Goal: Task Accomplishment & Management: Contribute content

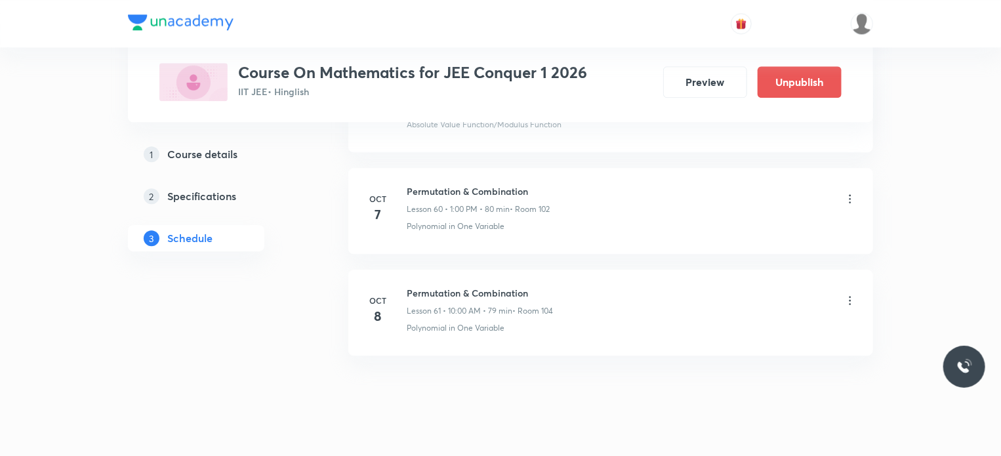
scroll to position [6781, 0]
click at [850, 289] on icon at bounding box center [850, 295] width 13 height 13
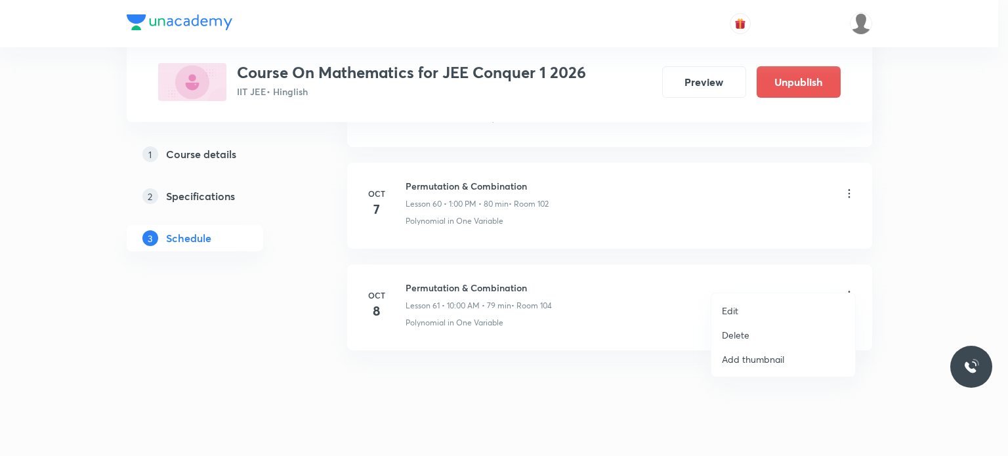
click at [737, 333] on p "Delete" at bounding box center [736, 335] width 28 height 14
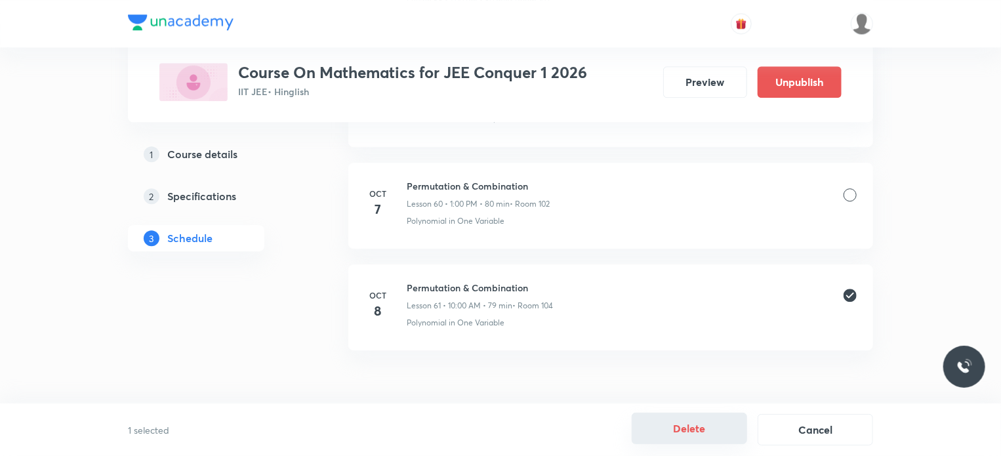
click at [674, 434] on button "Delete" at bounding box center [689, 428] width 115 height 31
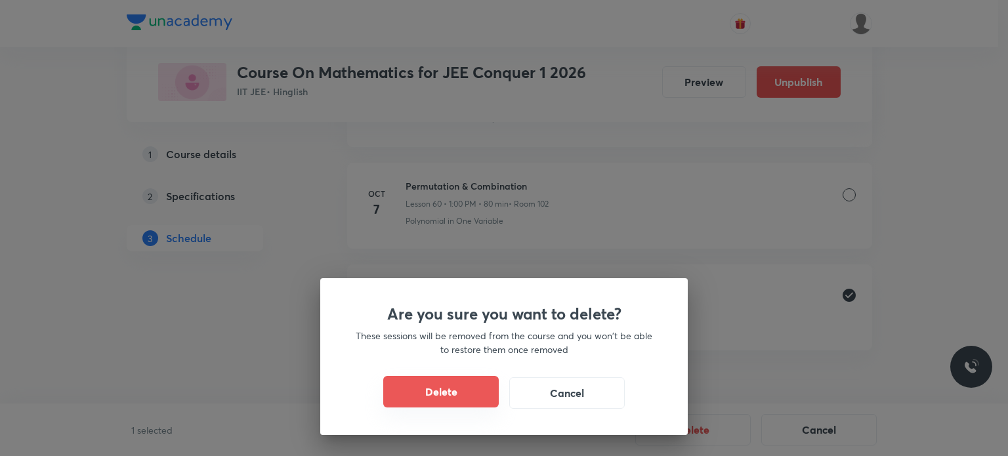
click at [424, 394] on button "Delete" at bounding box center [440, 391] width 115 height 31
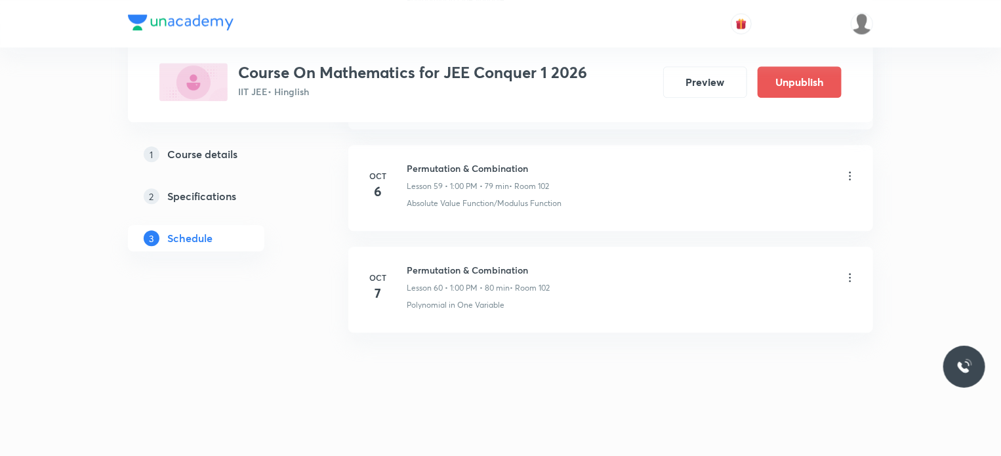
scroll to position [6680, 0]
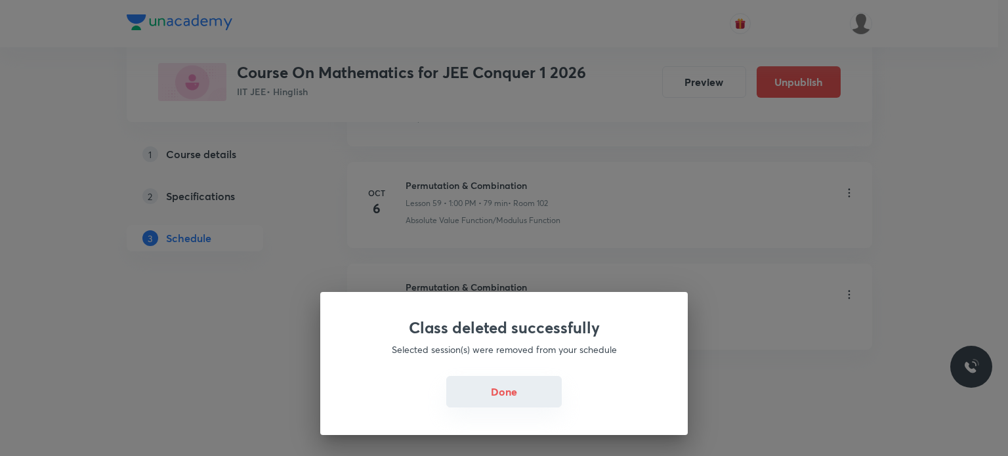
click at [506, 396] on button "Done" at bounding box center [503, 391] width 115 height 31
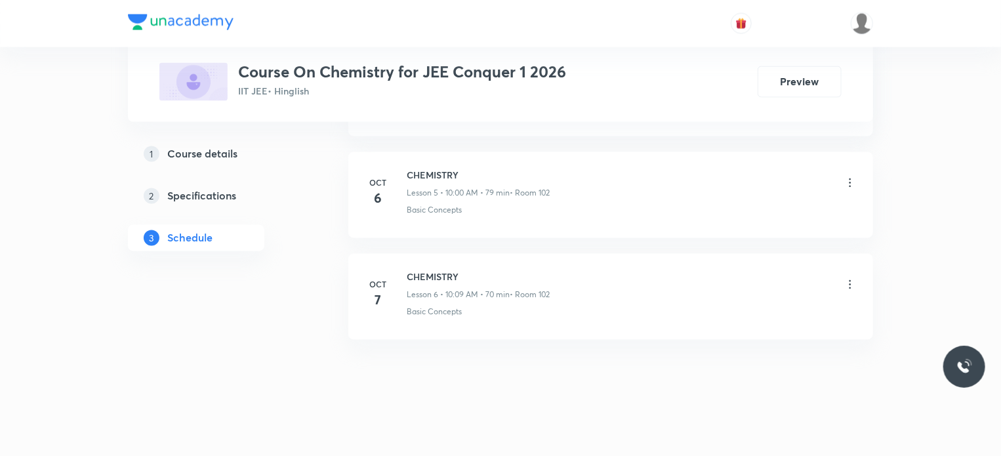
scroll to position [1203, 0]
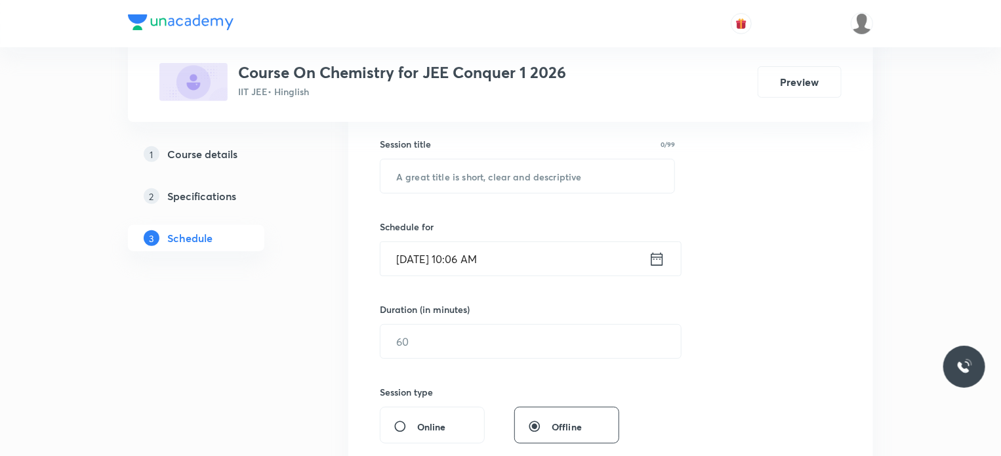
scroll to position [236, 0]
click at [488, 167] on input "text" at bounding box center [528, 174] width 294 height 33
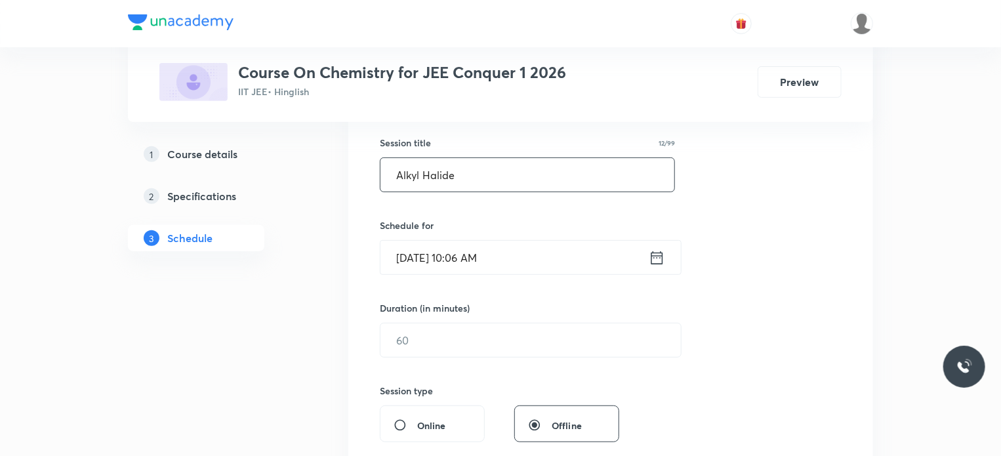
type input "Alkyl Halide"
click at [480, 255] on input "Oct 8, 2025, 10:06 AM" at bounding box center [515, 257] width 268 height 33
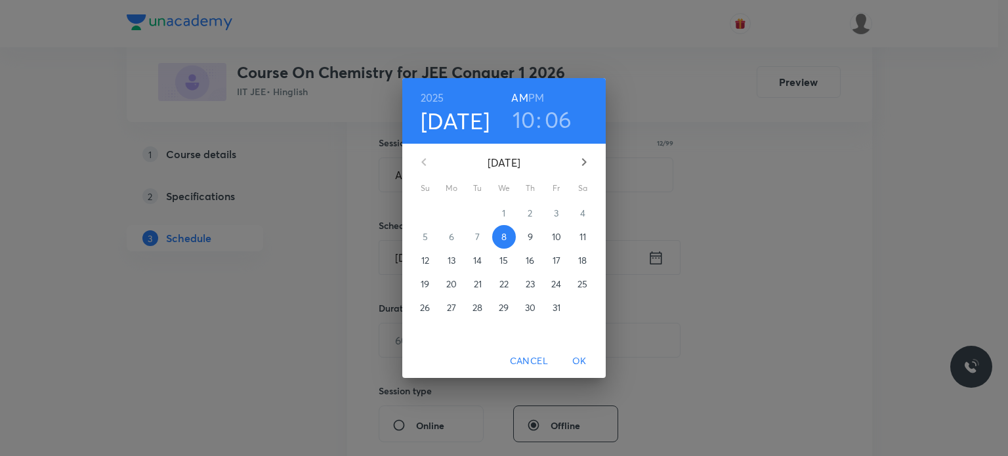
click at [566, 115] on h3 "06" at bounding box center [559, 120] width 28 height 28
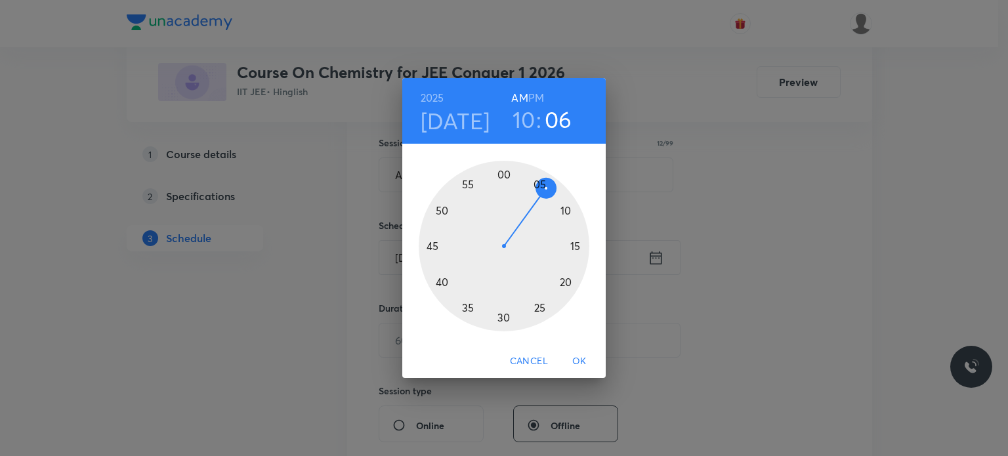
click at [555, 201] on div at bounding box center [504, 246] width 171 height 171
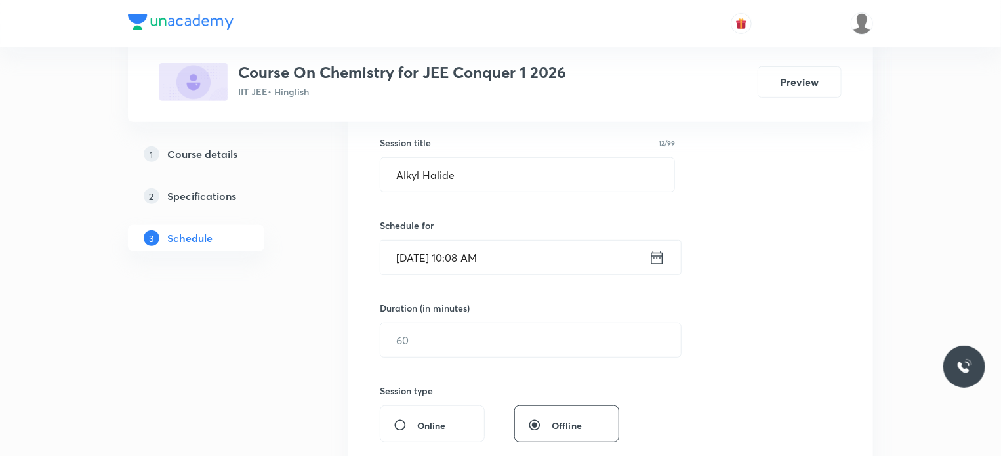
click at [480, 257] on input "Oct 8, 2025, 10:08 AM" at bounding box center [515, 257] width 268 height 33
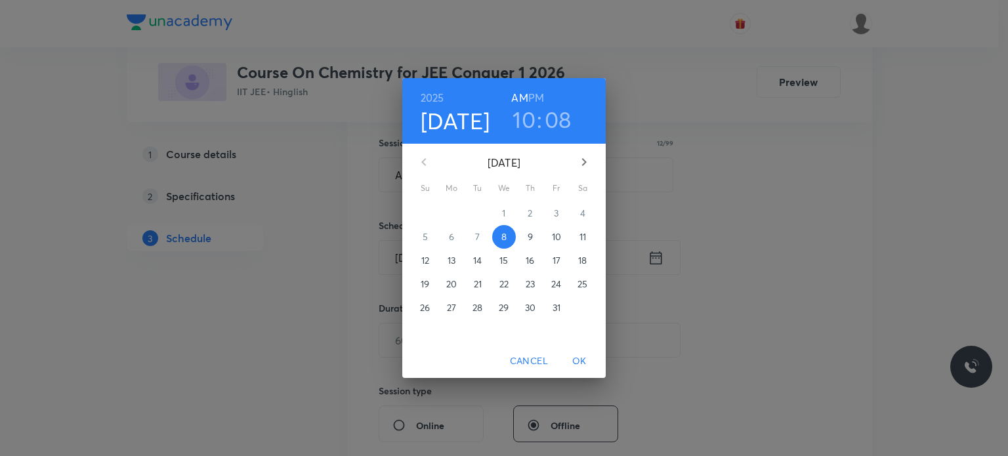
click at [565, 117] on h3 "08" at bounding box center [558, 120] width 27 height 28
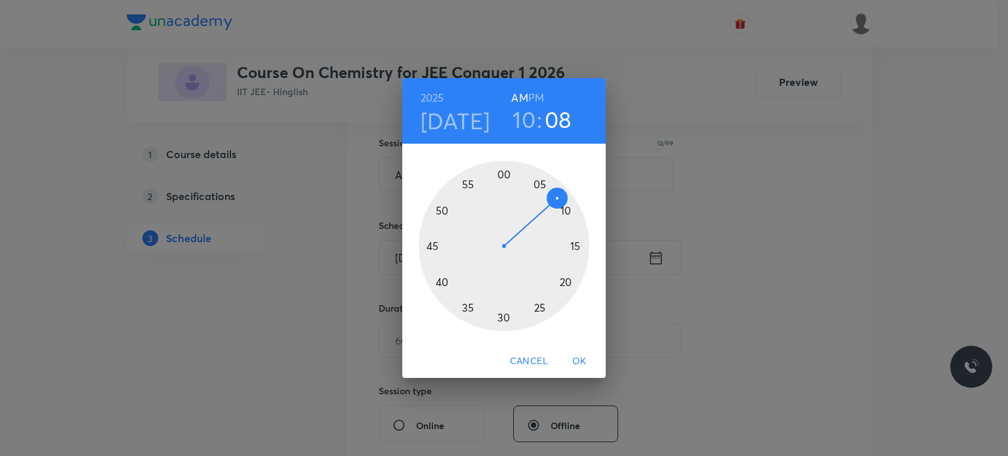
click at [558, 209] on div at bounding box center [504, 246] width 171 height 171
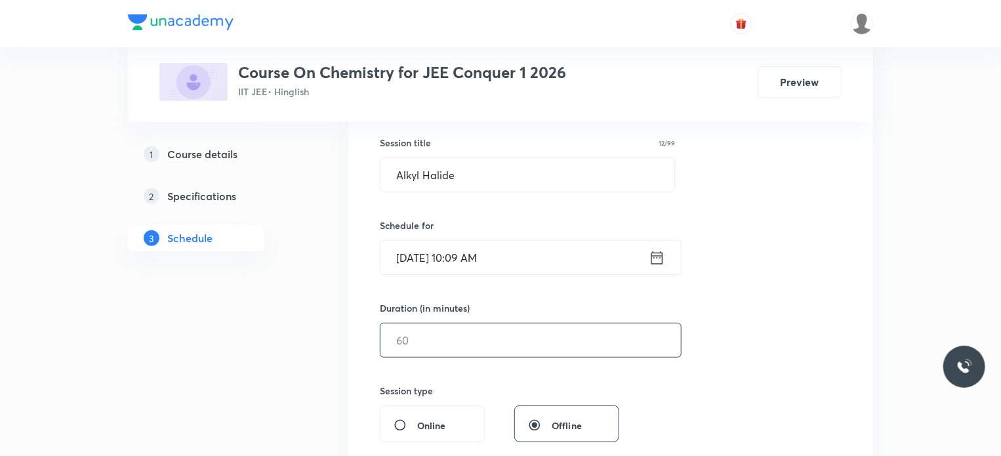
click at [411, 341] on input "text" at bounding box center [531, 339] width 300 height 33
type input "69"
click at [467, 364] on div "Session 7 Live class Session title 12/99 Alkyl Halide ​ Schedule for Oct 8, 202…" at bounding box center [611, 355] width 462 height 616
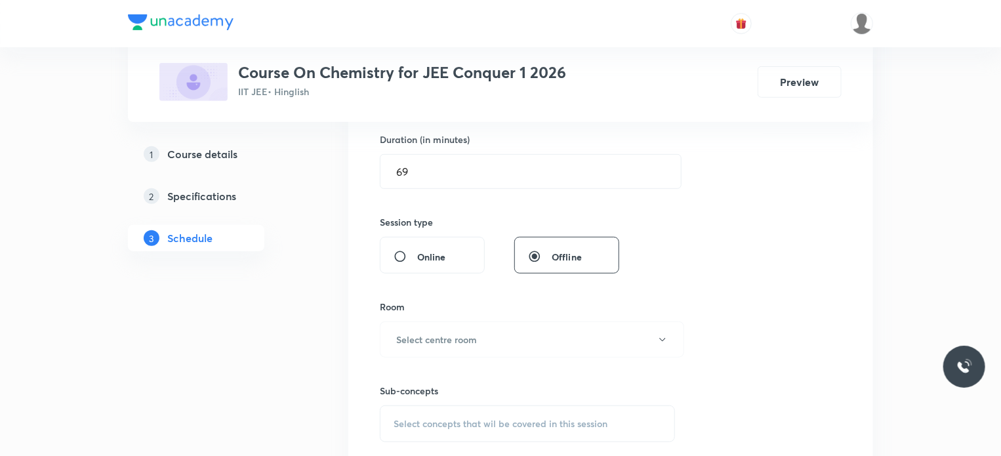
scroll to position [446, 0]
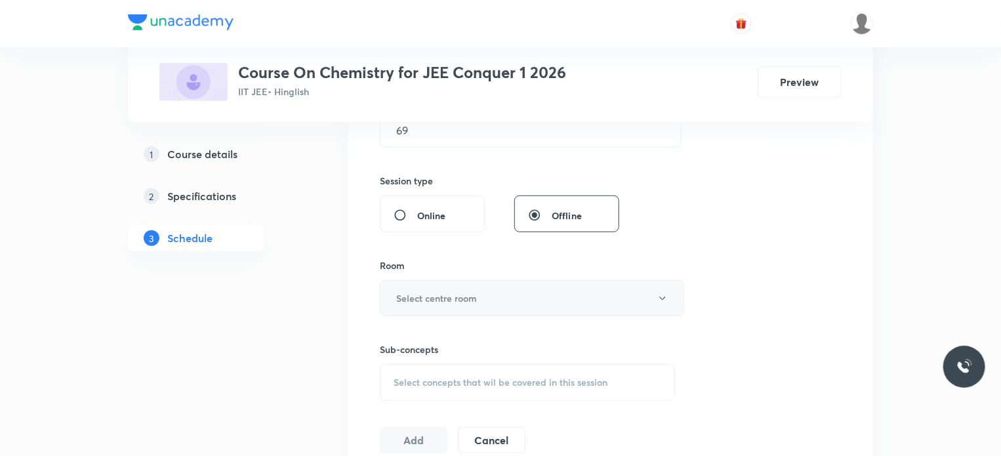
click at [454, 294] on h6 "Select centre room" at bounding box center [436, 298] width 81 height 14
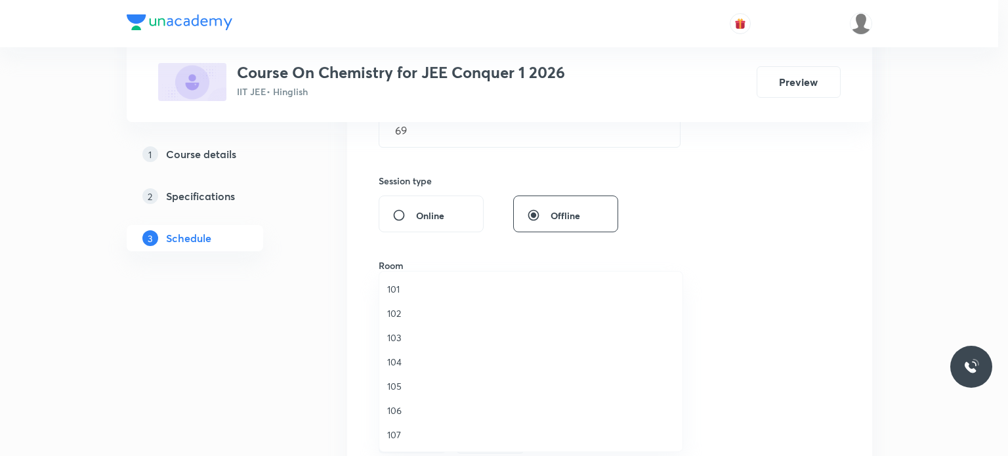
click at [393, 314] on span "102" at bounding box center [530, 313] width 287 height 14
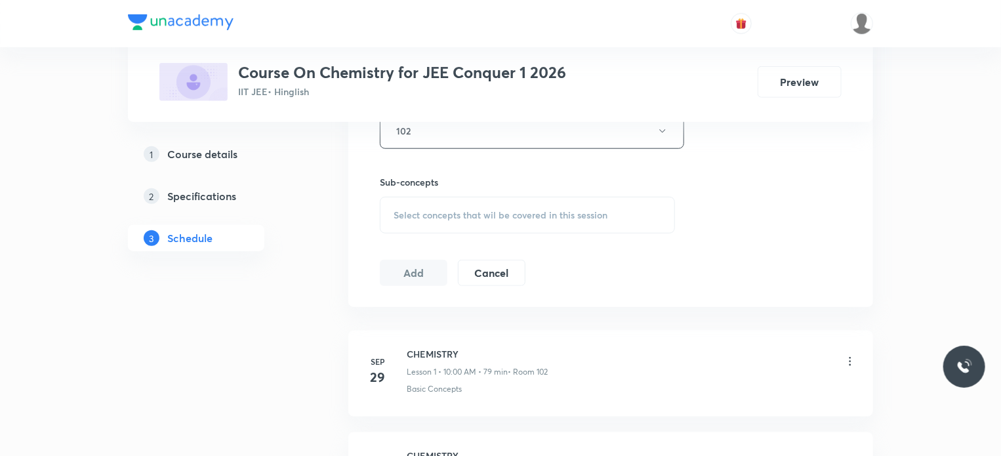
scroll to position [656, 0]
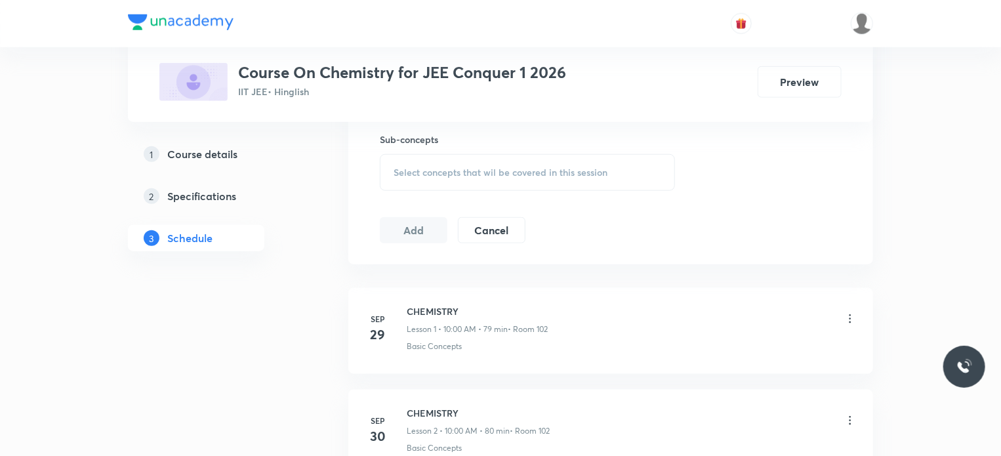
click at [465, 164] on div "Select concepts that wil be covered in this session" at bounding box center [527, 172] width 295 height 37
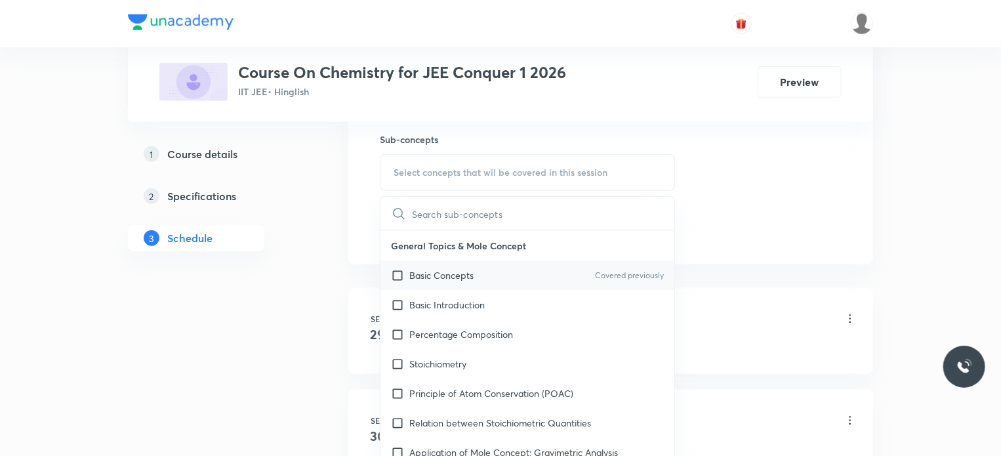
click at [396, 272] on input "checkbox" at bounding box center [400, 275] width 18 height 14
checkbox input "true"
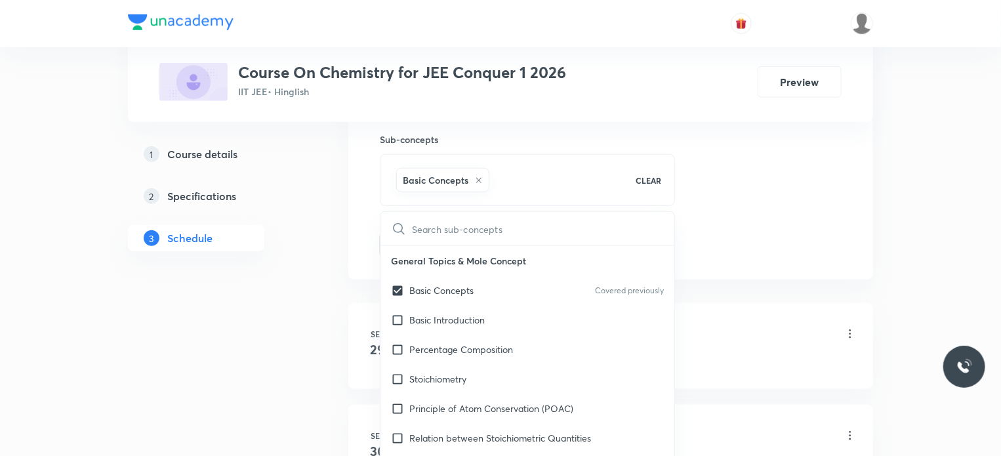
click at [268, 335] on div "1 Course details 2 Specifications 3 Schedule" at bounding box center [217, 282] width 178 height 1432
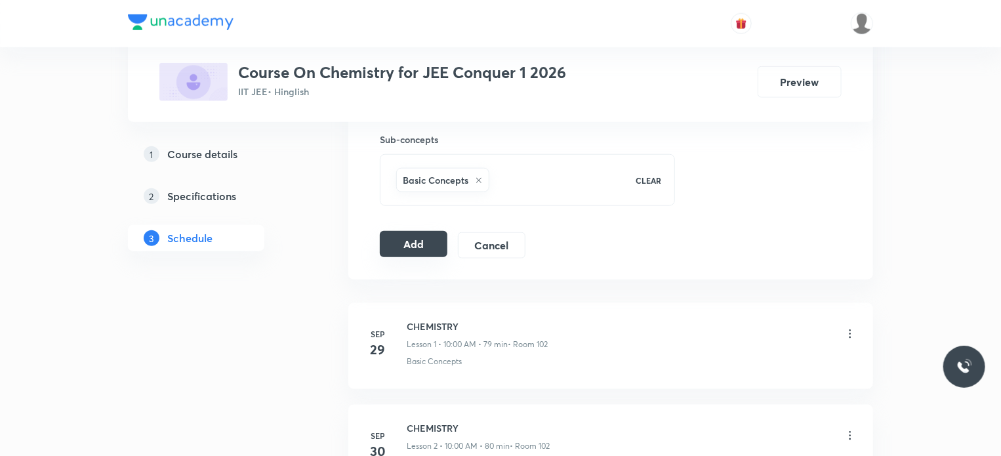
click at [396, 245] on button "Add" at bounding box center [414, 244] width 68 height 26
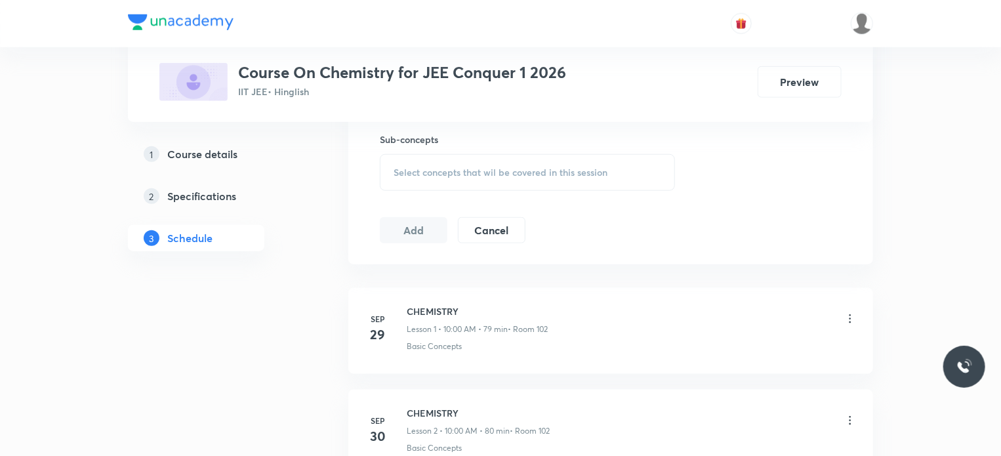
scroll to position [601, 0]
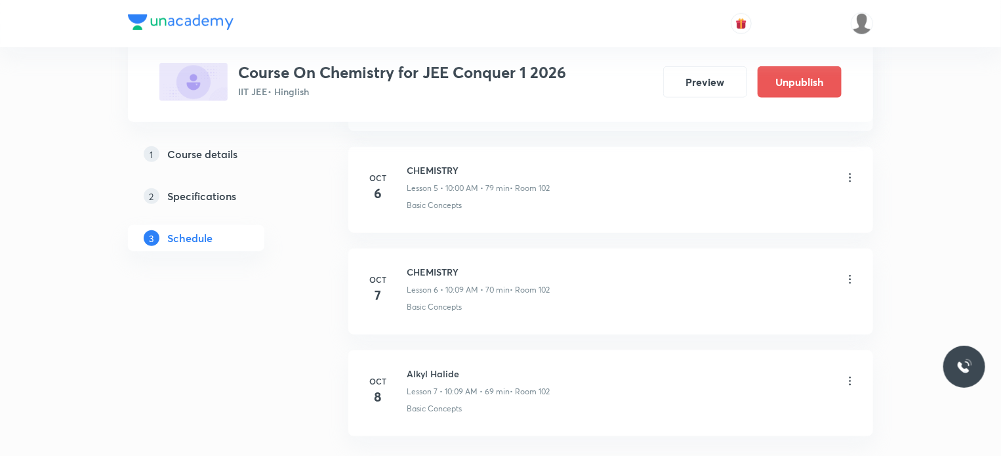
click at [255, 338] on div "1 Course details 2 Specifications 3 Schedule" at bounding box center [217, 78] width 178 height 915
click at [850, 275] on icon at bounding box center [851, 279] width 2 height 9
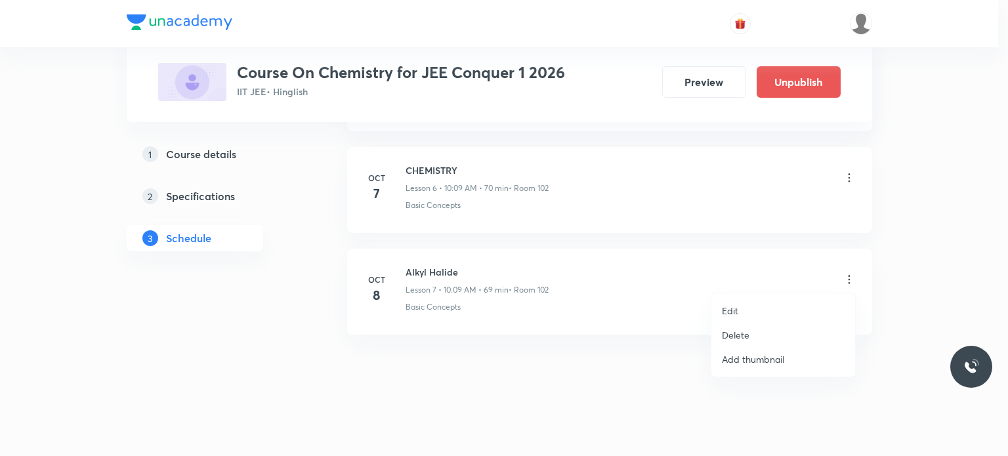
click at [732, 311] on p "Edit" at bounding box center [730, 311] width 16 height 14
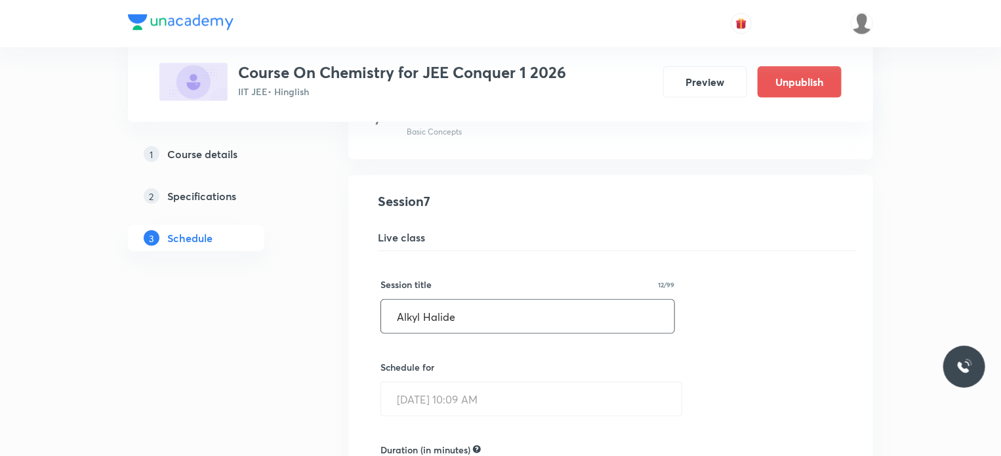
click at [506, 308] on input "Alkyl Halide" at bounding box center [527, 316] width 293 height 33
type input "Alkyl Halide and Aryl Halide"
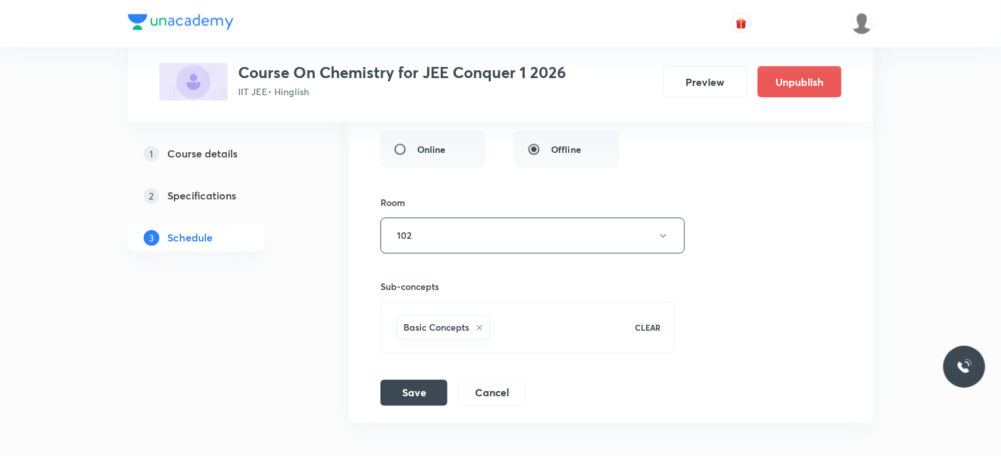
scroll to position [1123, 0]
click at [405, 385] on button "Save" at bounding box center [414, 388] width 67 height 26
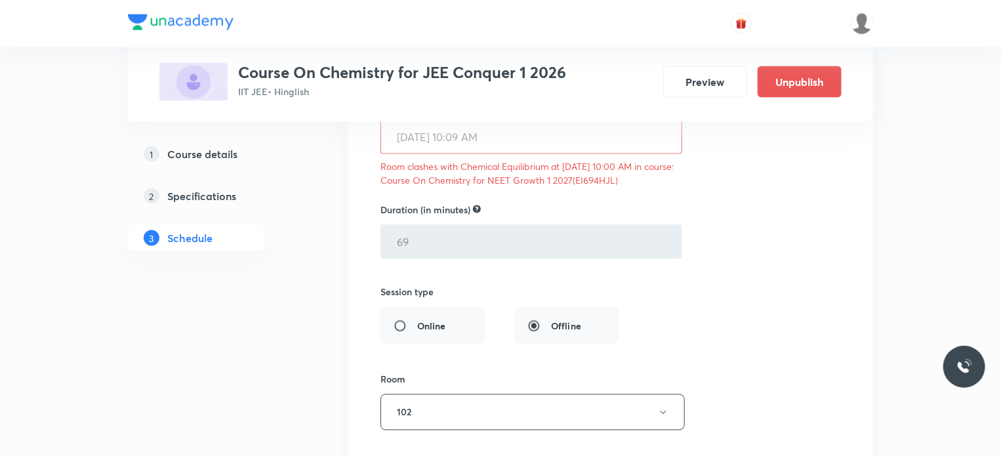
scroll to position [991, 0]
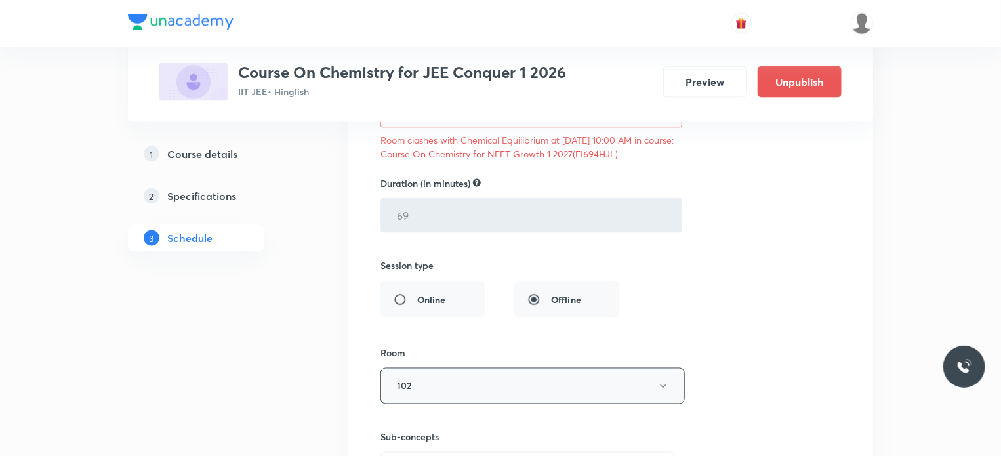
click at [419, 377] on button "102" at bounding box center [533, 386] width 304 height 36
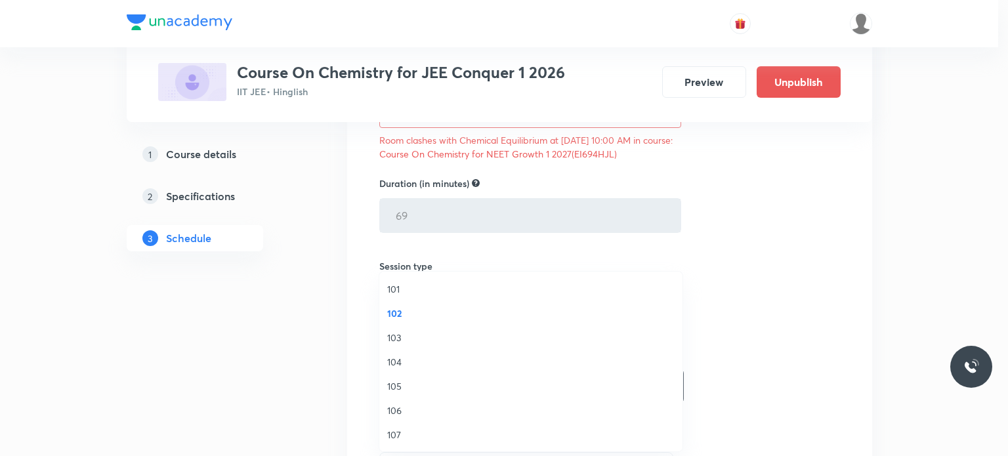
click at [396, 409] on span "106" at bounding box center [530, 410] width 287 height 14
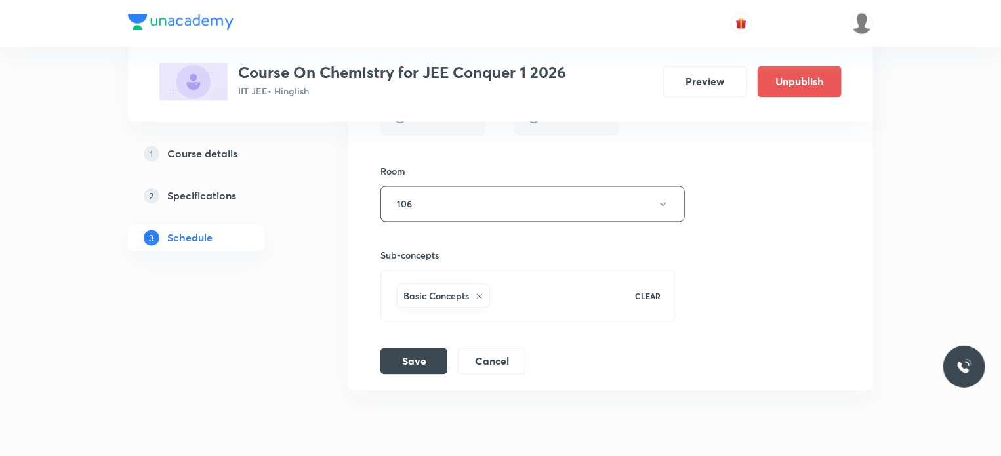
scroll to position [1201, 0]
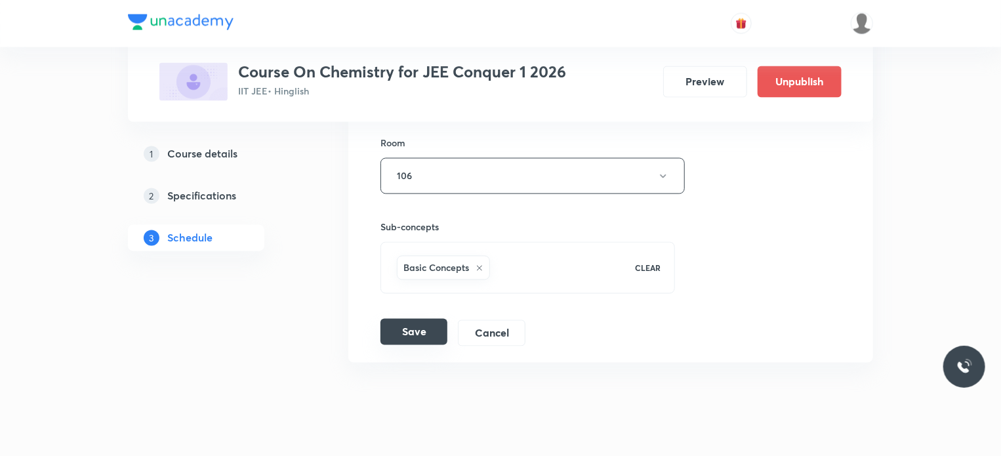
click at [423, 333] on button "Save" at bounding box center [414, 332] width 67 height 26
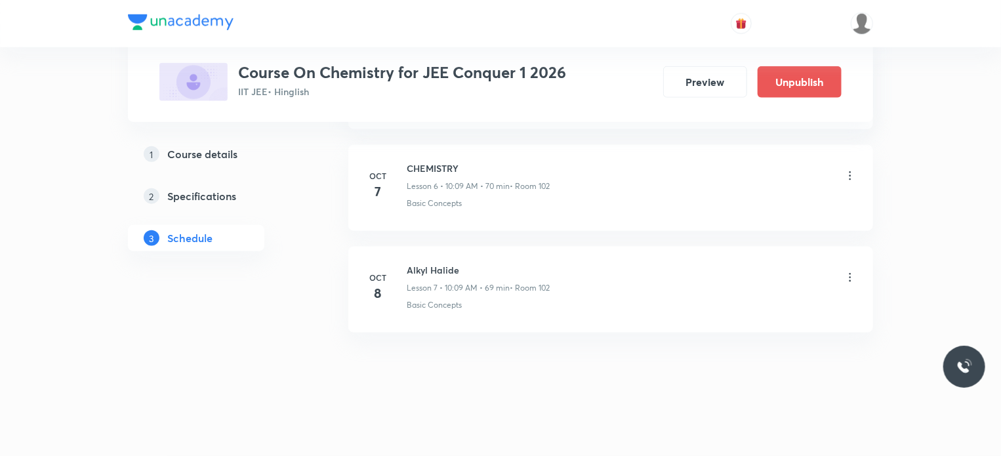
scroll to position [703, 0]
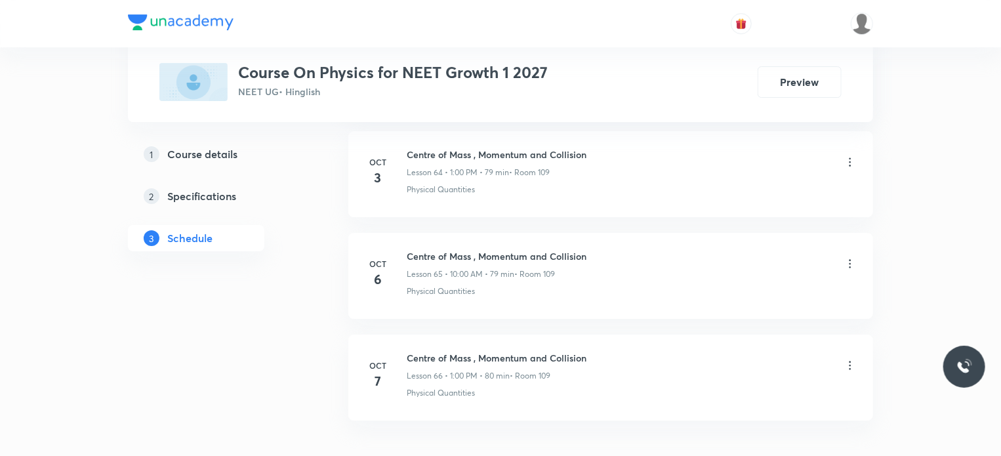
scroll to position [7288, 0]
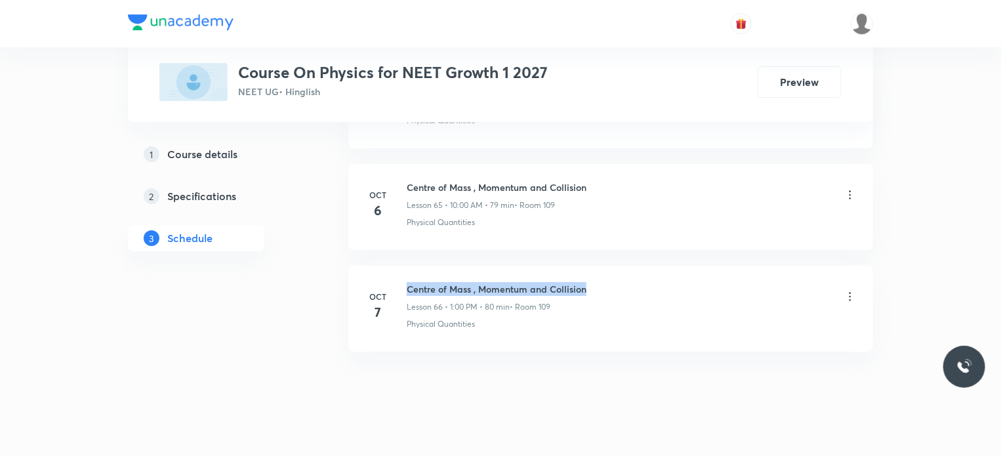
drag, startPoint x: 407, startPoint y: 270, endPoint x: 642, endPoint y: 272, distance: 234.9
click at [642, 282] on div "Centre of Mass , Momentum and Collision Lesson 66 • 1:00 PM • 80 min • Room 109" at bounding box center [632, 297] width 450 height 31
copy h6 "Centre of Mass , Momentum and Collision"
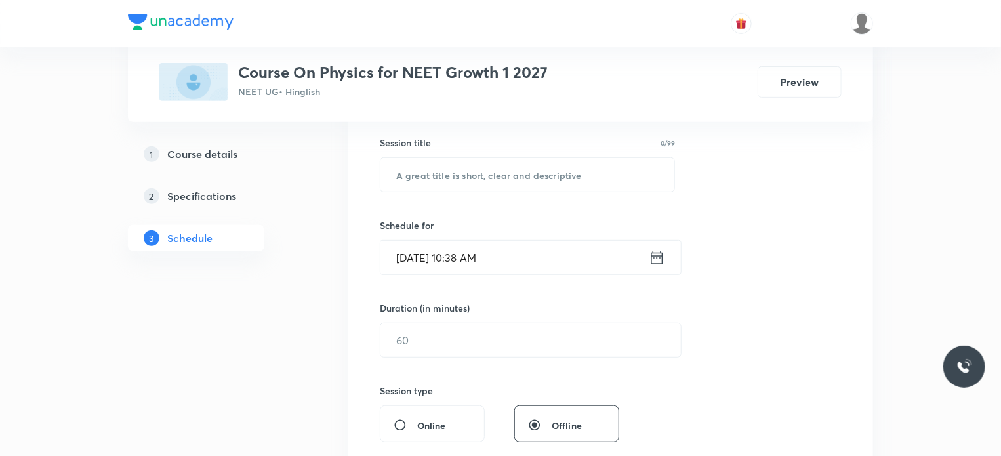
scroll to position [262, 0]
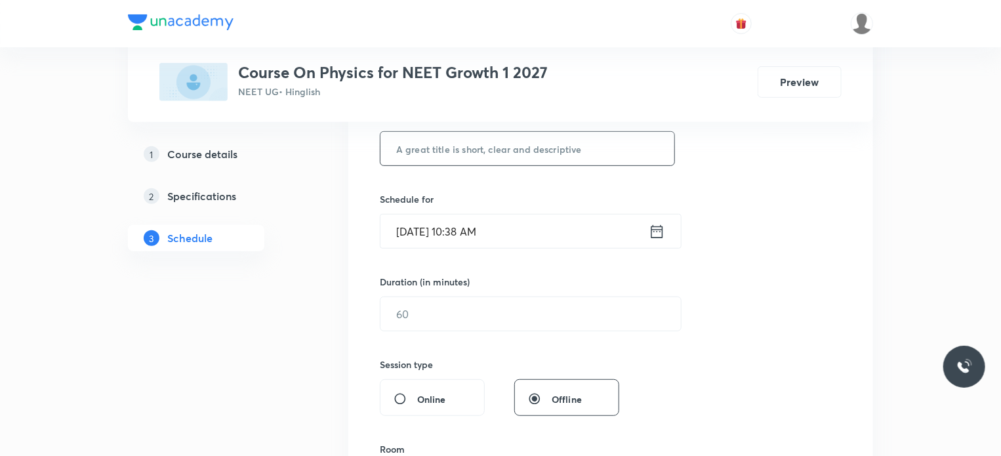
click at [508, 146] on input "text" at bounding box center [528, 148] width 294 height 33
paste input "Centre of Mass , Momentum and Collision"
type input "Centre of Mass , Momentum and Collision"
click at [474, 229] on input "Oct 8, 2025, 10:38 AM" at bounding box center [515, 231] width 268 height 33
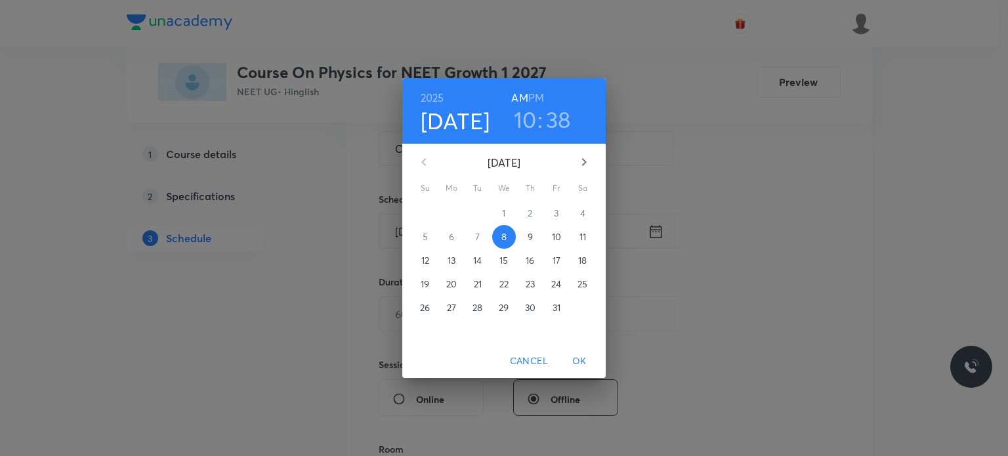
click at [530, 119] on h3 "10" at bounding box center [525, 120] width 23 height 28
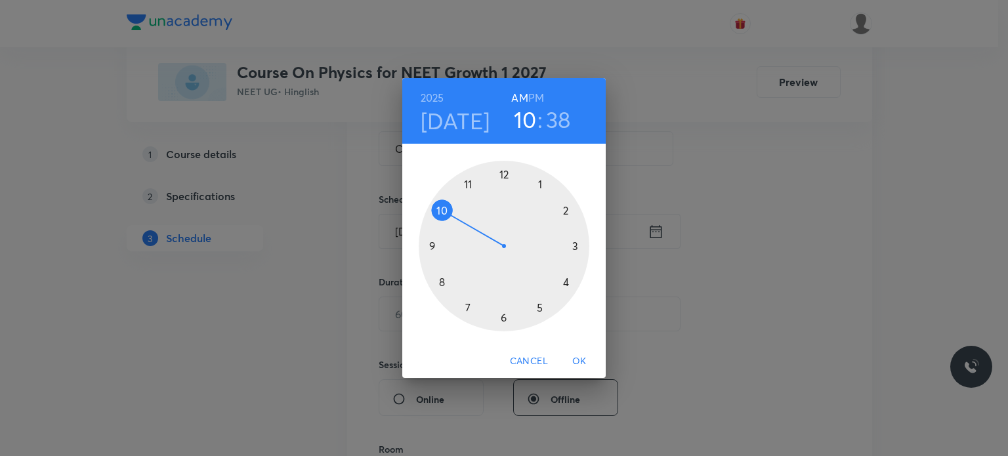
click at [466, 186] on div at bounding box center [504, 246] width 171 height 171
click at [503, 319] on div at bounding box center [504, 246] width 171 height 171
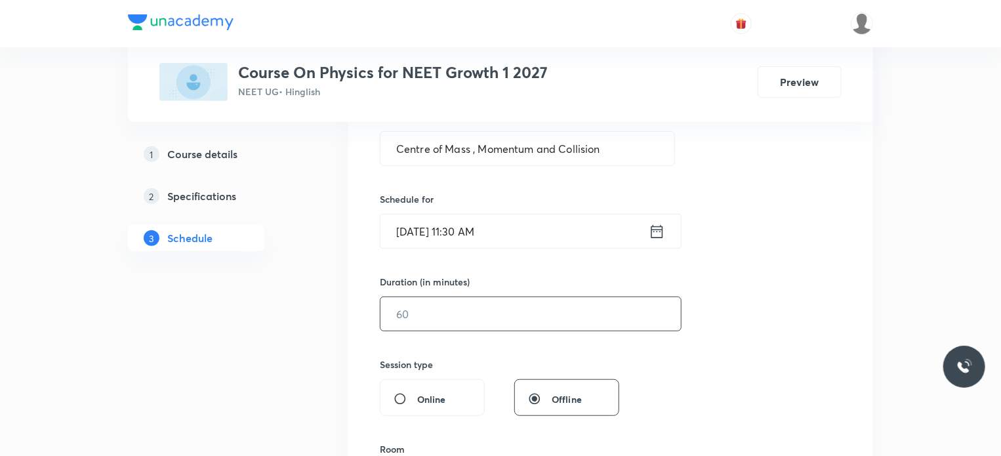
click at [453, 304] on input "text" at bounding box center [531, 313] width 300 height 33
type input "80"
click at [453, 342] on div "Session 67 Live class Session title 39/99 Centre of Mass , Momentum and Collisi…" at bounding box center [611, 329] width 462 height 616
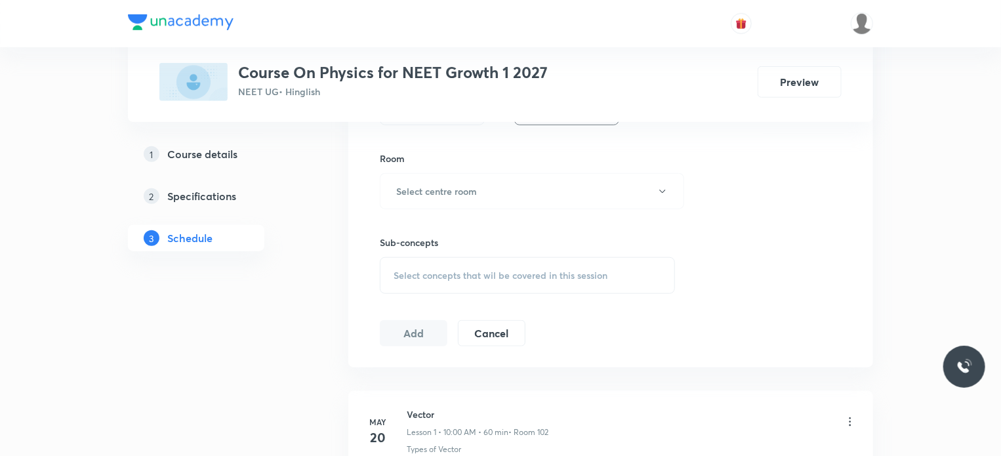
scroll to position [577, 0]
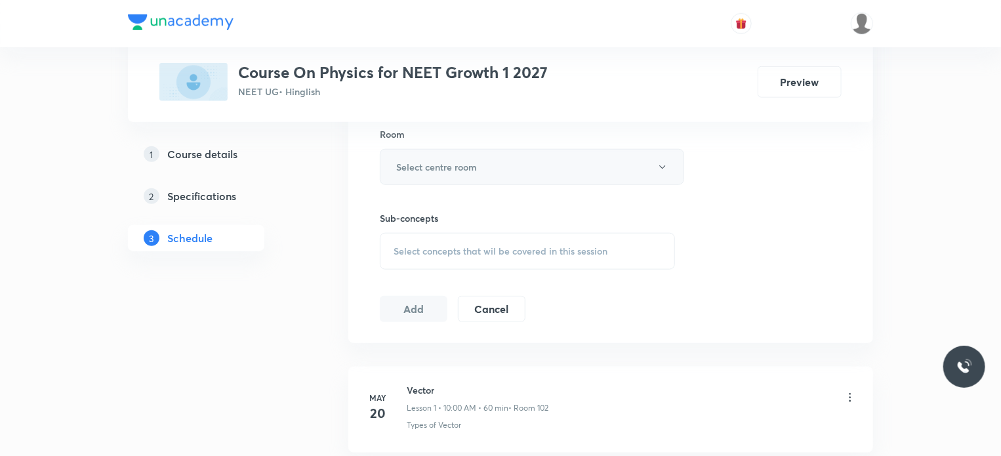
click at [465, 163] on h6 "Select centre room" at bounding box center [436, 167] width 81 height 14
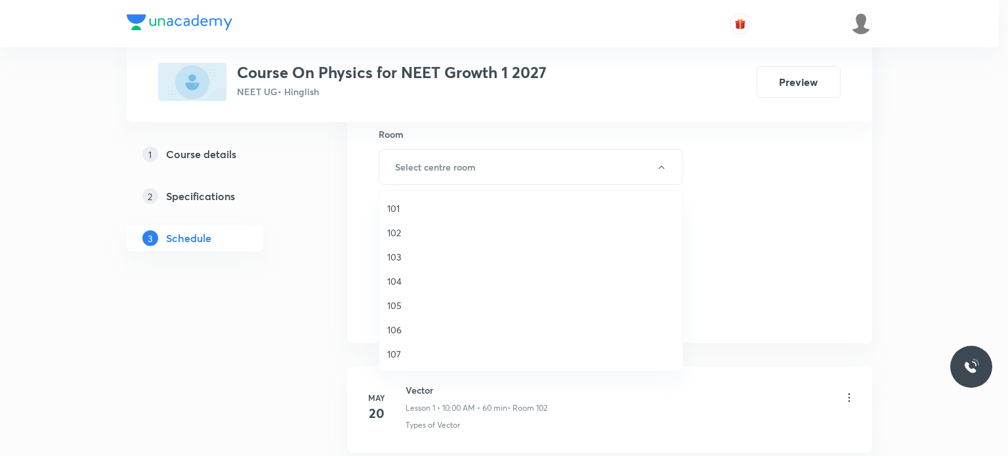
click at [281, 325] on div at bounding box center [504, 228] width 1008 height 456
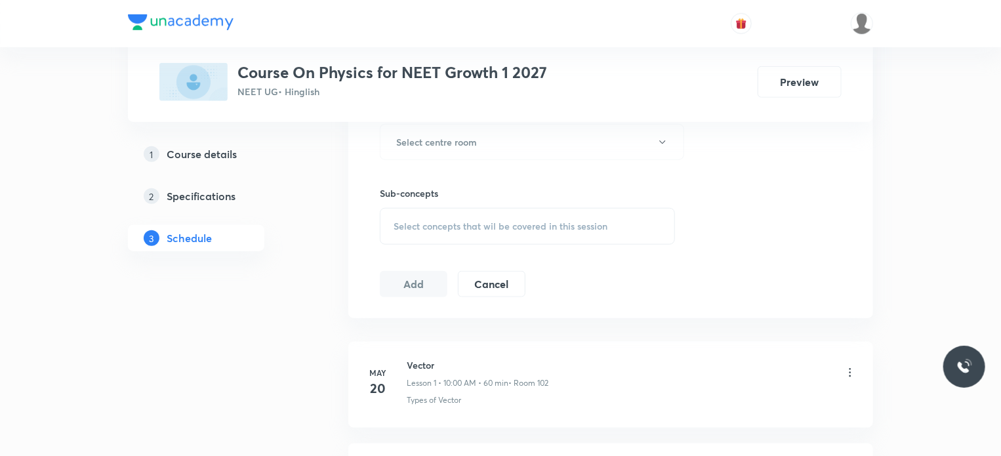
scroll to position [604, 0]
click at [445, 138] on h6 "Select centre room" at bounding box center [436, 141] width 81 height 14
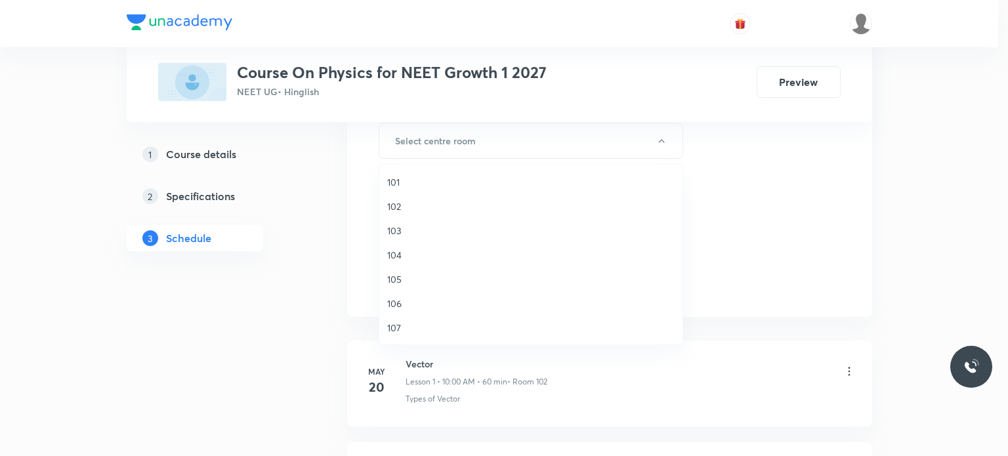
click at [394, 304] on span "106" at bounding box center [530, 304] width 287 height 14
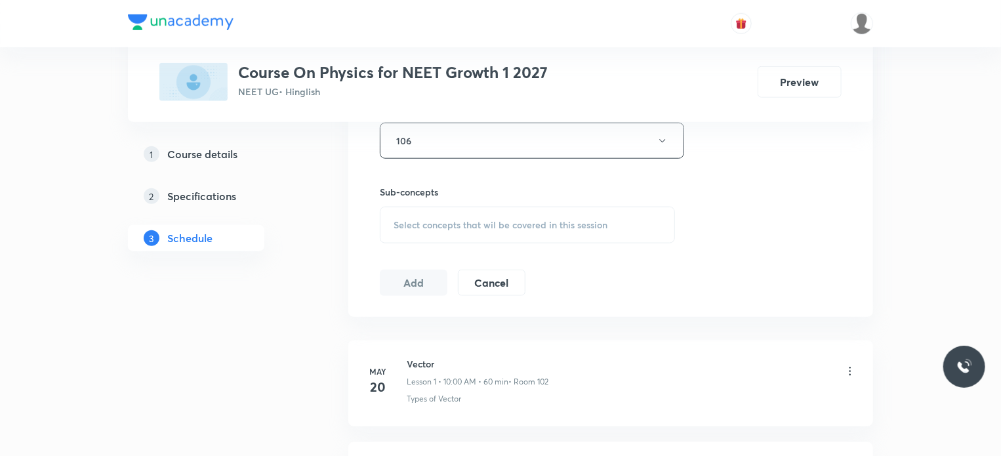
click at [427, 222] on span "Select concepts that wil be covered in this session" at bounding box center [501, 225] width 214 height 10
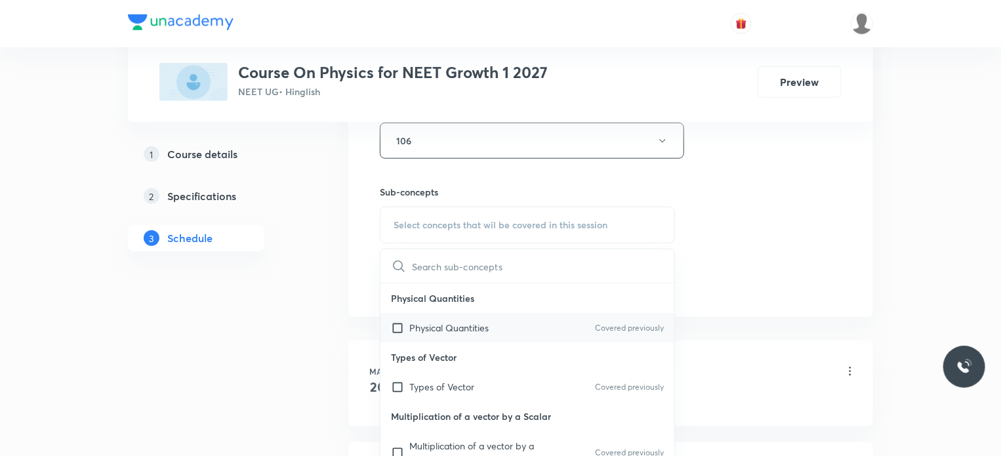
click at [396, 325] on input "checkbox" at bounding box center [400, 328] width 18 height 14
checkbox input "true"
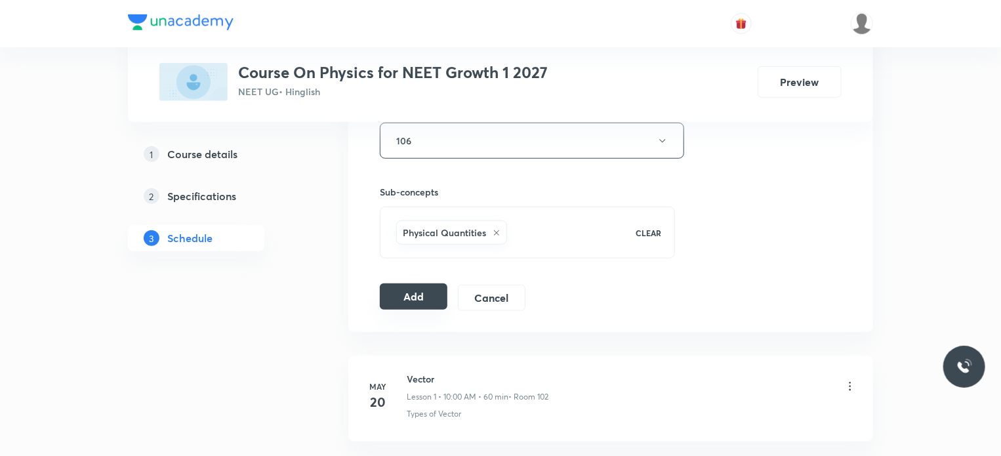
click at [396, 295] on button "Add" at bounding box center [414, 296] width 68 height 26
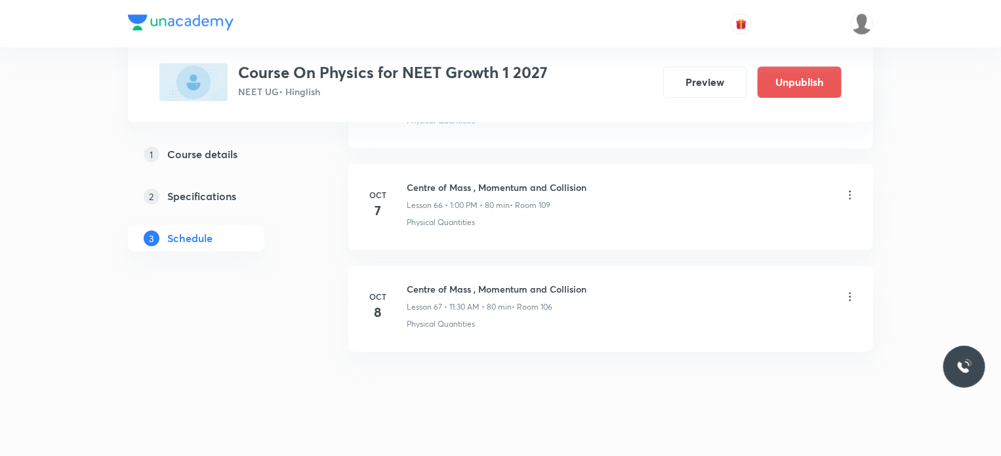
scroll to position [6788, 0]
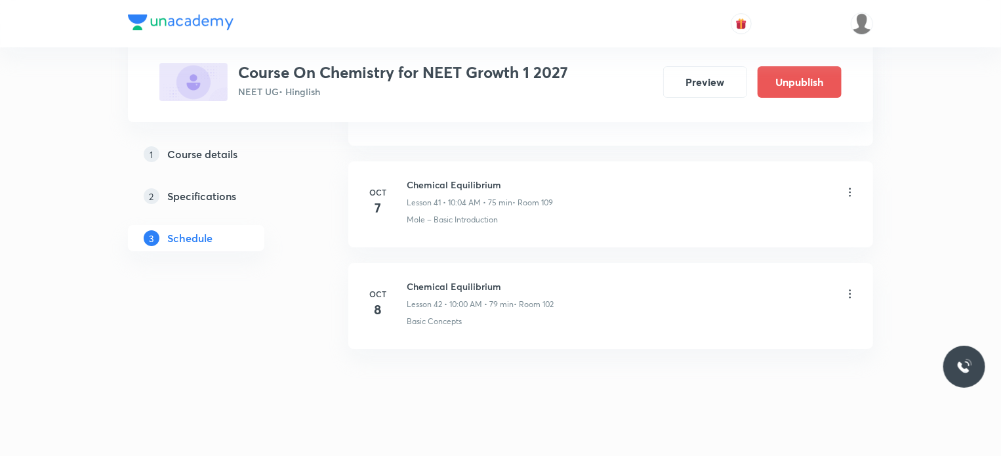
scroll to position [4854, 0]
drag, startPoint x: 409, startPoint y: 270, endPoint x: 532, endPoint y: 258, distance: 123.9
click at [532, 259] on li "Oct 8 Chemical Equilibrium Lesson 42 • 10:00 AM • 79 min • Room 102 Basic Conce…" at bounding box center [610, 302] width 525 height 86
copy h6 "Chemical Equilibrium"
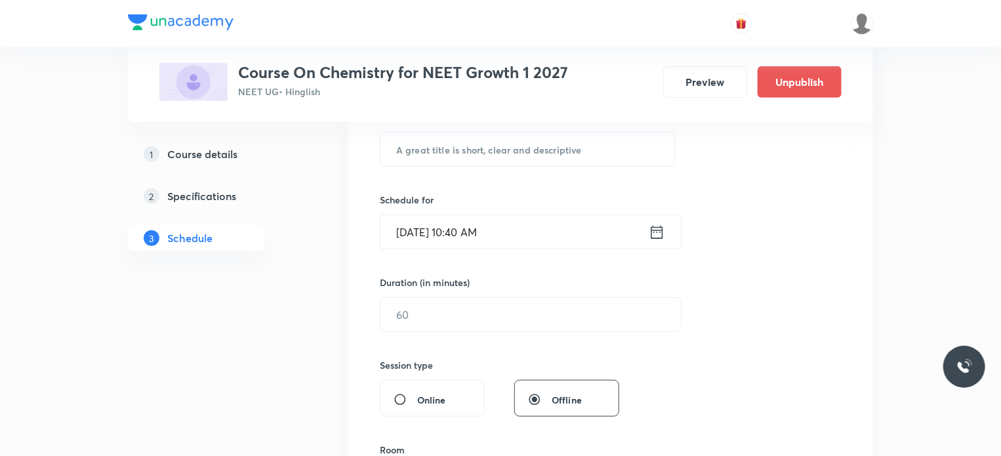
scroll to position [262, 0]
click at [431, 149] on input "text" at bounding box center [528, 148] width 294 height 33
paste input "Chemical Equilibrium"
type input "Chemical Equilibrium"
click at [474, 230] on input "Oct 8, 2025, 10:40 AM" at bounding box center [515, 231] width 268 height 33
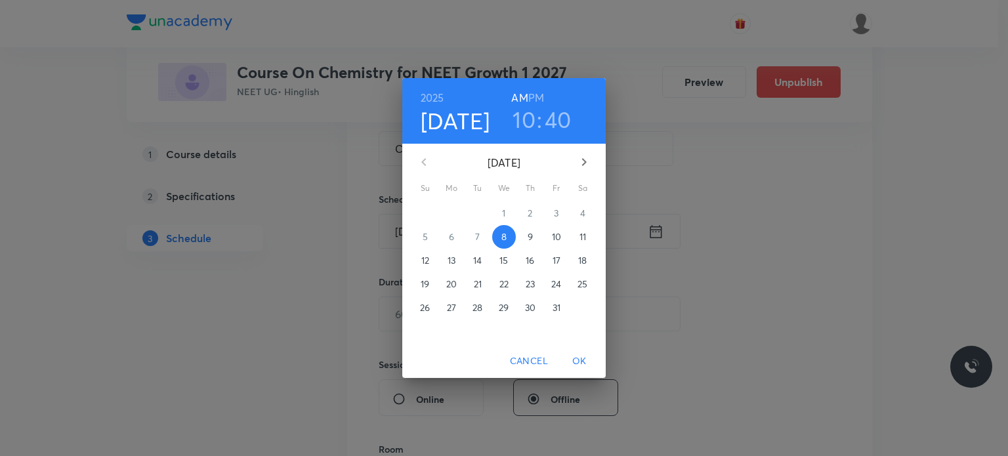
click at [541, 96] on h6 "PM" at bounding box center [536, 98] width 16 height 18
click at [521, 127] on h3 "10" at bounding box center [523, 120] width 23 height 28
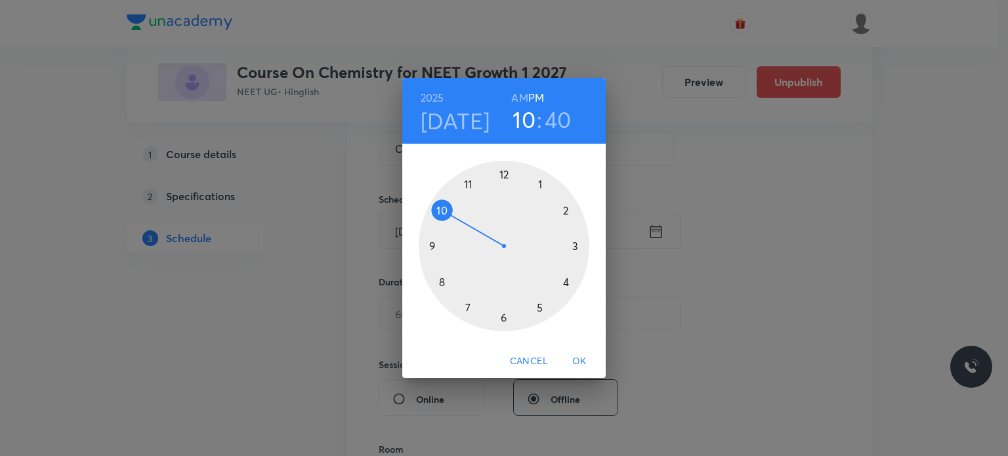
click at [538, 183] on div at bounding box center [504, 246] width 171 height 171
click at [504, 174] on div at bounding box center [504, 246] width 171 height 171
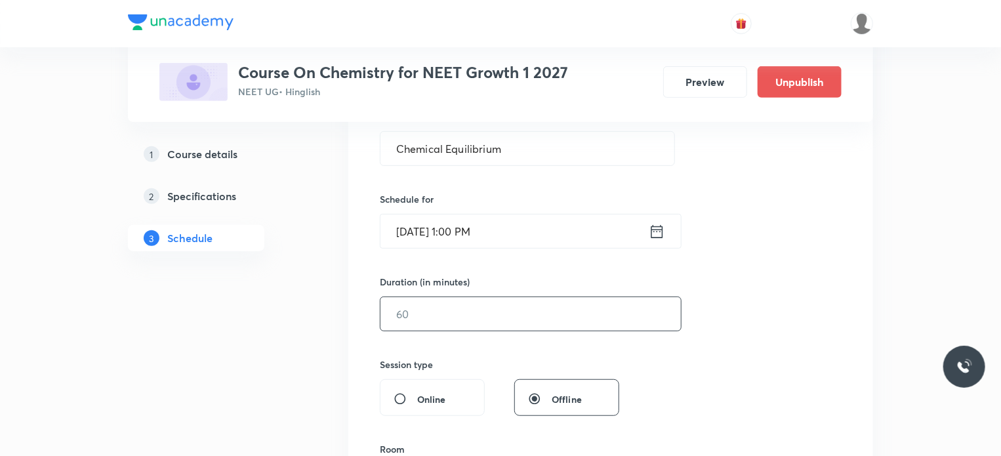
click at [449, 312] on input "text" at bounding box center [531, 313] width 300 height 33
type input "80"
click at [465, 350] on div "Session 43 Live class Session title 20/99 Chemical Equilibrium ​ Schedule for O…" at bounding box center [611, 329] width 462 height 616
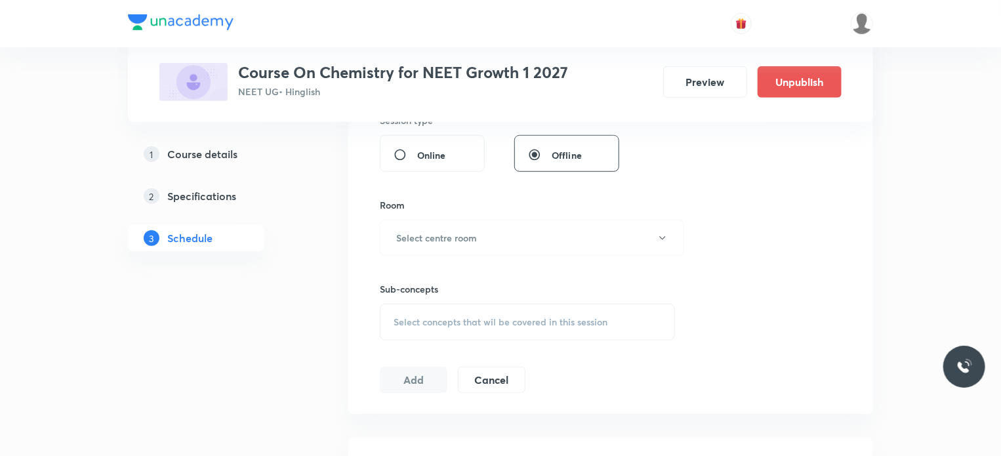
scroll to position [525, 0]
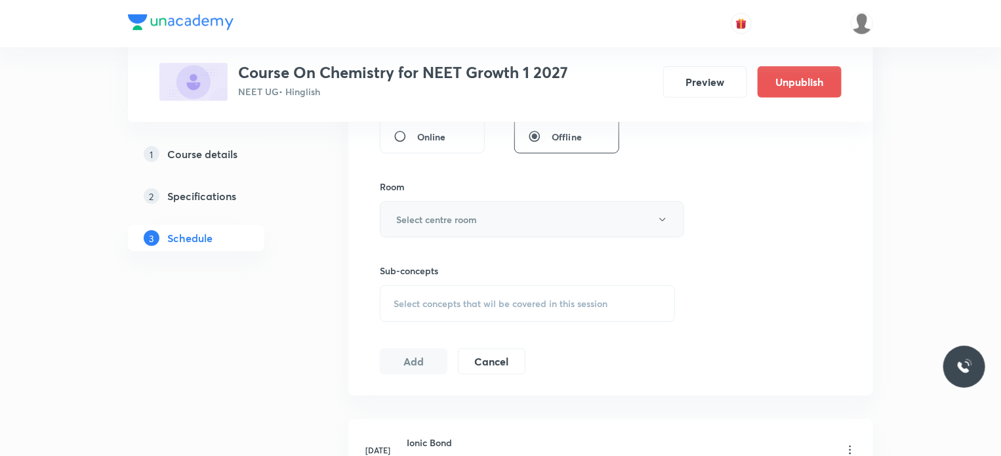
click at [499, 213] on button "Select centre room" at bounding box center [532, 219] width 304 height 36
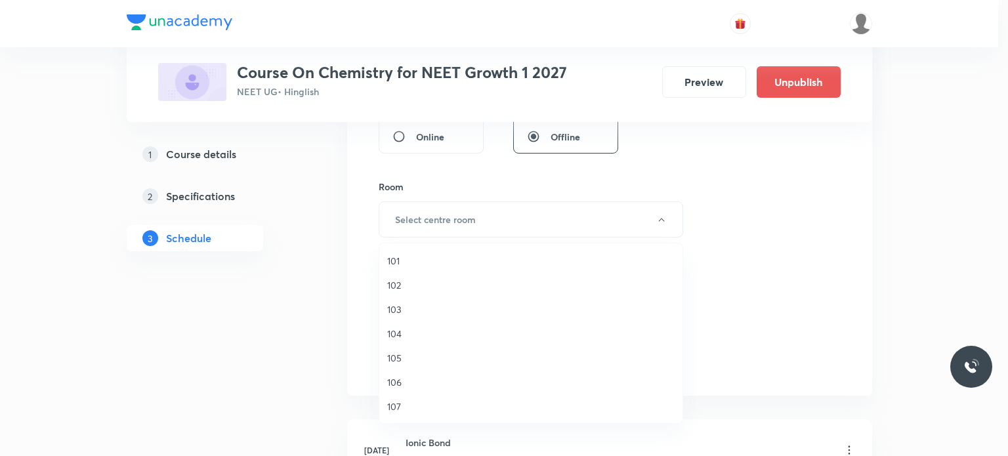
click at [394, 384] on span "106" at bounding box center [530, 382] width 287 height 14
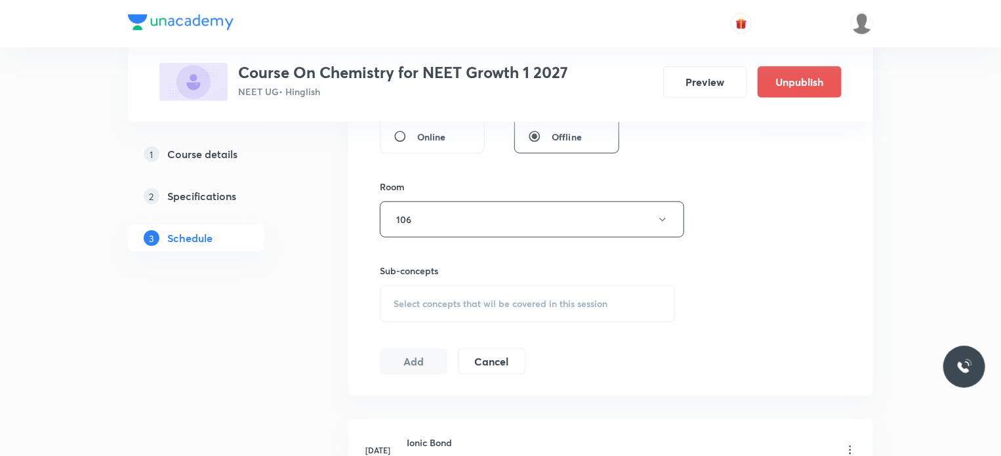
click at [413, 293] on div "Select concepts that wil be covered in this session" at bounding box center [527, 303] width 295 height 37
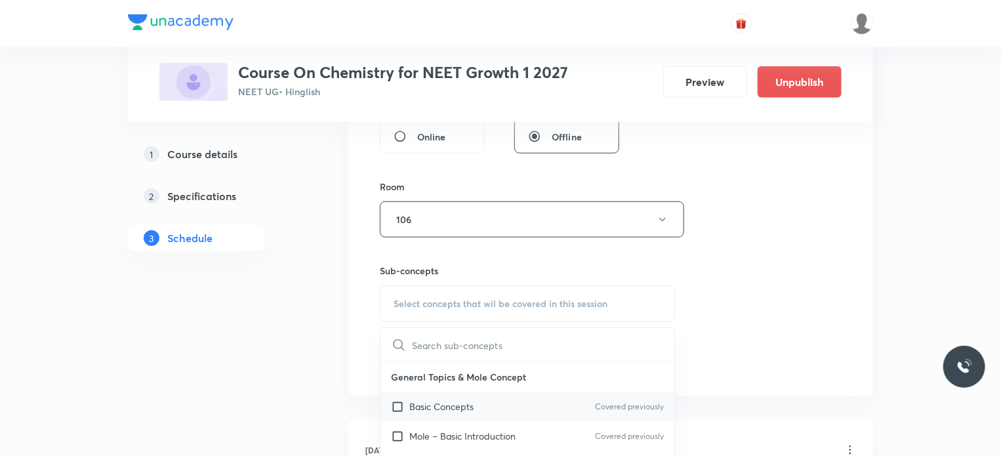
click at [396, 403] on input "checkbox" at bounding box center [400, 407] width 18 height 14
checkbox input "true"
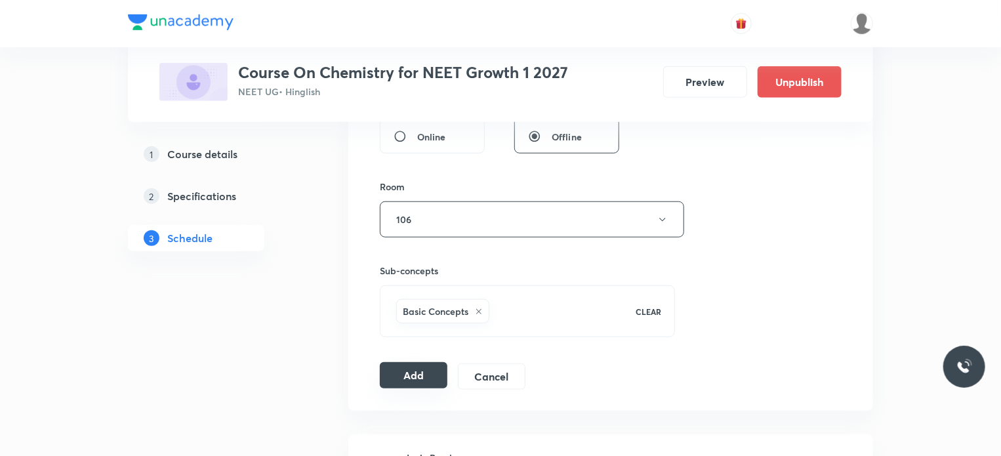
click at [400, 377] on button "Add" at bounding box center [414, 375] width 68 height 26
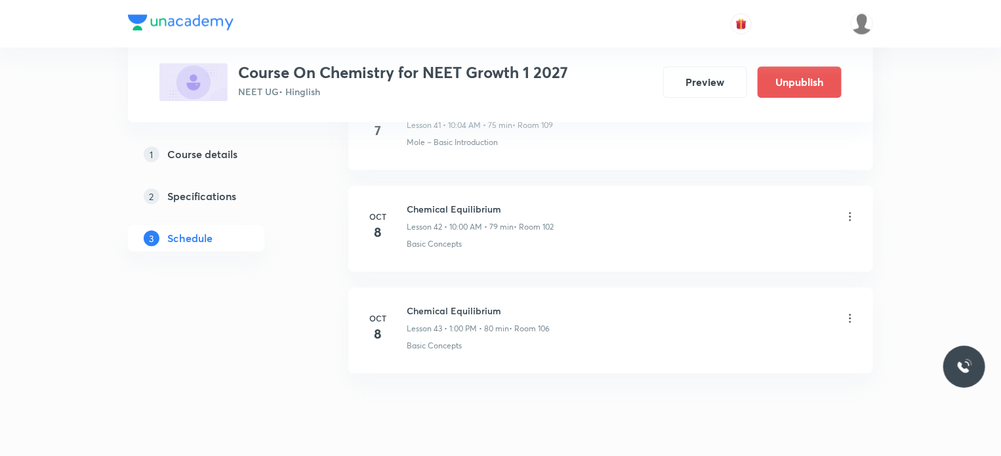
scroll to position [4354, 0]
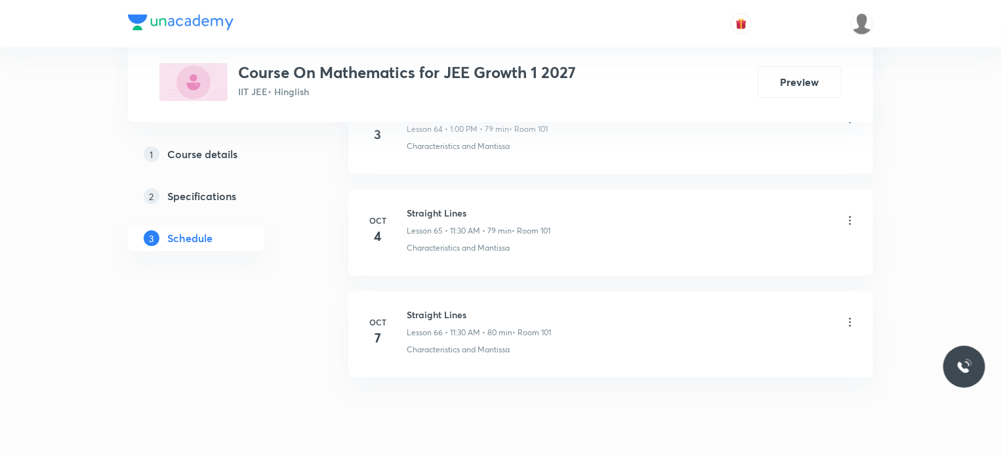
scroll to position [7288, 0]
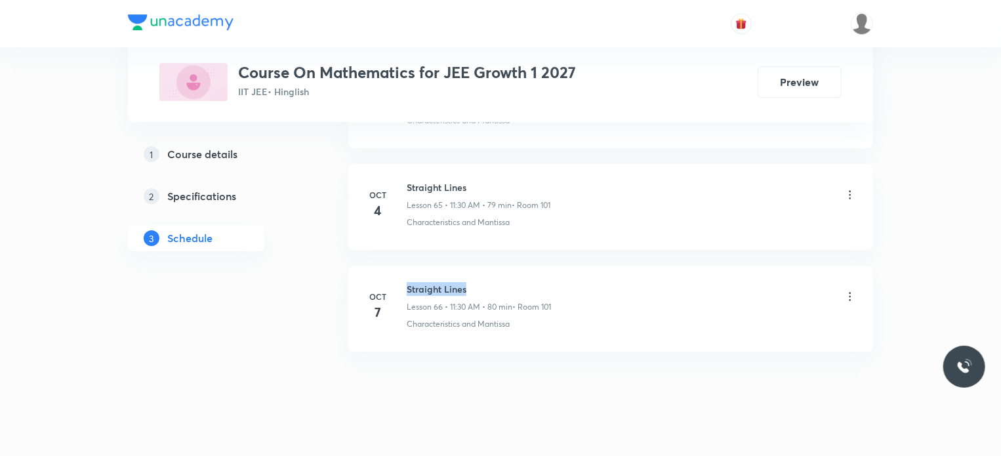
drag, startPoint x: 407, startPoint y: 268, endPoint x: 510, endPoint y: 258, distance: 104.1
click at [510, 266] on li "[DATE] Straight Lines Lesson 66 • 11:30 AM • 80 min • Room 101 Characteristics …" at bounding box center [610, 309] width 525 height 86
copy h6 "Straight Lines"
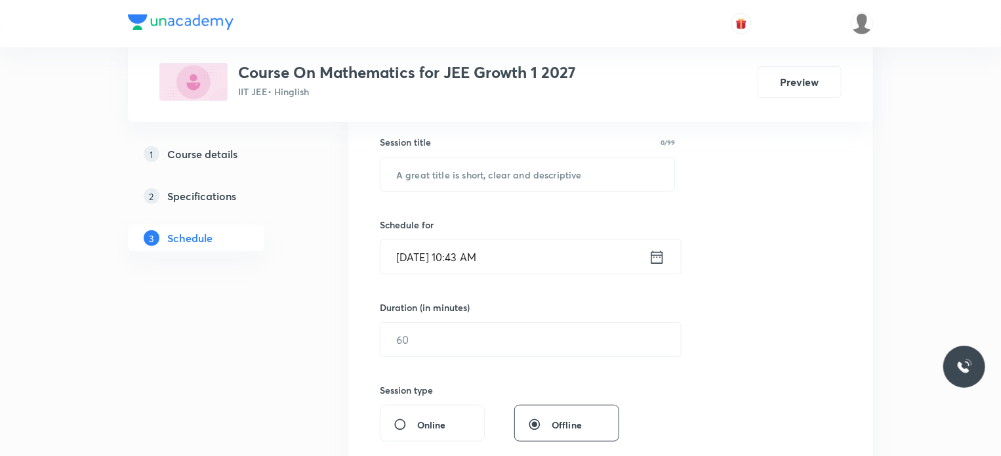
scroll to position [236, 0]
click at [436, 175] on input "text" at bounding box center [528, 174] width 294 height 33
paste input "Straight Lines"
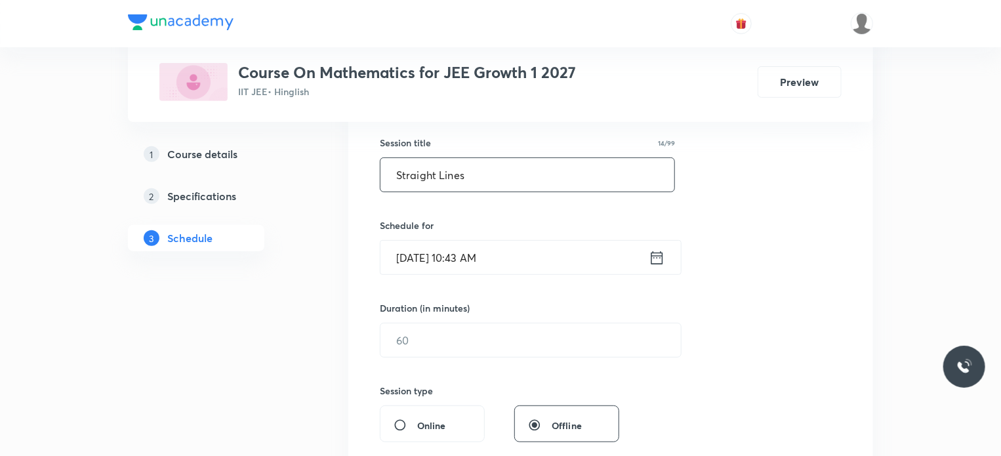
type input "Straight Lines"
click at [476, 257] on input "[DATE] 10:43 AM" at bounding box center [515, 257] width 268 height 33
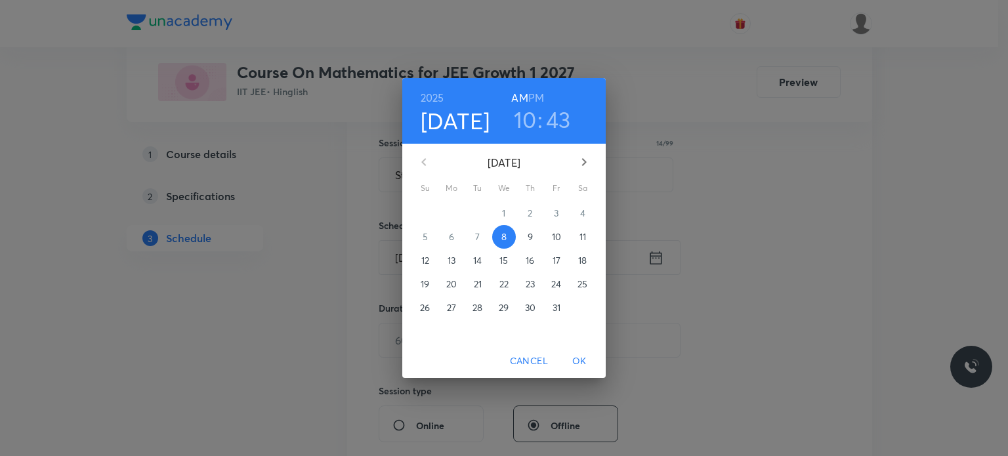
click at [527, 117] on h3 "10" at bounding box center [525, 120] width 23 height 28
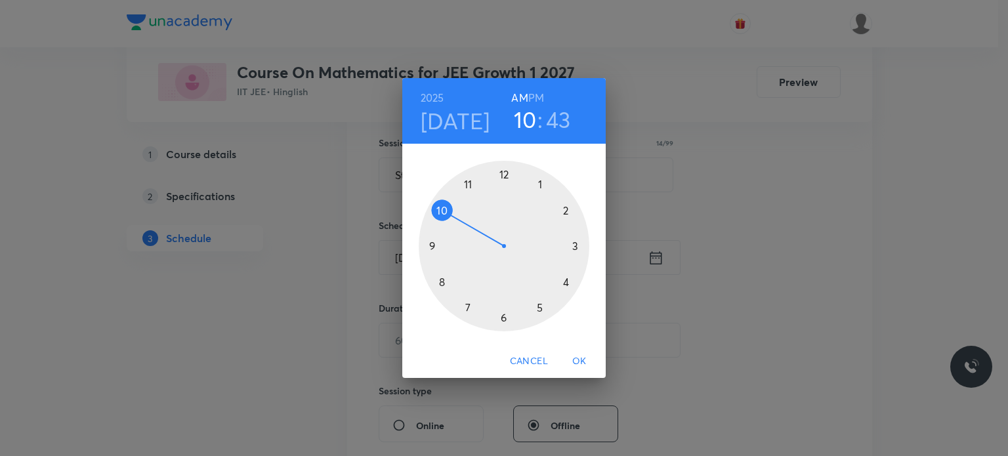
click at [470, 184] on div at bounding box center [504, 246] width 171 height 171
click at [503, 313] on div at bounding box center [504, 246] width 171 height 171
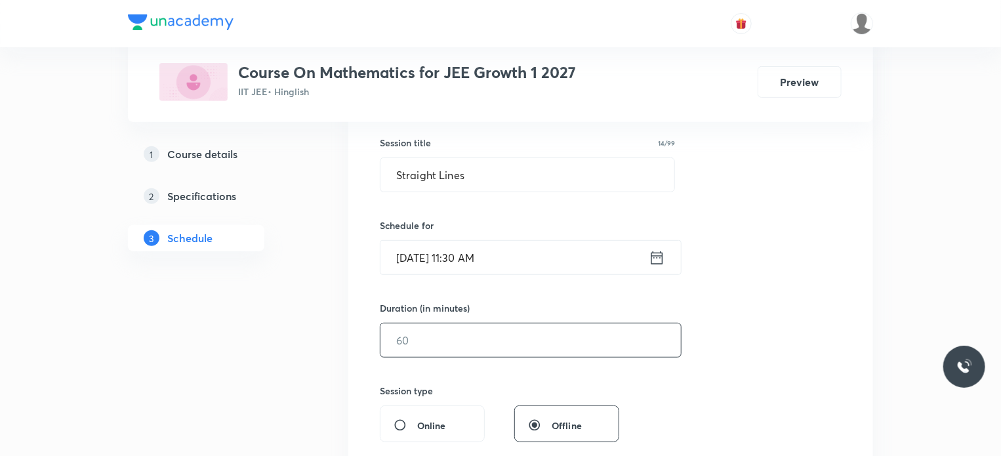
click at [444, 336] on input "text" at bounding box center [531, 339] width 300 height 33
type input "80"
click at [457, 369] on div "Session 67 Live class Session title 14/99 Straight Lines ​ Schedule for [DATE] …" at bounding box center [611, 355] width 462 height 616
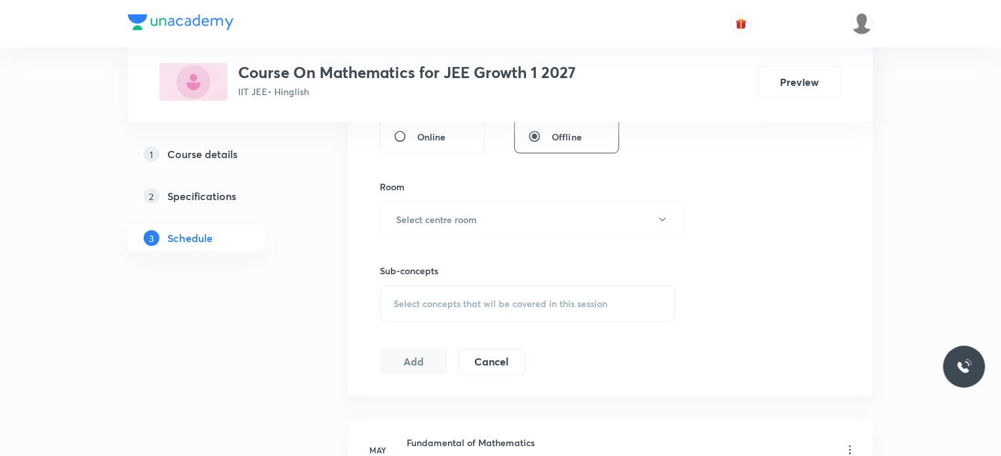
scroll to position [551, 0]
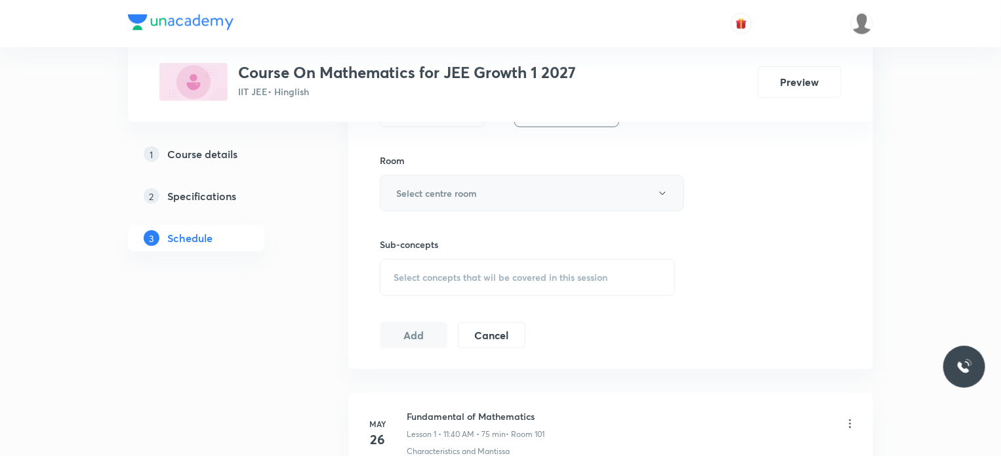
click at [468, 186] on h6 "Select centre room" at bounding box center [436, 193] width 81 height 14
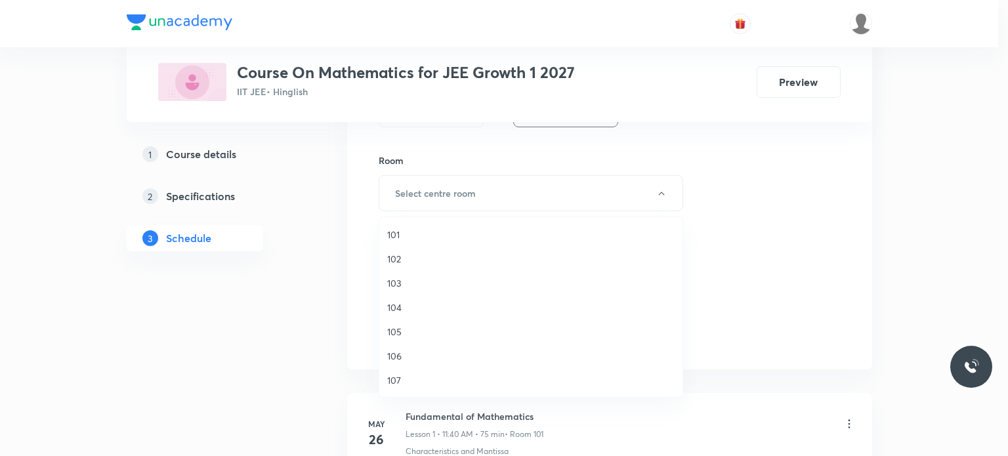
click at [396, 230] on span "101" at bounding box center [530, 235] width 287 height 14
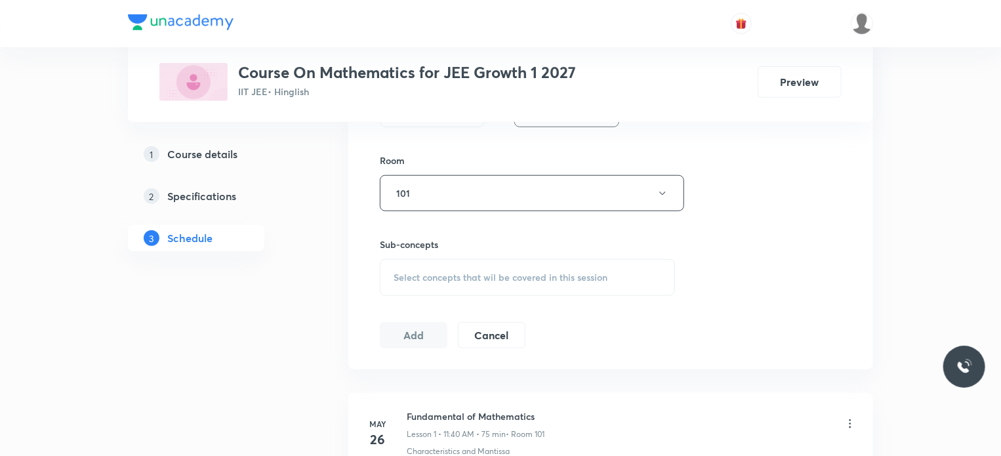
click at [417, 278] on span "Select concepts that wil be covered in this session" at bounding box center [501, 277] width 214 height 10
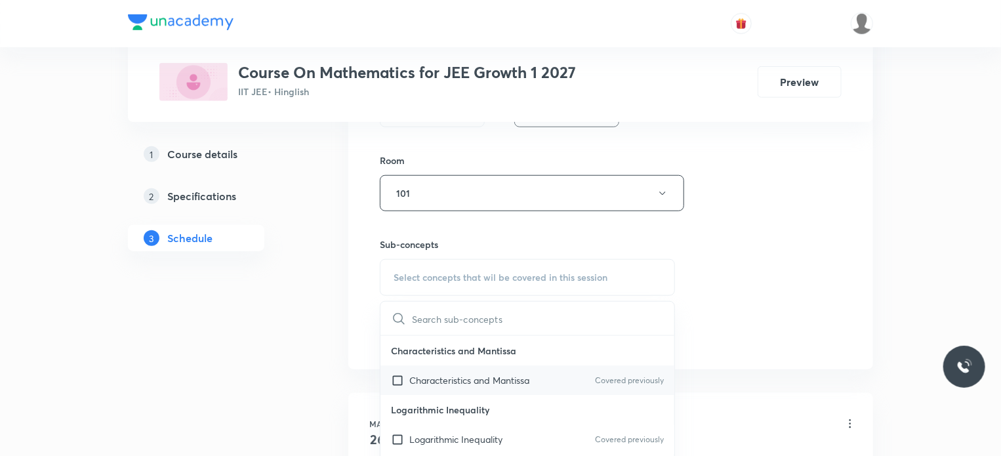
click at [407, 380] on input "checkbox" at bounding box center [400, 380] width 18 height 14
checkbox input "true"
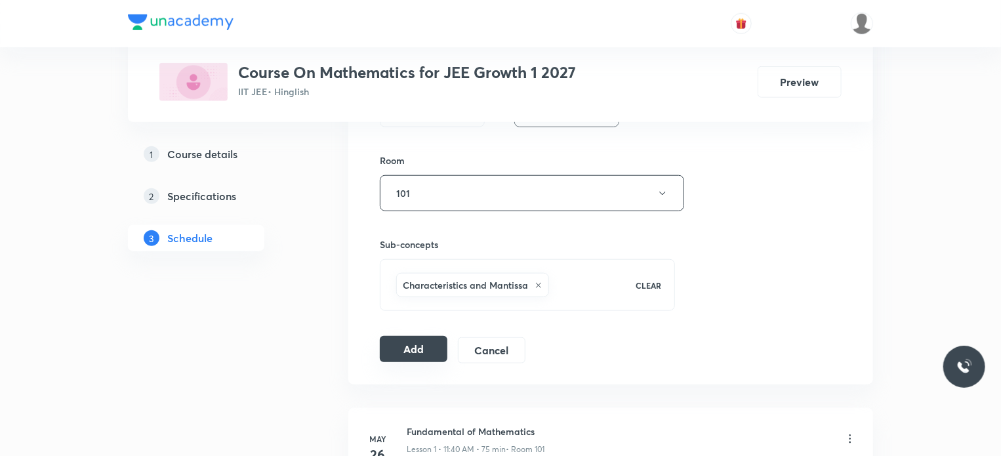
click at [402, 348] on button "Add" at bounding box center [414, 349] width 68 height 26
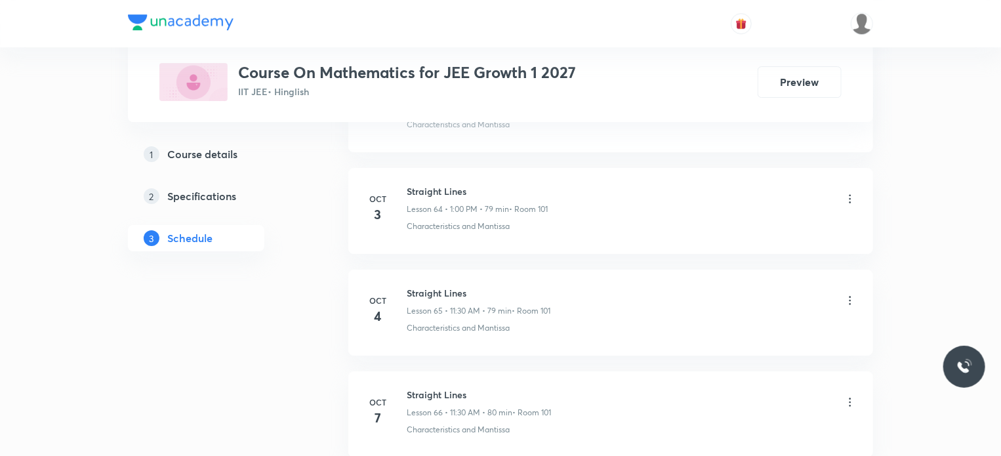
scroll to position [6687, 0]
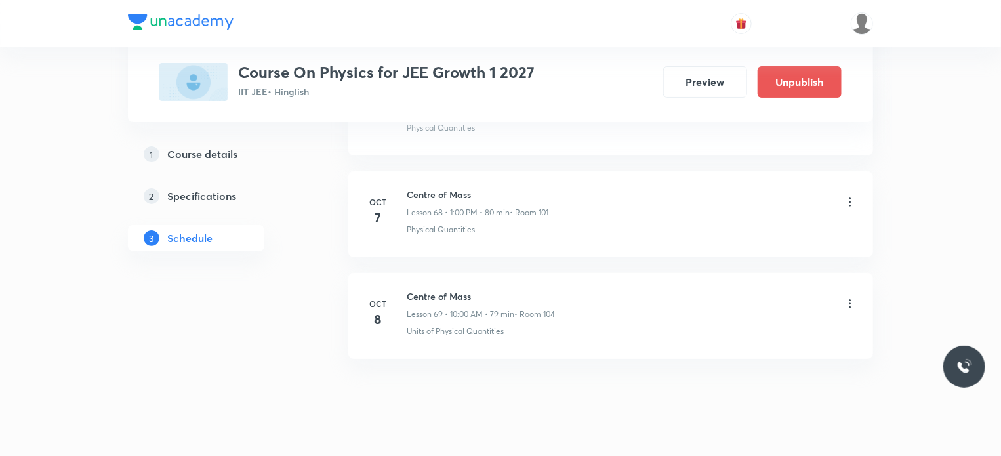
scroll to position [7593, 0]
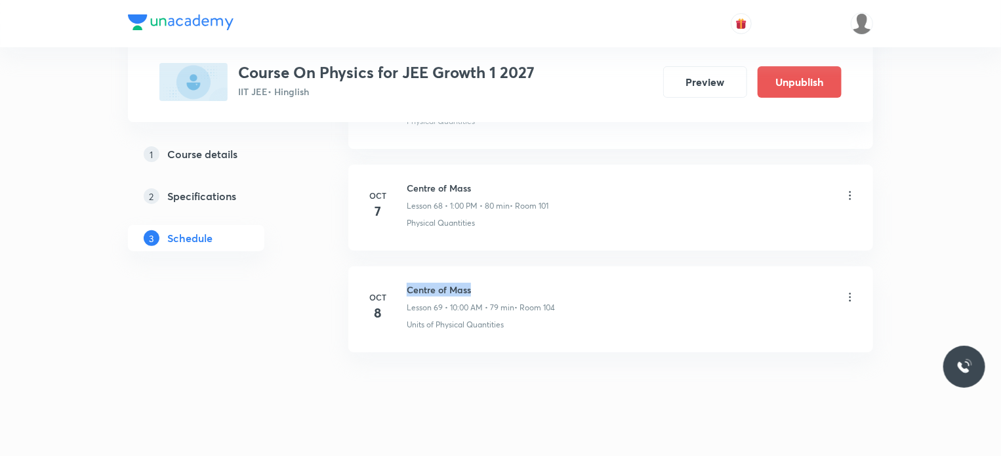
drag, startPoint x: 407, startPoint y: 270, endPoint x: 479, endPoint y: 264, distance: 71.7
click at [479, 283] on h6 "Centre of Mass" at bounding box center [481, 290] width 148 height 14
copy h6 "Centre of Mass"
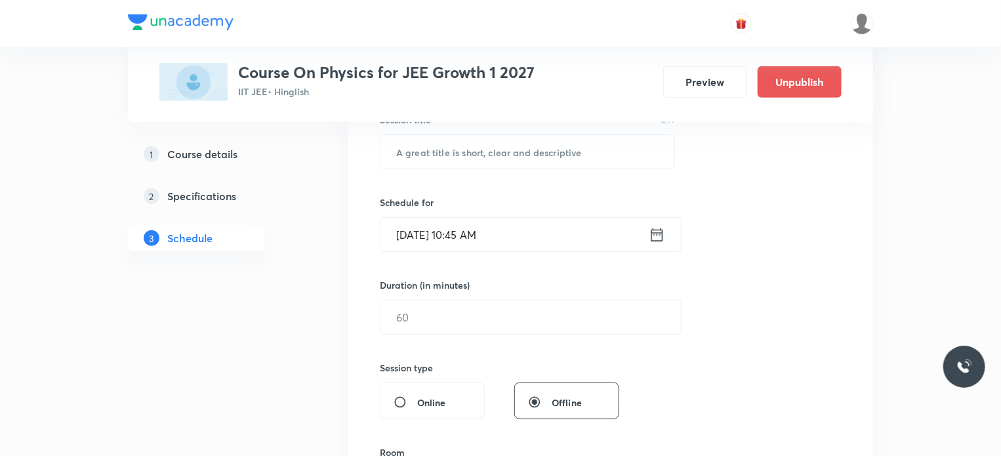
scroll to position [262, 0]
click at [446, 154] on input "text" at bounding box center [528, 148] width 294 height 33
paste input "Centre of Mass"
type input "Centre of Mass"
click at [474, 230] on input "[DATE] 10:45 AM" at bounding box center [515, 231] width 268 height 33
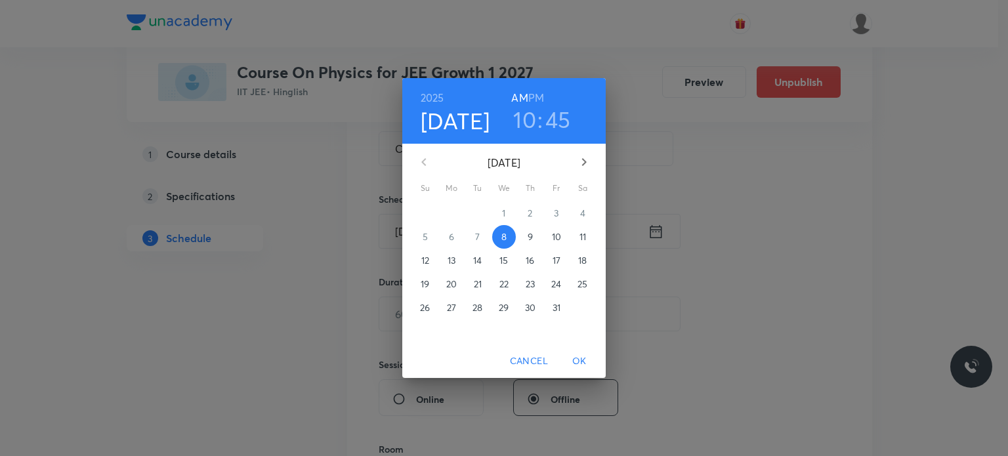
click at [537, 98] on h6 "PM" at bounding box center [536, 98] width 16 height 18
click at [526, 120] on h3 "10" at bounding box center [524, 120] width 23 height 28
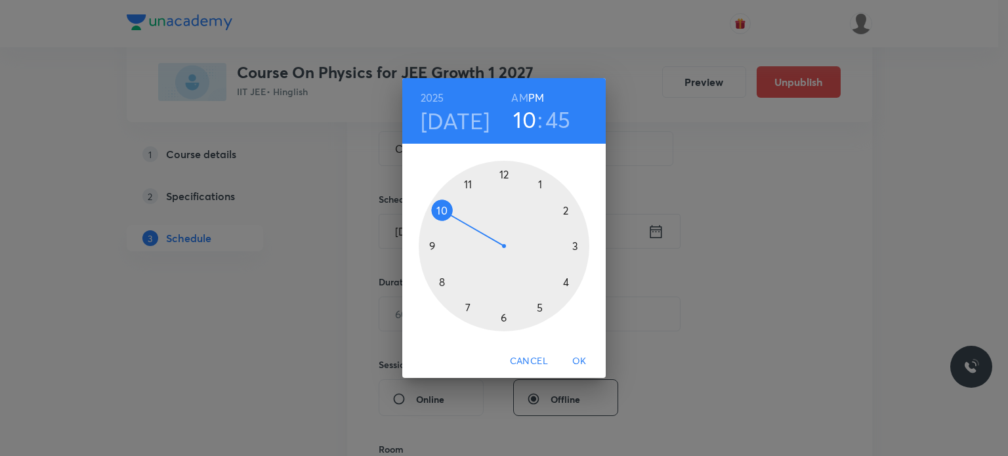
click at [538, 182] on div at bounding box center [504, 246] width 171 height 171
click at [504, 175] on div at bounding box center [504, 246] width 171 height 171
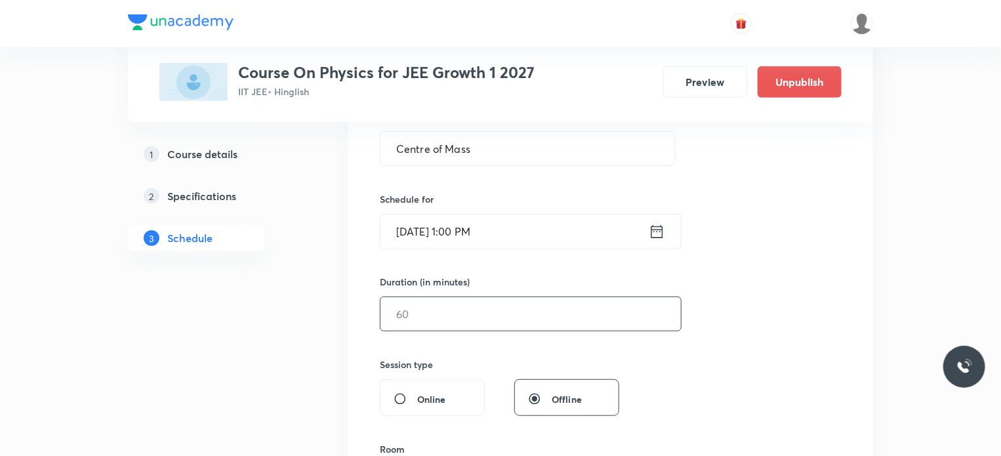
click at [444, 315] on input "text" at bounding box center [531, 313] width 300 height 33
type input "80"
click at [501, 351] on div "Session 70 Live class Session title 14/99 Centre of Mass ​ Schedule for [DATE] …" at bounding box center [611, 329] width 462 height 616
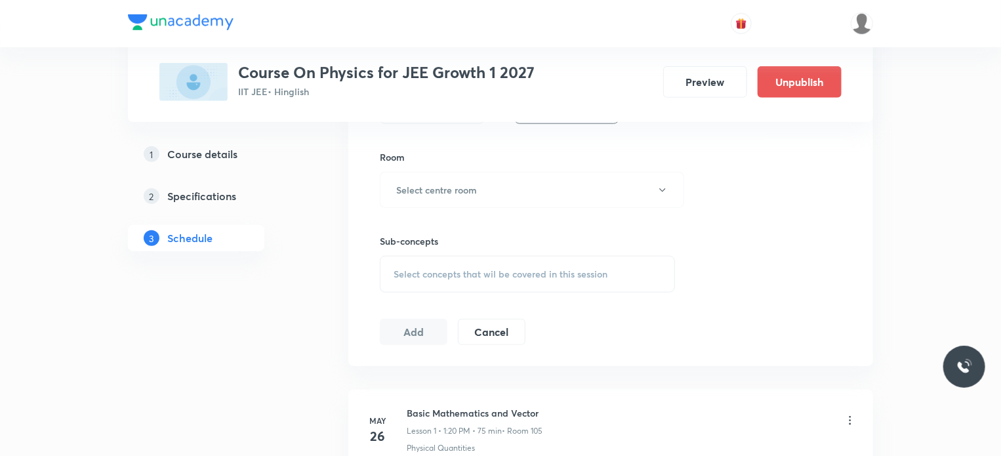
scroll to position [577, 0]
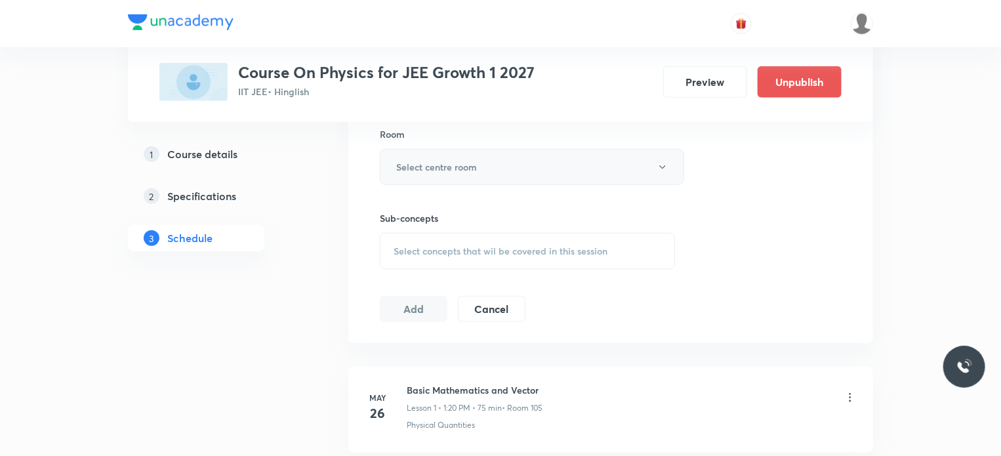
click at [434, 163] on h6 "Select centre room" at bounding box center [436, 167] width 81 height 14
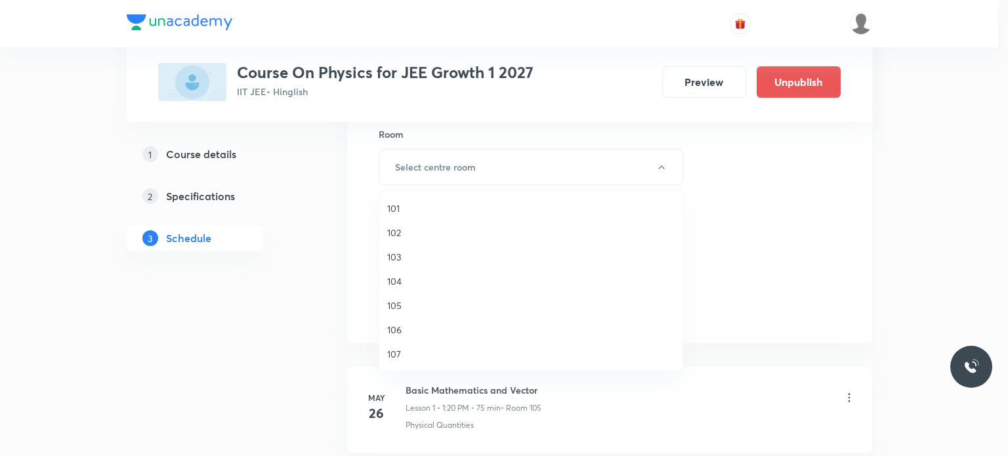
click at [403, 207] on span "101" at bounding box center [530, 208] width 287 height 14
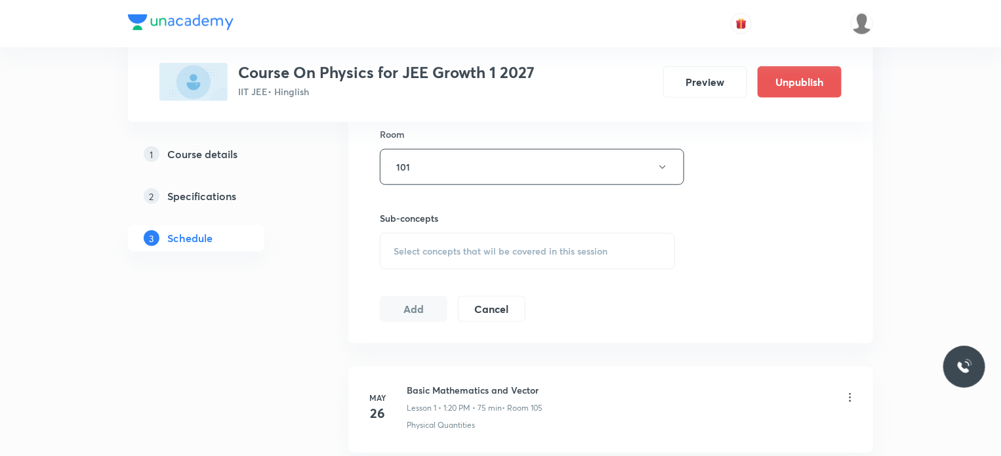
click at [403, 253] on span "Select concepts that wil be covered in this session" at bounding box center [501, 251] width 214 height 10
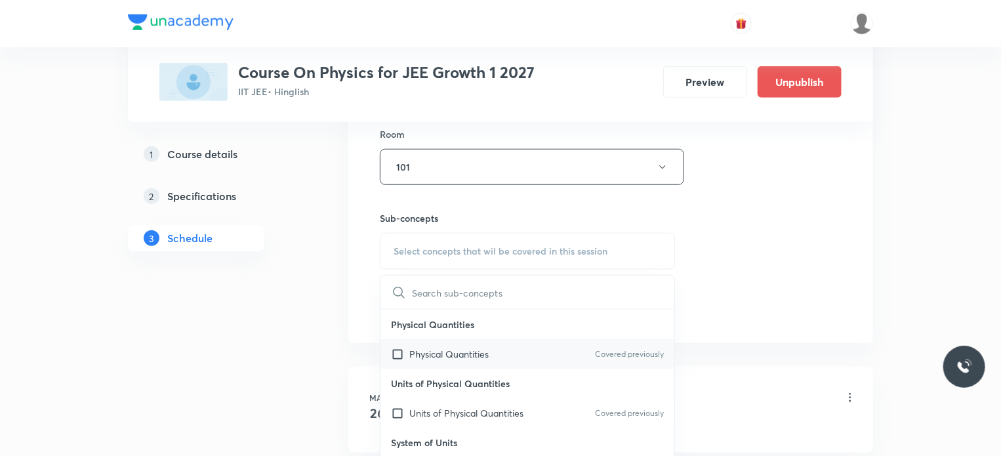
click at [409, 354] on p "Physical Quantities" at bounding box center [448, 354] width 79 height 14
checkbox input "true"
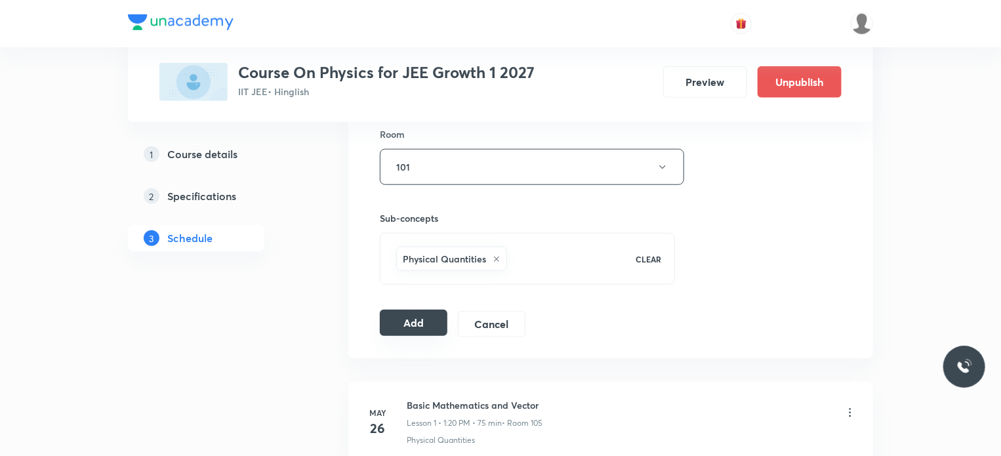
click at [405, 320] on button "Add" at bounding box center [414, 323] width 68 height 26
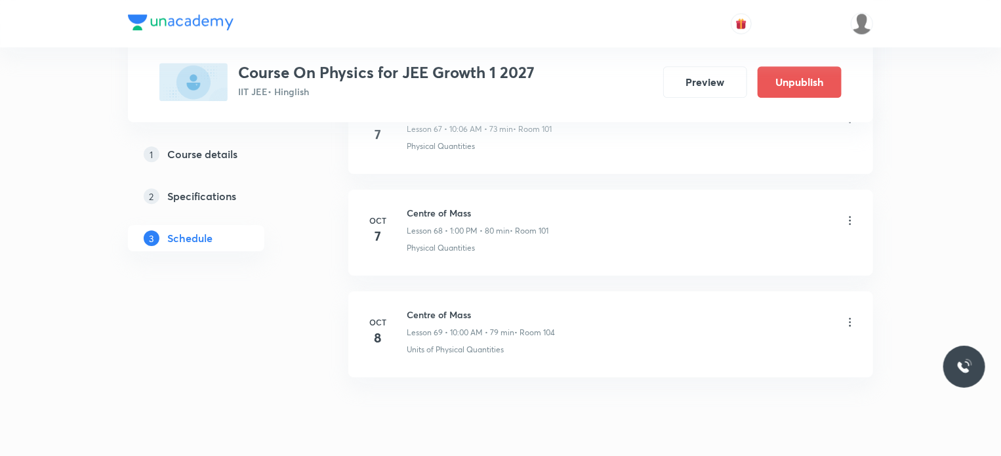
scroll to position [6991, 0]
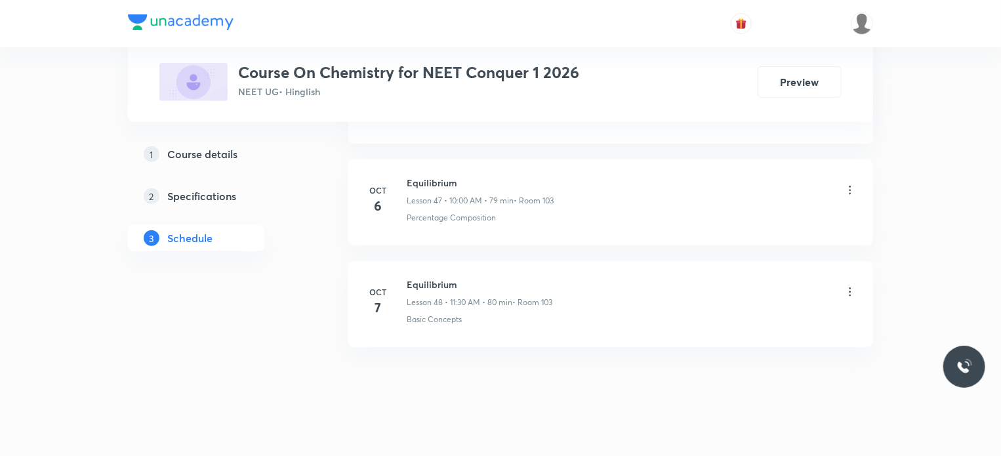
scroll to position [5463, 0]
drag, startPoint x: 407, startPoint y: 269, endPoint x: 563, endPoint y: 251, distance: 157.1
click at [563, 260] on li "[DATE] Equilibrium Lesson 48 • 11:30 AM • 80 min • Room 103 Basic Concepts" at bounding box center [610, 303] width 525 height 86
copy h6 "Equilibrium"
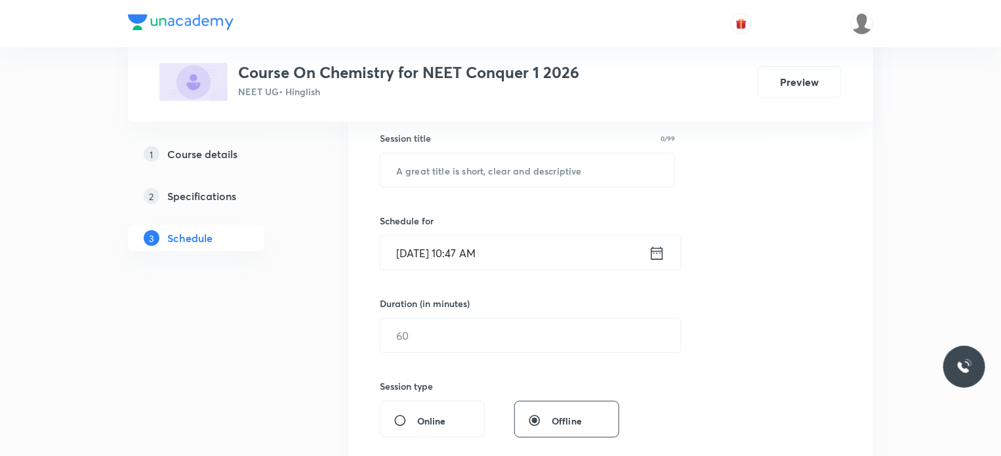
scroll to position [267, 0]
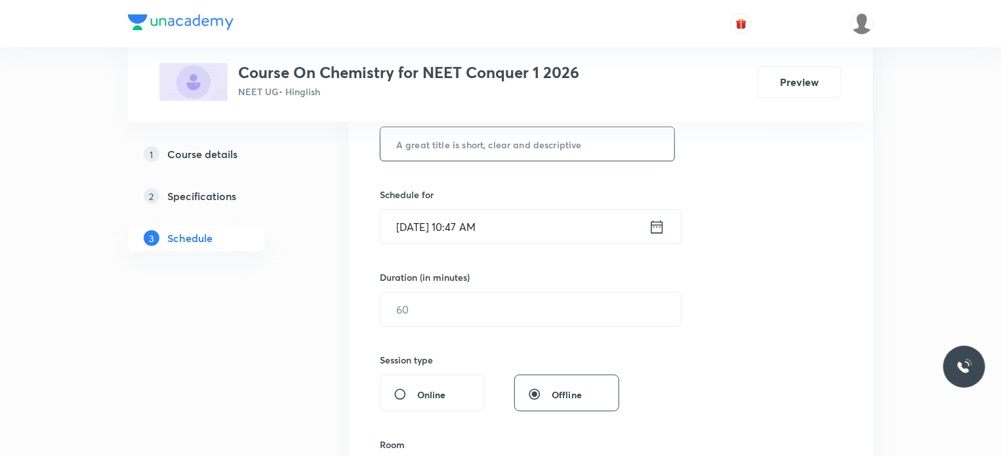
click at [515, 146] on input "text" at bounding box center [528, 143] width 294 height 33
paste input "Equilibrium"
type input "Equilibrium"
click at [470, 226] on input "[DATE] 10:47 AM" at bounding box center [515, 226] width 268 height 33
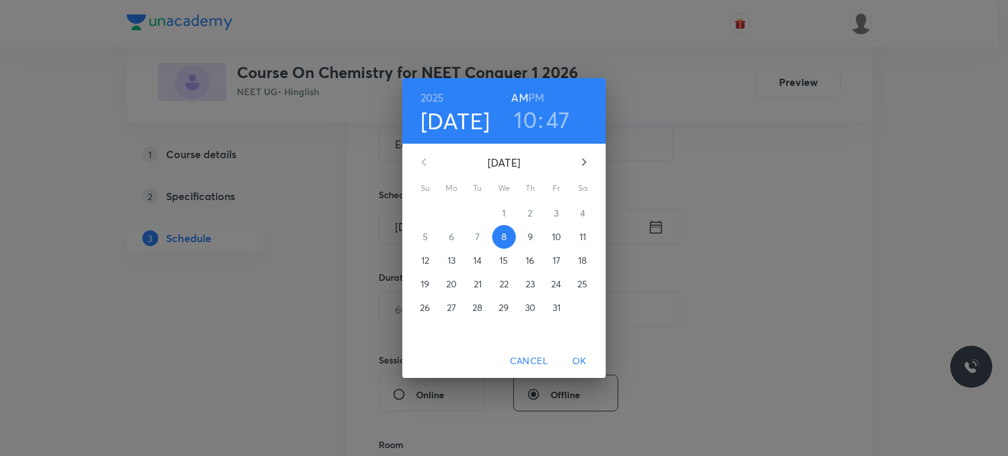
click at [529, 116] on h3 "10" at bounding box center [525, 120] width 23 height 28
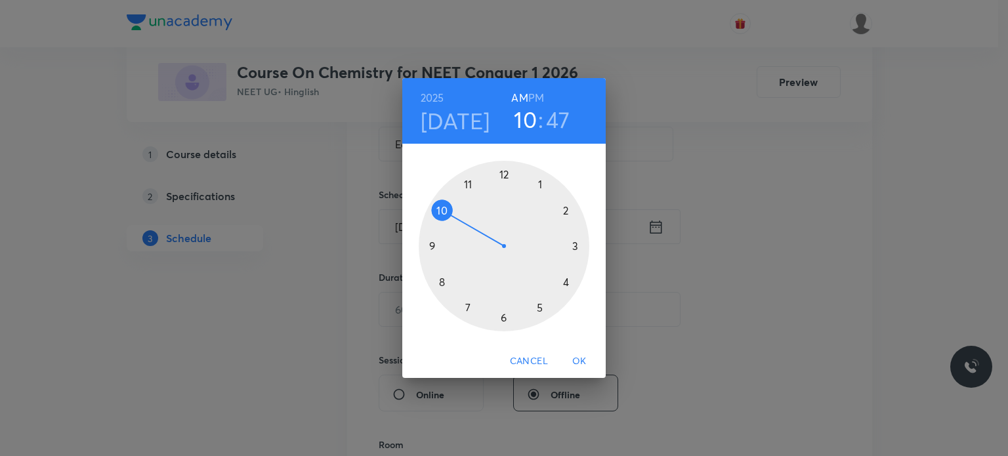
click at [468, 186] on div at bounding box center [504, 246] width 171 height 171
click at [506, 318] on div at bounding box center [504, 246] width 171 height 171
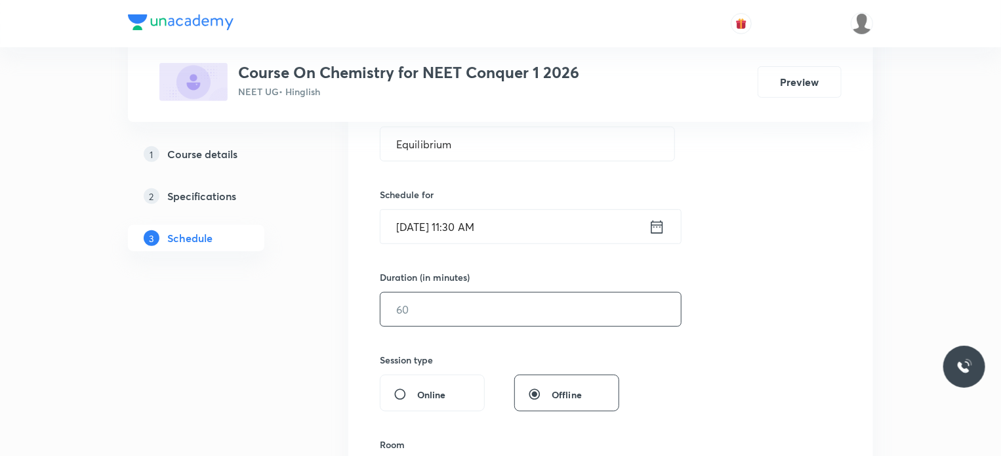
click at [486, 312] on input "text" at bounding box center [531, 309] width 300 height 33
type input "80"
click at [488, 337] on div "Session 49 Live class Session title 11/99 Equilibrium ​ Schedule for Oct 8, 202…" at bounding box center [611, 324] width 462 height 616
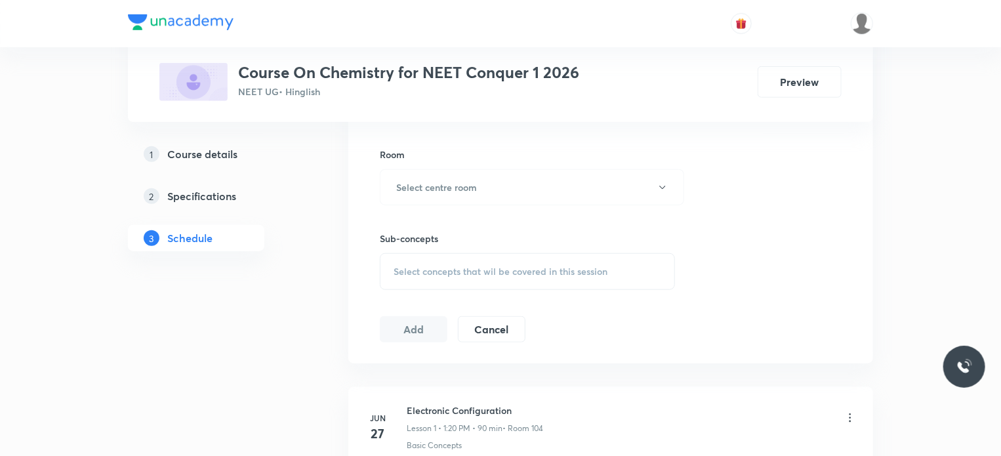
scroll to position [582, 0]
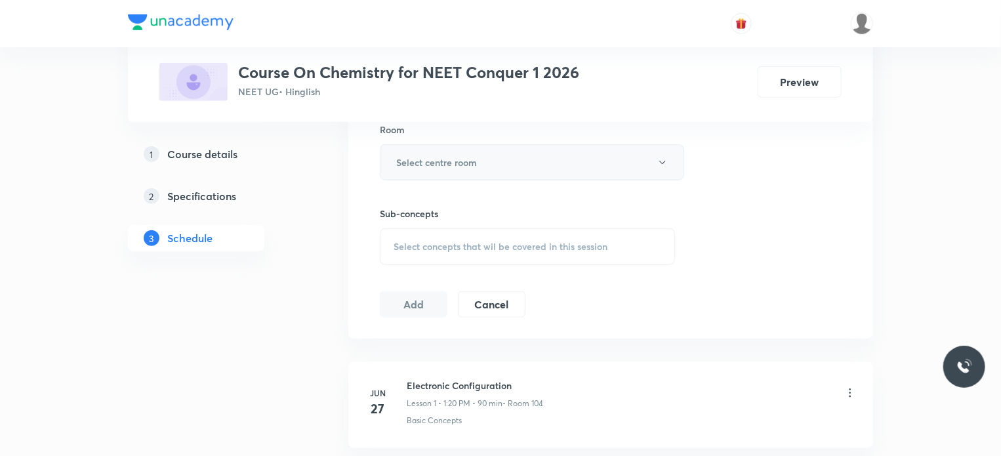
click at [474, 152] on button "Select centre room" at bounding box center [532, 162] width 304 height 36
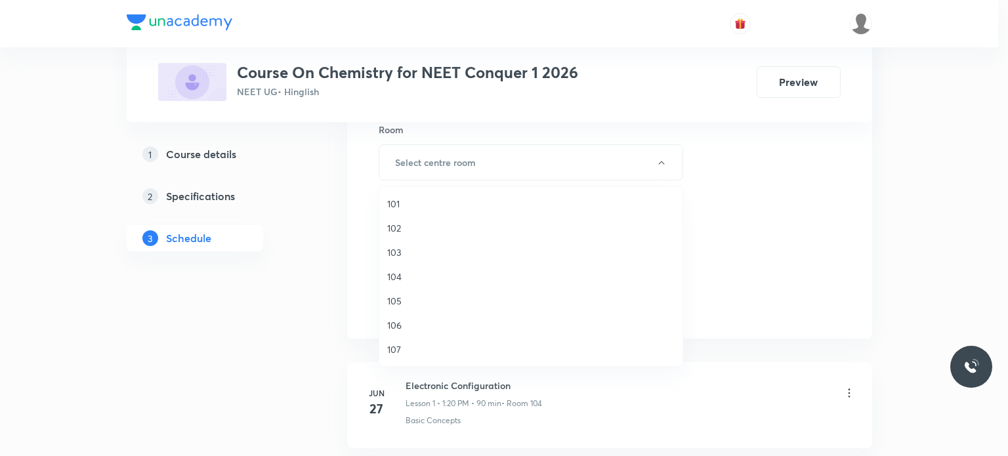
click at [396, 251] on span "103" at bounding box center [530, 252] width 287 height 14
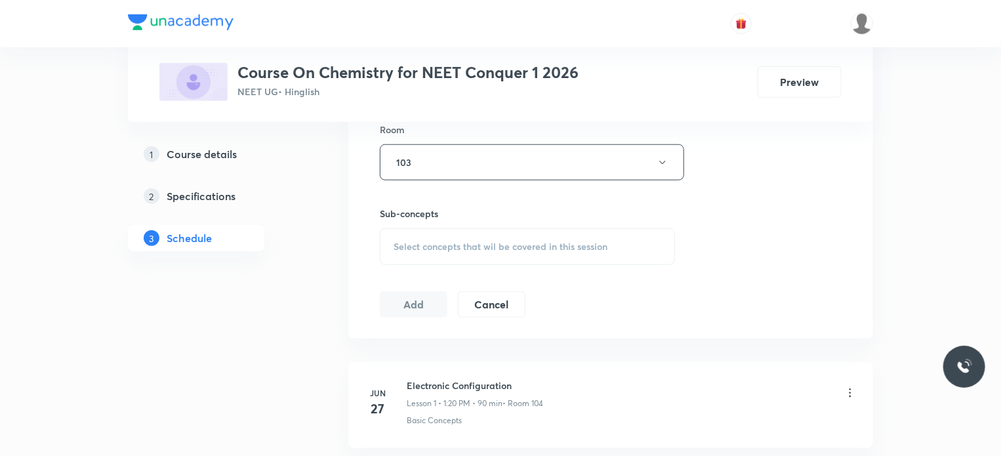
click at [408, 241] on span "Select concepts that wil be covered in this session" at bounding box center [501, 246] width 214 height 10
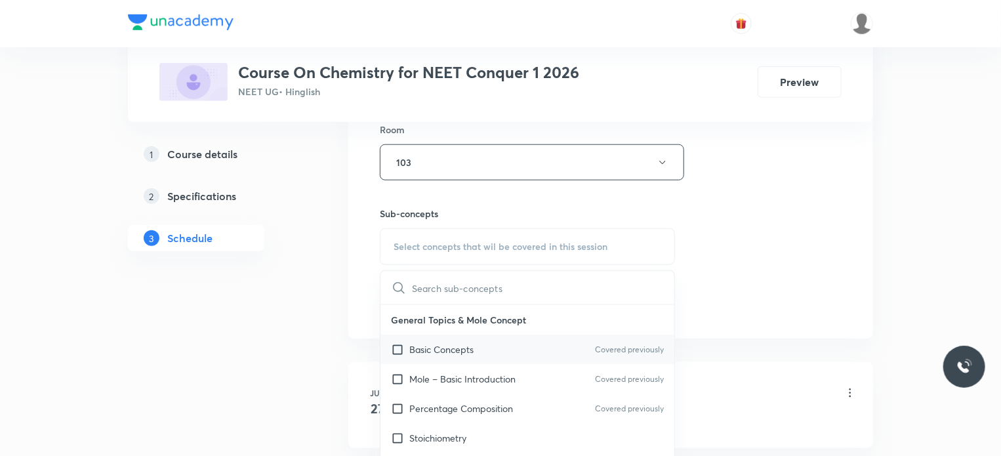
click at [402, 348] on input "checkbox" at bounding box center [400, 349] width 18 height 14
checkbox input "true"
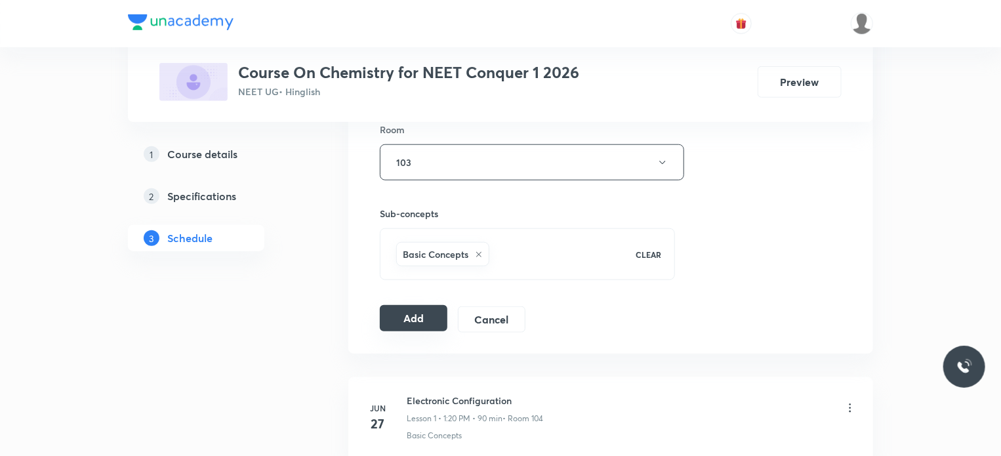
click at [402, 314] on button "Add" at bounding box center [414, 318] width 68 height 26
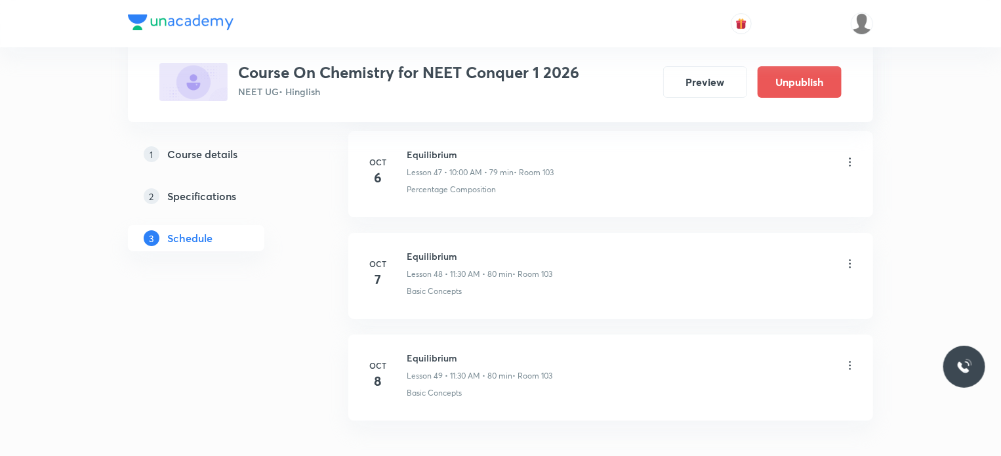
scroll to position [4963, 0]
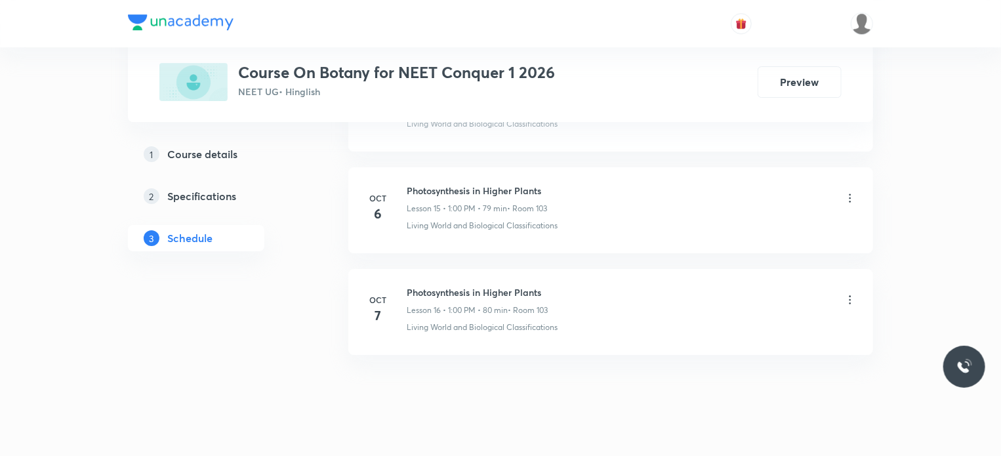
scroll to position [2218, 0]
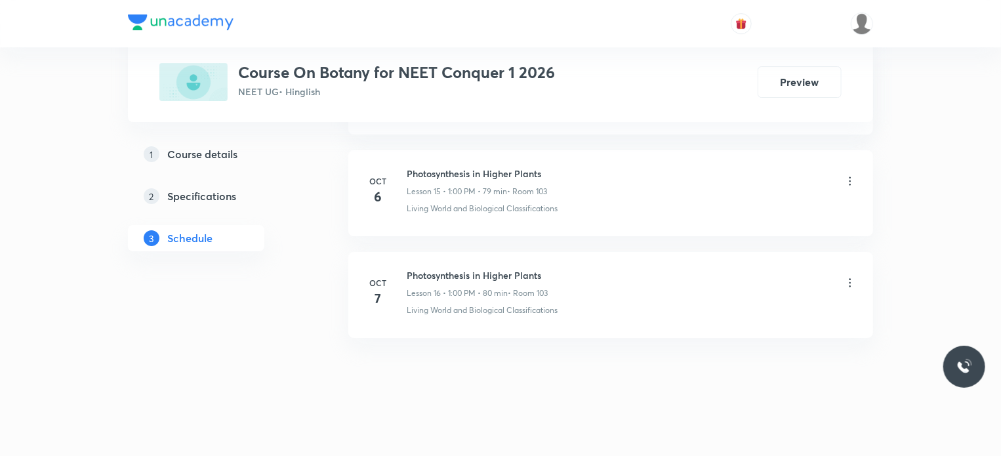
click at [407, 268] on h6 "Photosynthesis in Higher Plants" at bounding box center [477, 275] width 141 height 14
drag, startPoint x: 407, startPoint y: 267, endPoint x: 550, endPoint y: 260, distance: 143.8
click at [550, 260] on li "[DATE] Photosynthesis in Higher Plants Lesson 16 • 1:00 PM • 80 min • Room 103 …" at bounding box center [610, 295] width 525 height 86
copy h6 "Photosynthesis in Higher Plants"
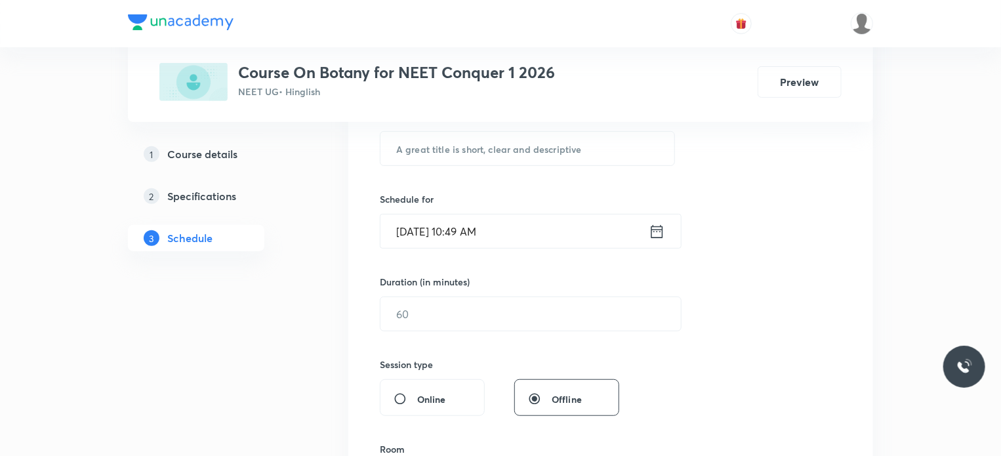
scroll to position [289, 0]
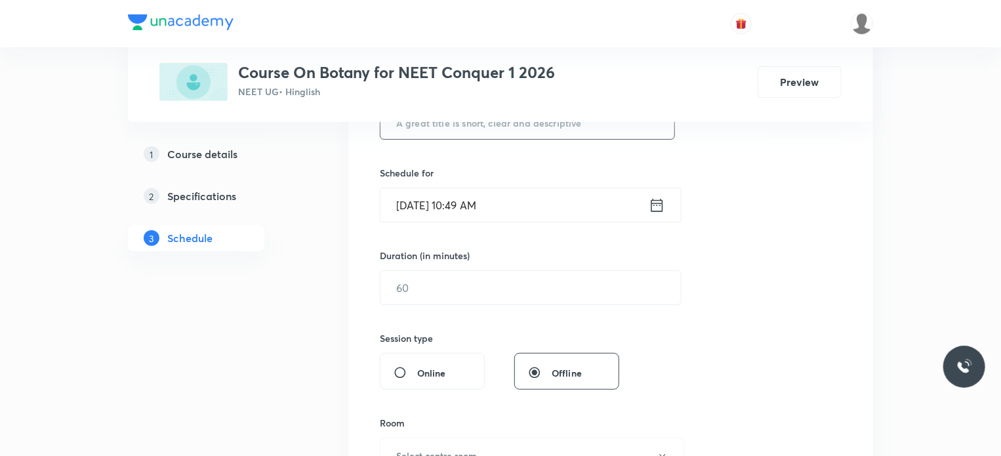
click at [474, 131] on input "text" at bounding box center [528, 122] width 294 height 33
paste input "Photosynthesis in Higher Plants"
type input "Photosynthesis in Higher Plants"
click at [478, 204] on input "[DATE] 10:49 AM" at bounding box center [515, 204] width 268 height 33
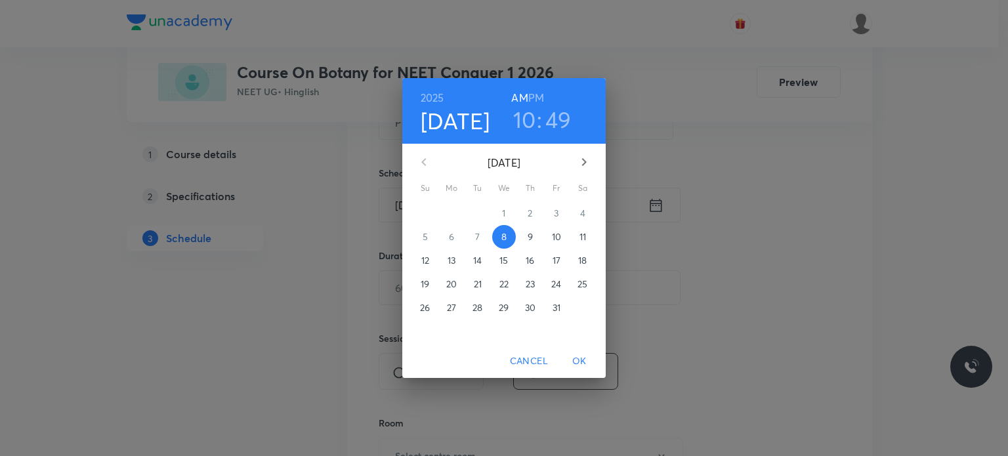
click at [536, 96] on h6 "PM" at bounding box center [536, 98] width 16 height 18
click at [526, 123] on h3 "10" at bounding box center [524, 120] width 23 height 28
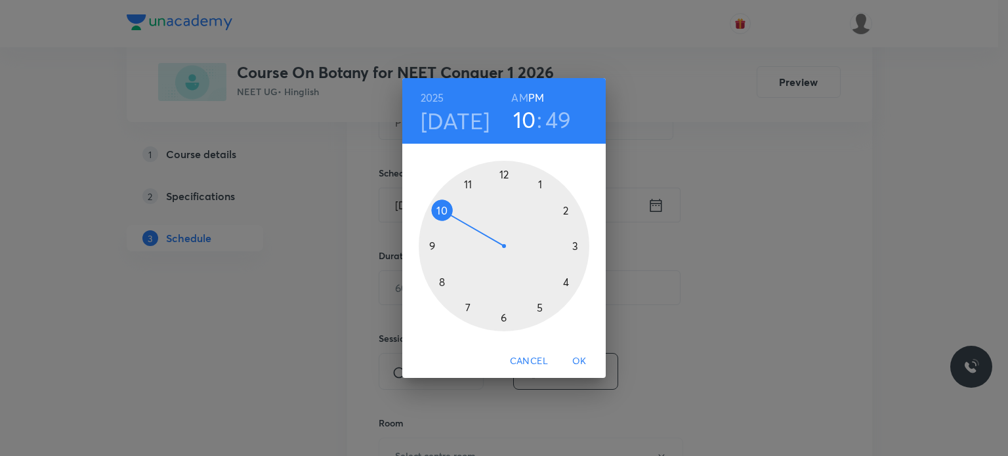
click at [540, 182] on div at bounding box center [504, 246] width 171 height 171
click at [504, 316] on div at bounding box center [504, 246] width 171 height 171
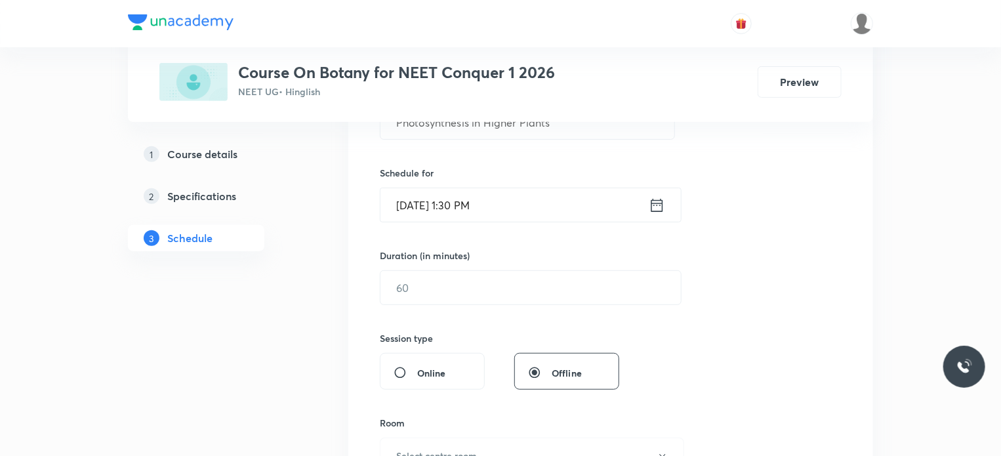
click at [472, 203] on input "[DATE] 1:30 PM" at bounding box center [515, 204] width 268 height 33
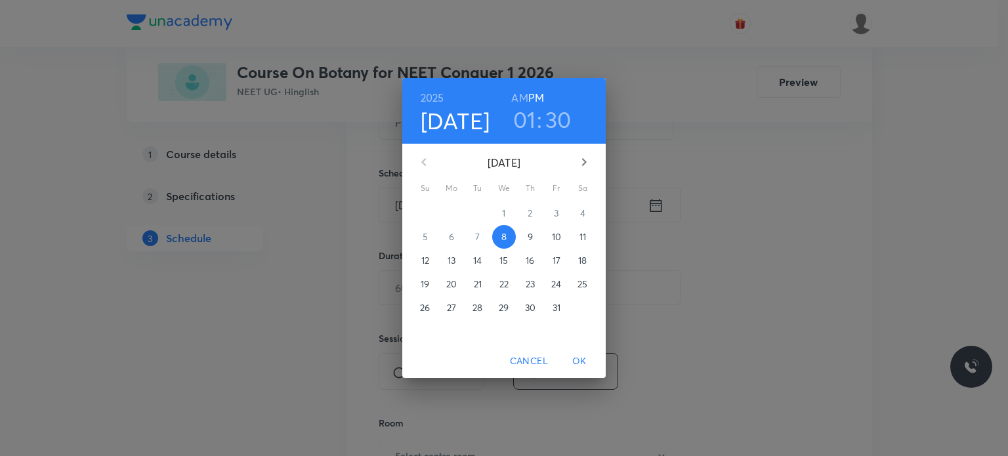
click at [558, 113] on h3 "30" at bounding box center [558, 120] width 26 height 28
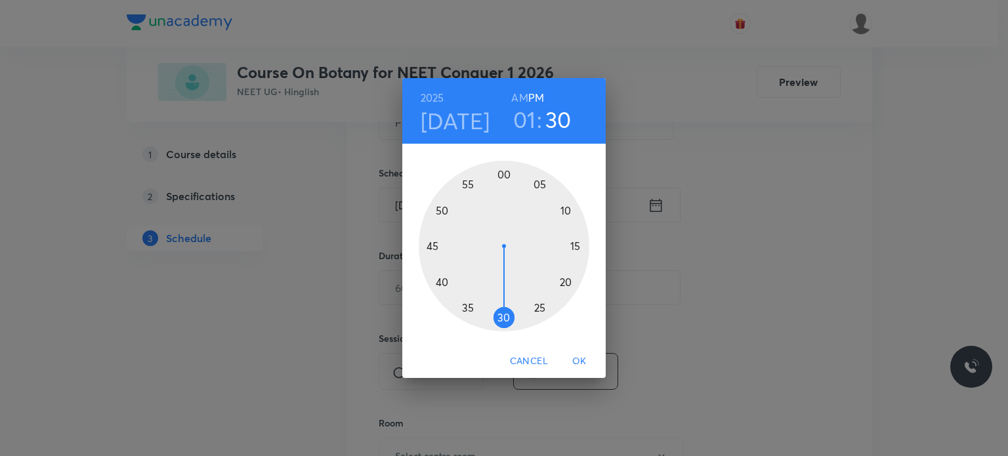
click at [502, 173] on div at bounding box center [504, 246] width 171 height 171
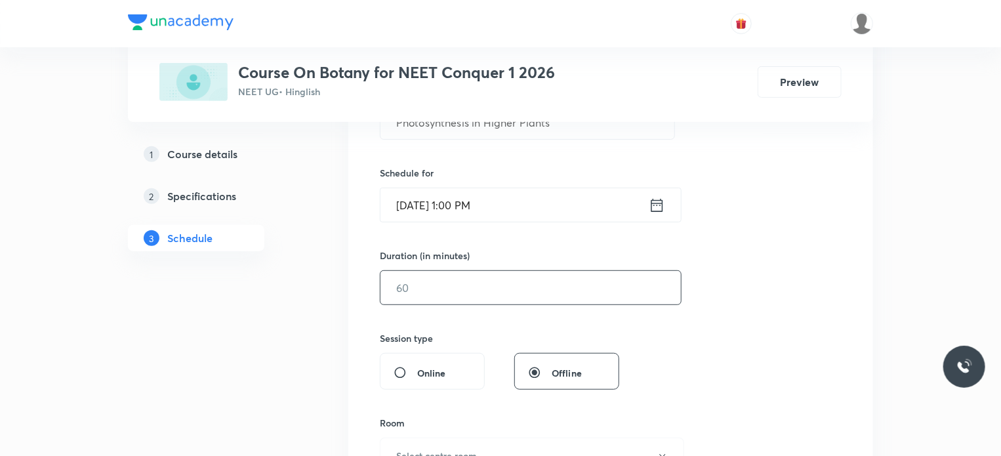
click at [436, 286] on input "text" at bounding box center [531, 287] width 300 height 33
type input "80"
click at [451, 314] on div "Session 17 Live class Session title 31/99 Photosynthesis in Higher Plants ​ Sch…" at bounding box center [611, 303] width 462 height 616
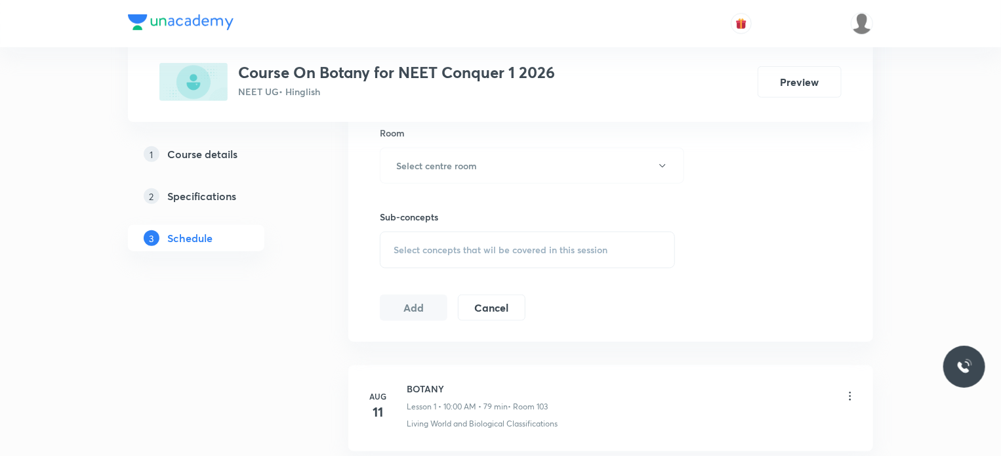
scroll to position [604, 0]
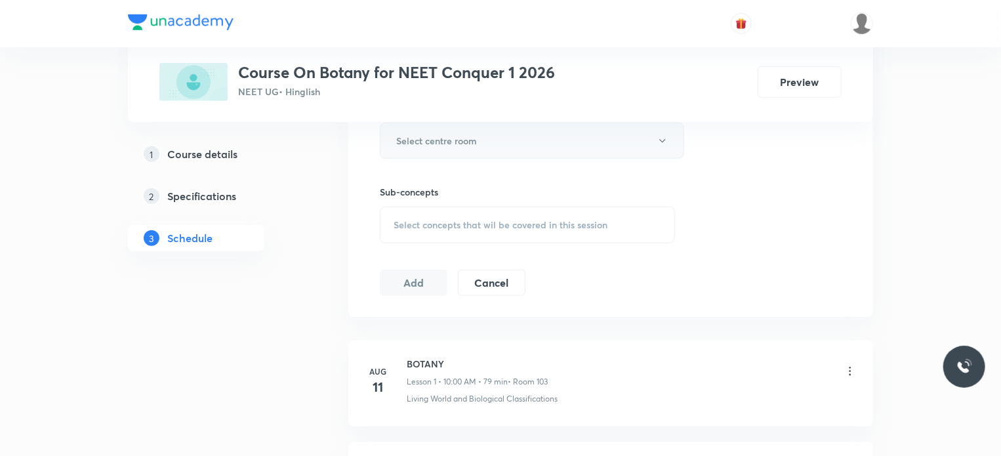
click at [472, 141] on h6 "Select centre room" at bounding box center [436, 141] width 81 height 14
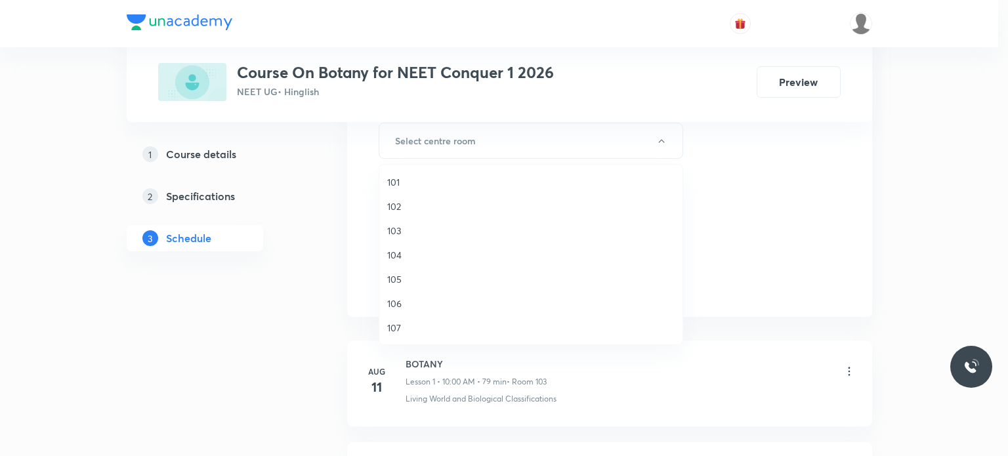
click at [394, 228] on span "103" at bounding box center [530, 231] width 287 height 14
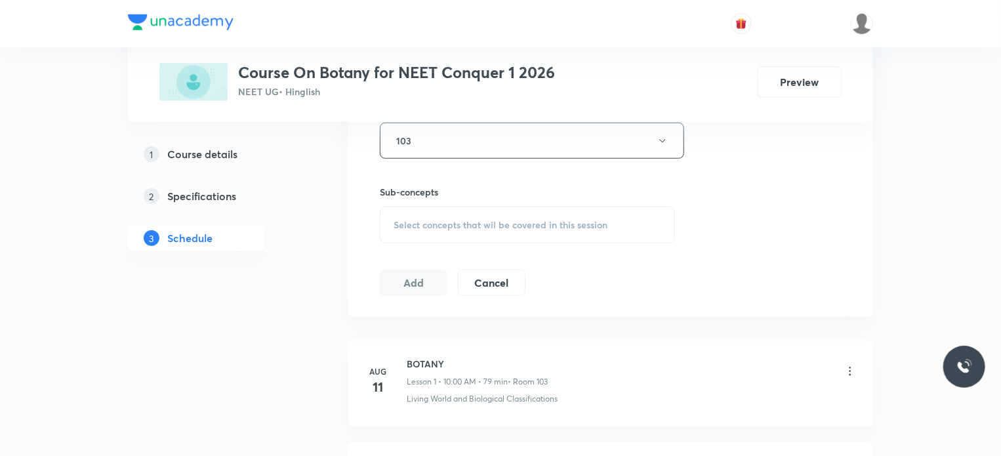
click at [423, 214] on div "Select concepts that wil be covered in this session" at bounding box center [527, 225] width 295 height 37
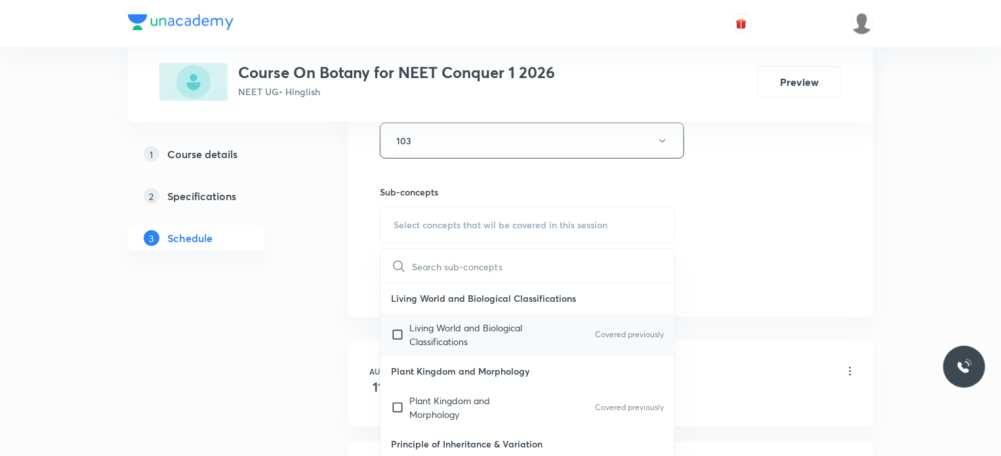
click at [398, 335] on input "checkbox" at bounding box center [400, 335] width 18 height 28
checkbox input "true"
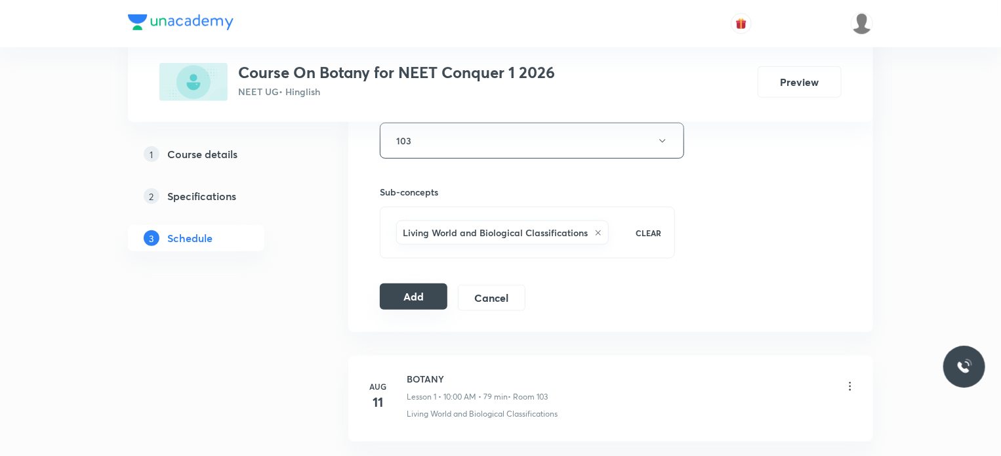
click at [396, 297] on button "Add" at bounding box center [414, 296] width 68 height 26
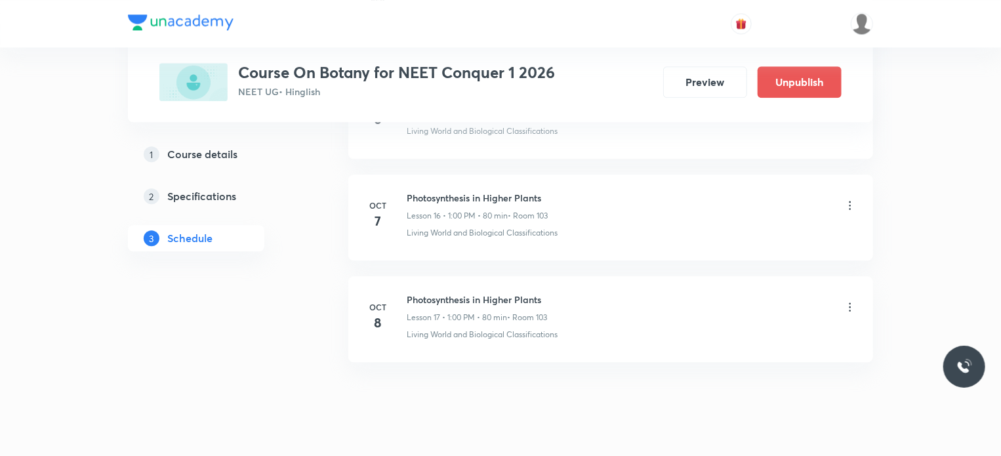
scroll to position [1716, 0]
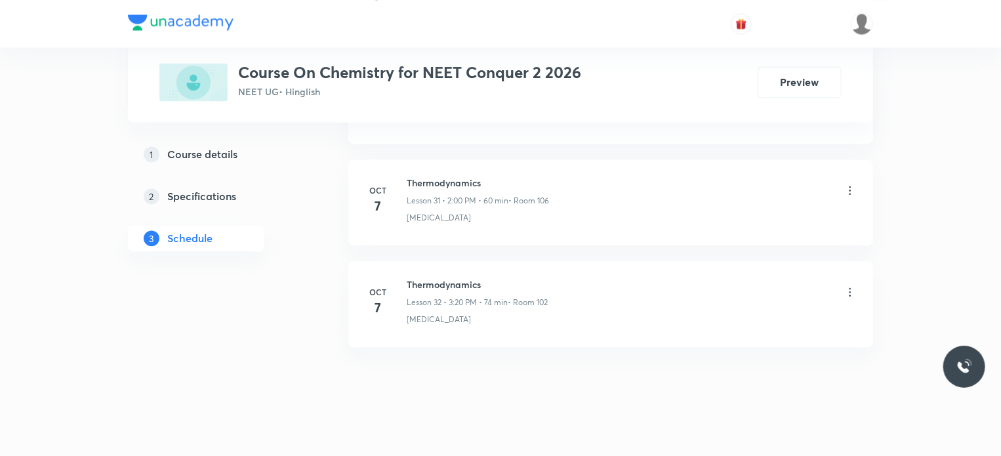
scroll to position [3840, 0]
drag, startPoint x: 408, startPoint y: 267, endPoint x: 493, endPoint y: 259, distance: 85.7
click at [493, 259] on li "[DATE] Thermodynamics Lesson 32 • 3:20 PM • 74 min • [GEOGRAPHIC_DATA][MEDICAL_…" at bounding box center [610, 300] width 525 height 86
copy h6 "Thermodynamics"
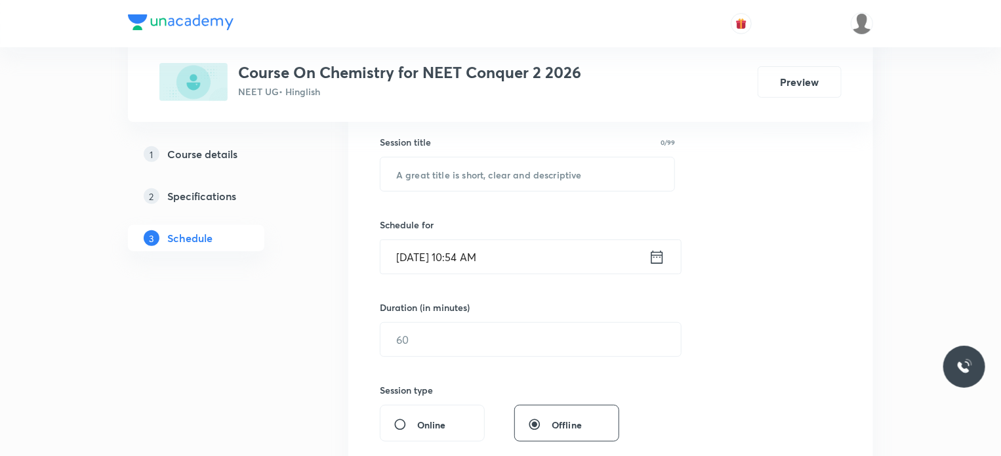
scroll to position [262, 0]
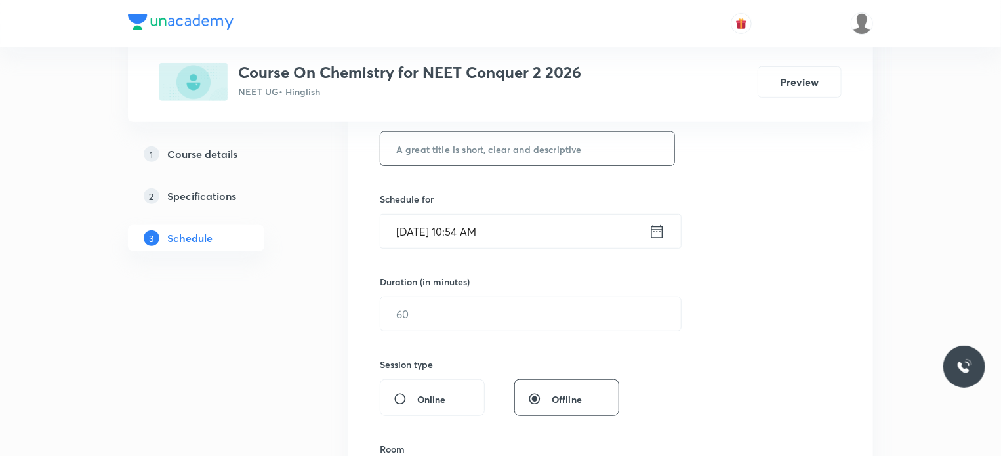
click at [428, 149] on input "text" at bounding box center [528, 148] width 294 height 33
paste input "Thermodynamics"
type input "Thermodynamics"
click at [469, 232] on input "Oct 8, 2025, 10:54 AM" at bounding box center [515, 231] width 268 height 33
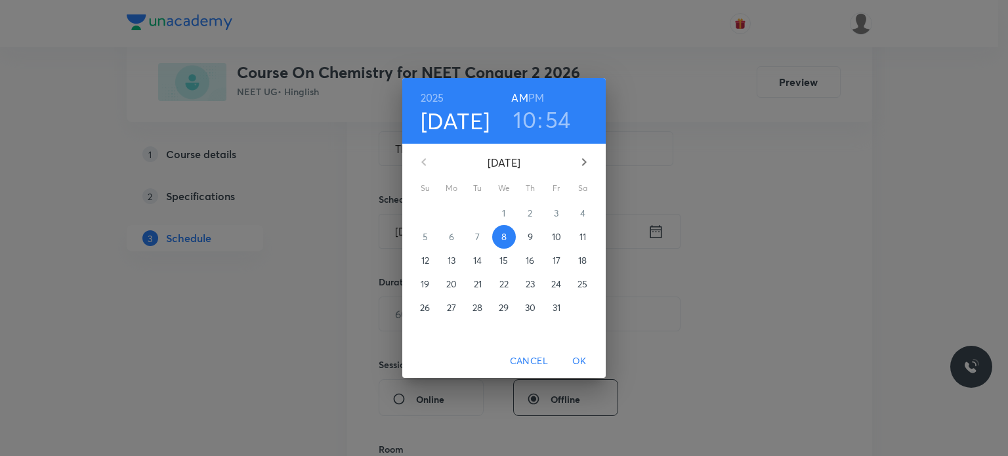
click at [538, 96] on h6 "PM" at bounding box center [536, 98] width 16 height 18
click at [527, 121] on h3 "10" at bounding box center [524, 120] width 23 height 28
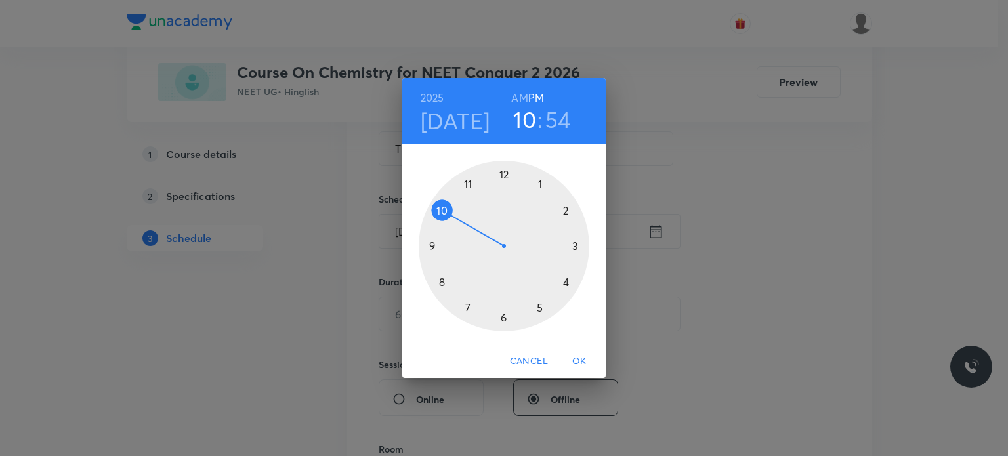
click at [564, 211] on div at bounding box center [504, 246] width 171 height 171
click at [502, 173] on div at bounding box center [504, 246] width 171 height 171
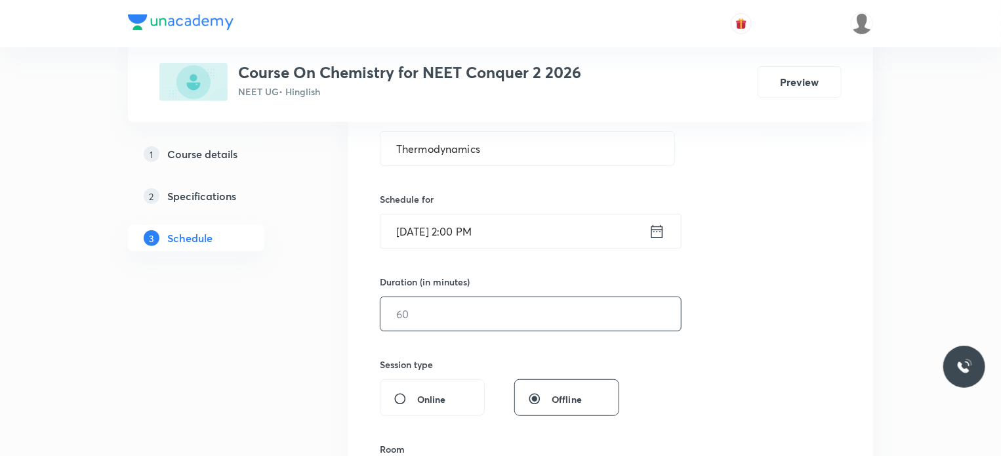
click at [438, 309] on input "text" at bounding box center [531, 313] width 300 height 33
type input "8"
type input "70"
click at [453, 345] on div "Session 33 Live class Session title 14/99 Thermodynamics ​ Schedule for Oct 8, …" at bounding box center [611, 329] width 462 height 616
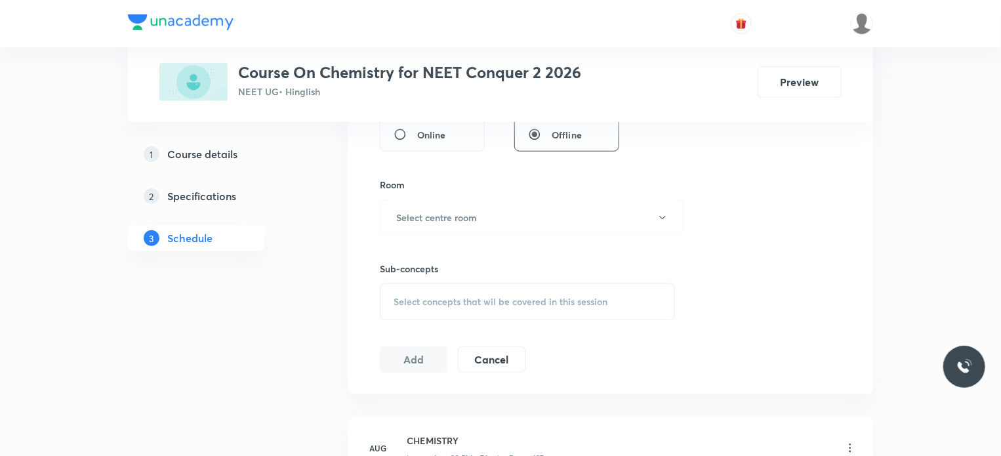
scroll to position [551, 0]
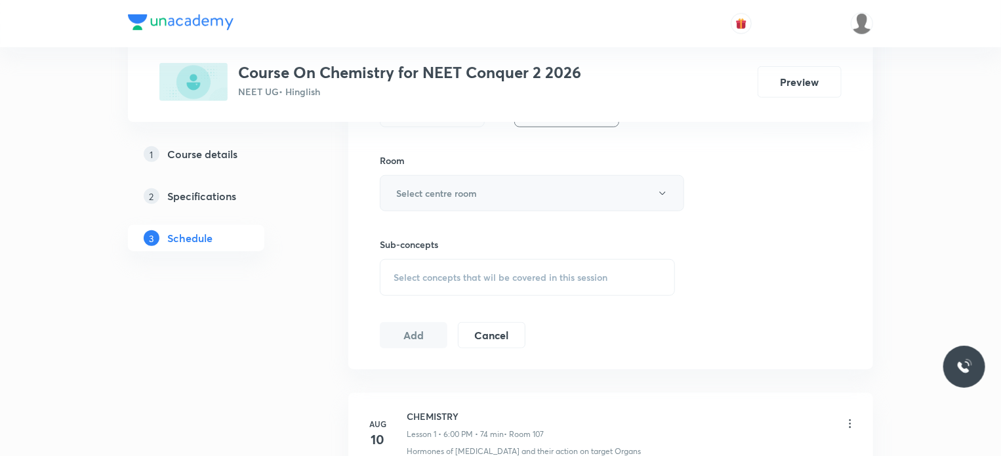
click at [442, 197] on h6 "Select centre room" at bounding box center [436, 193] width 81 height 14
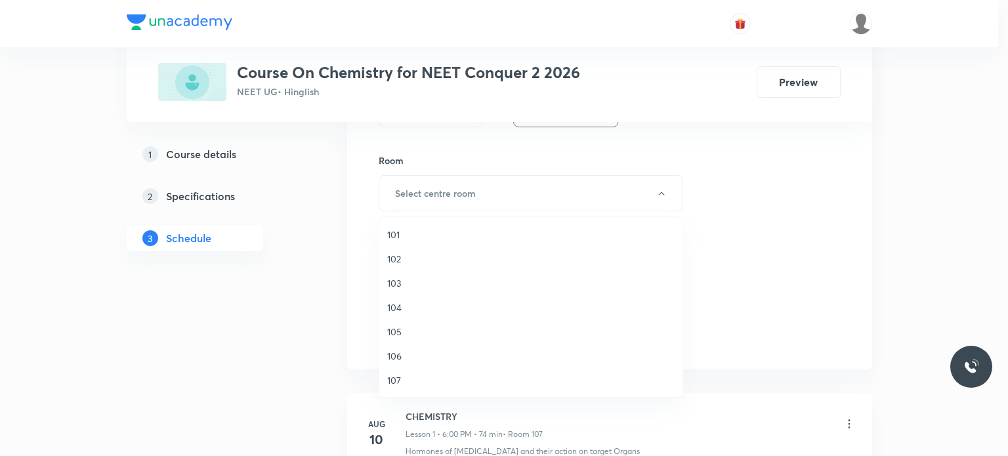
click at [396, 329] on span "105" at bounding box center [530, 332] width 287 height 14
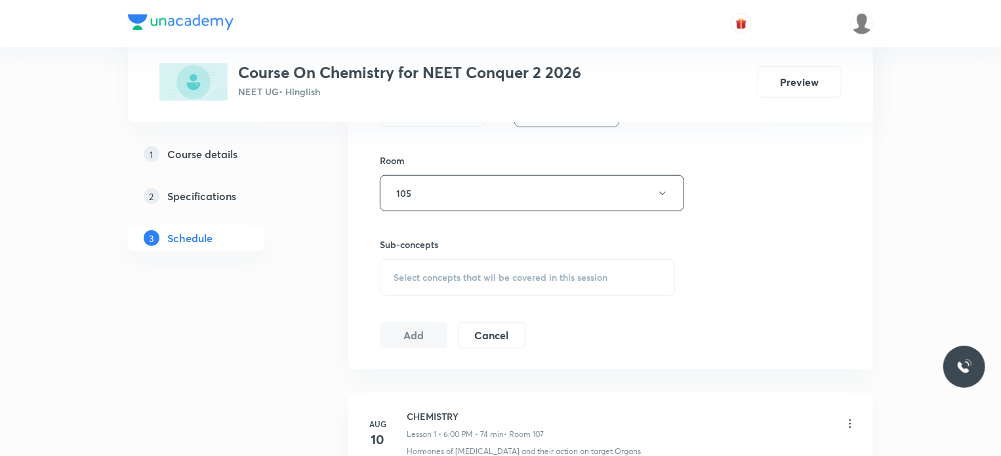
click at [425, 281] on span "Select concepts that wil be covered in this session" at bounding box center [501, 277] width 214 height 10
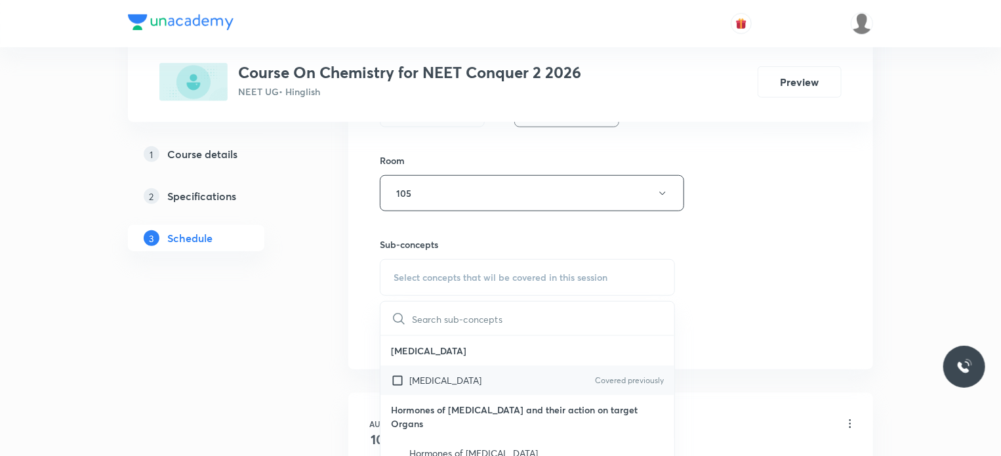
click at [398, 380] on input "checkbox" at bounding box center [400, 380] width 18 height 14
checkbox input "true"
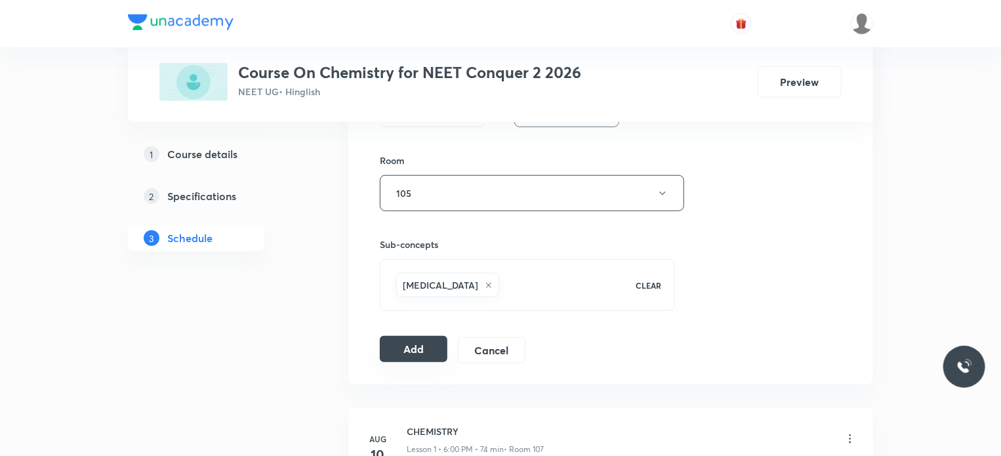
click at [415, 341] on button "Add" at bounding box center [414, 349] width 68 height 26
click at [415, 341] on button "Add" at bounding box center [414, 350] width 68 height 26
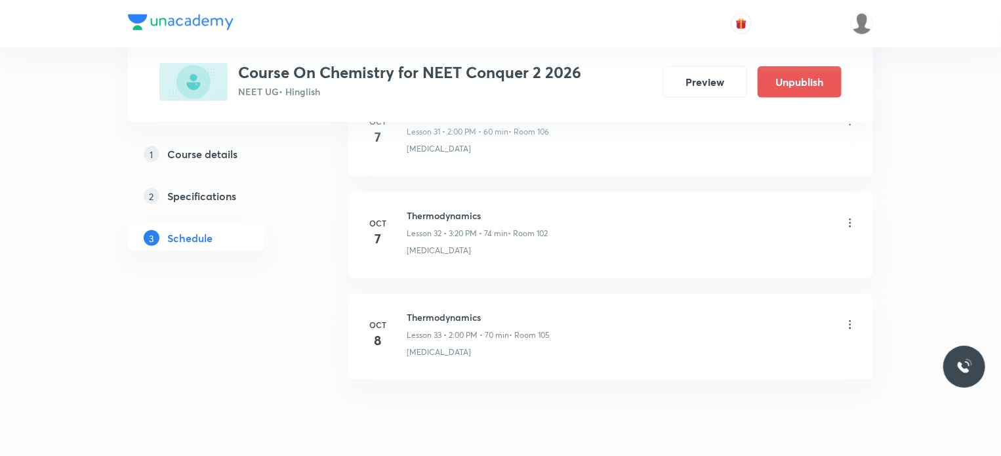
scroll to position [3339, 0]
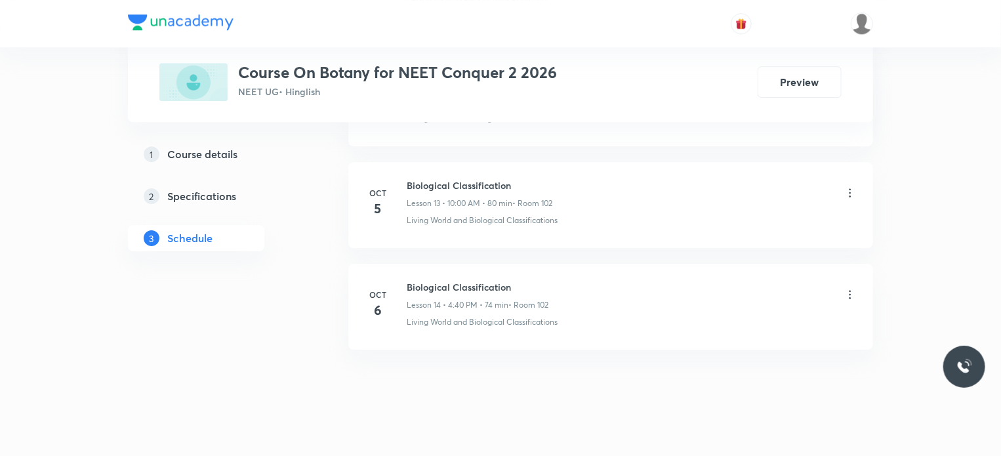
scroll to position [2014, 0]
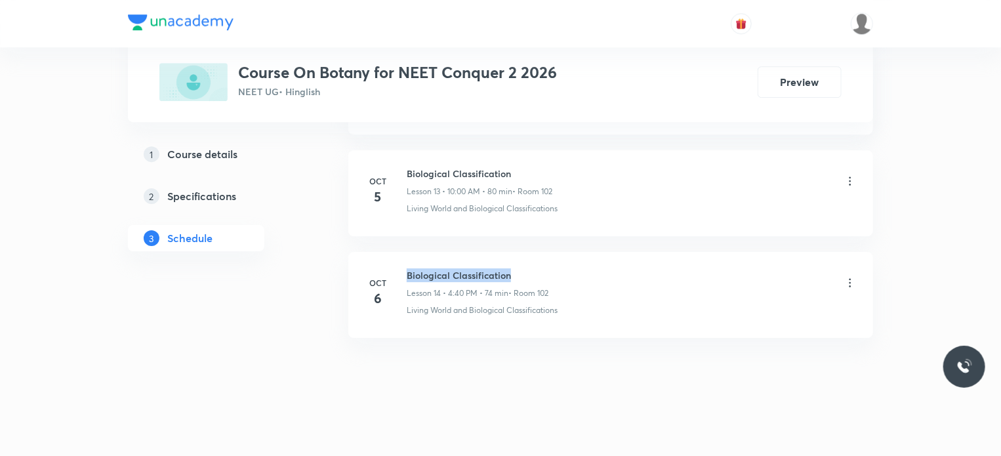
drag, startPoint x: 407, startPoint y: 268, endPoint x: 566, endPoint y: 262, distance: 158.9
click at [566, 262] on li "[DATE] Biological Classification Lesson 14 • 4:40 PM • 74 min • Room 102 Living…" at bounding box center [610, 295] width 525 height 86
copy h6 "Biological Classification"
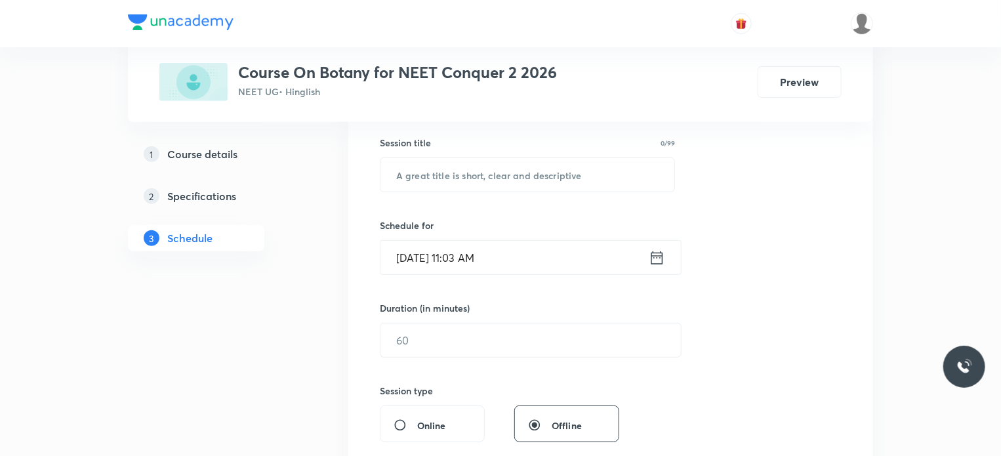
scroll to position [262, 0]
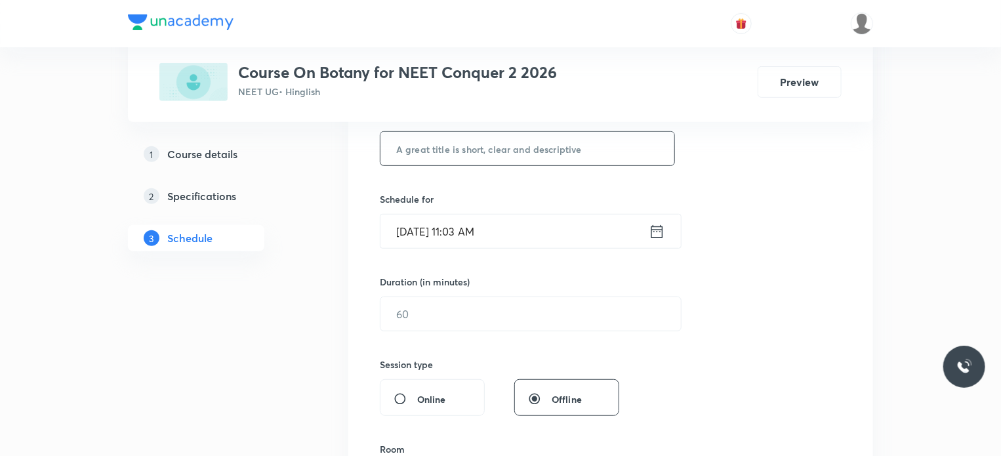
click at [533, 154] on input "text" at bounding box center [528, 148] width 294 height 33
paste input "Biological Classification"
type input "Biological Classification"
click at [475, 232] on input "[DATE] 11:03 AM" at bounding box center [515, 231] width 268 height 33
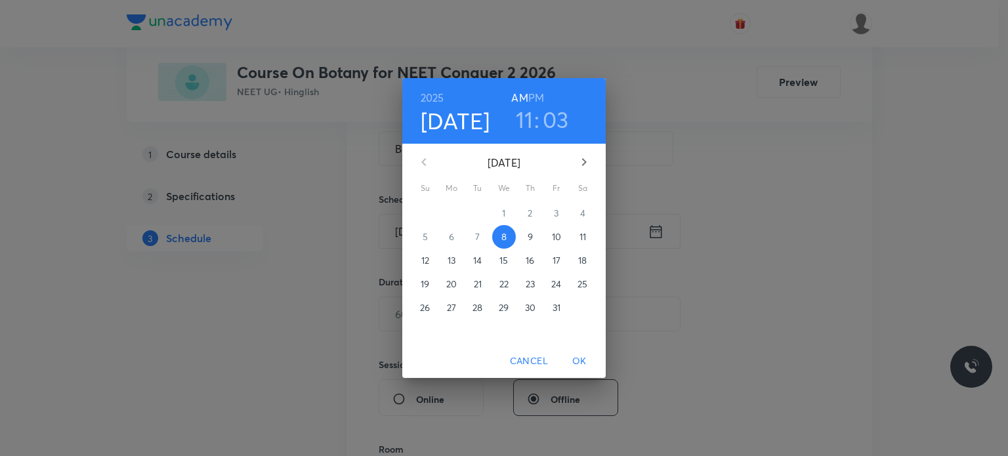
click at [523, 127] on h3 "11" at bounding box center [525, 120] width 18 height 28
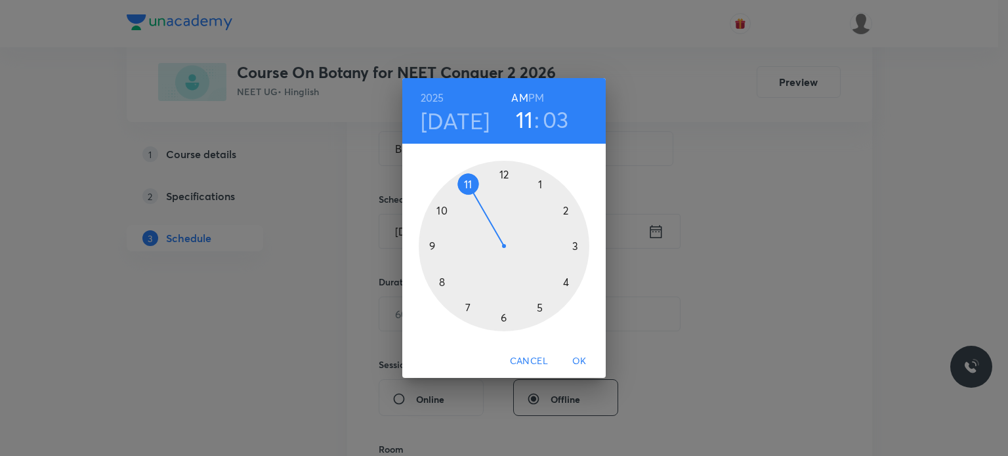
click at [536, 96] on h6 "PM" at bounding box center [536, 98] width 16 height 18
click at [575, 244] on div at bounding box center [504, 246] width 171 height 171
click at [564, 282] on div at bounding box center [504, 246] width 171 height 171
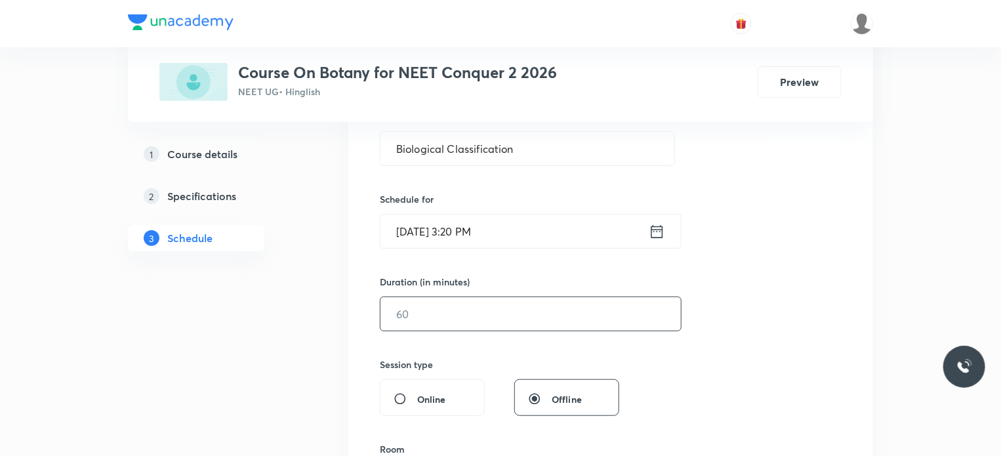
click at [442, 315] on input "text" at bounding box center [531, 313] width 300 height 33
click at [481, 266] on div "Session 15 Live class Session title 25/99 Biological Classification ​ Schedule …" at bounding box center [611, 329] width 462 height 616
click at [453, 315] on input "text" at bounding box center [531, 313] width 300 height 33
type input "75"
click at [478, 347] on div "Session 15 Live class Session title 25/99 Biological Classification ​ Schedule …" at bounding box center [611, 329] width 462 height 616
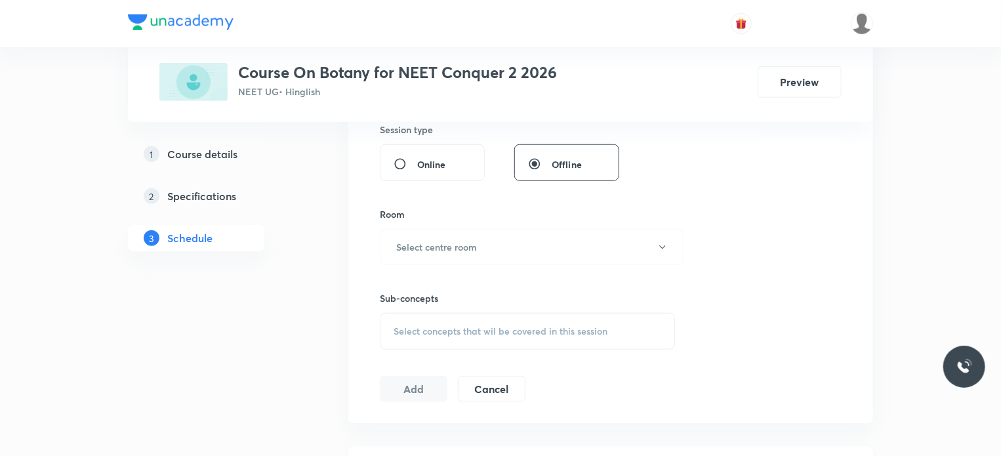
scroll to position [499, 0]
click at [465, 239] on h6 "Select centre room" at bounding box center [436, 246] width 81 height 14
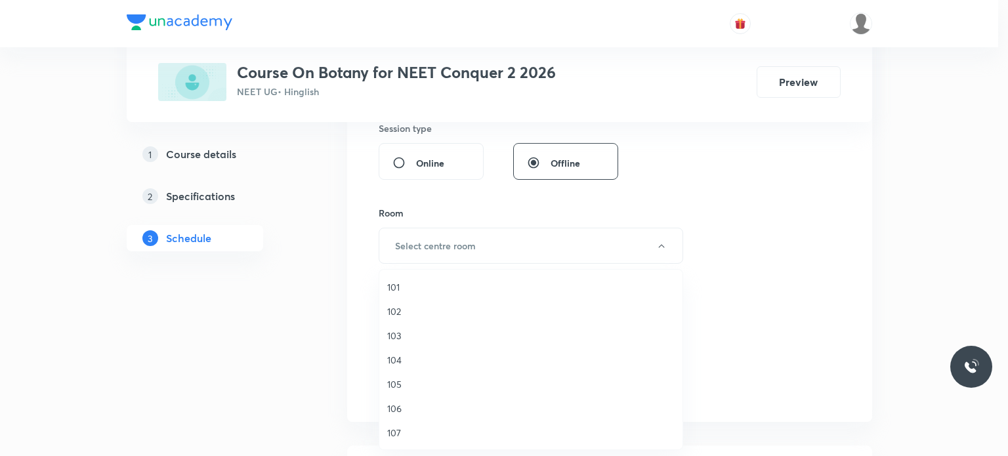
click at [400, 307] on span "102" at bounding box center [530, 311] width 287 height 14
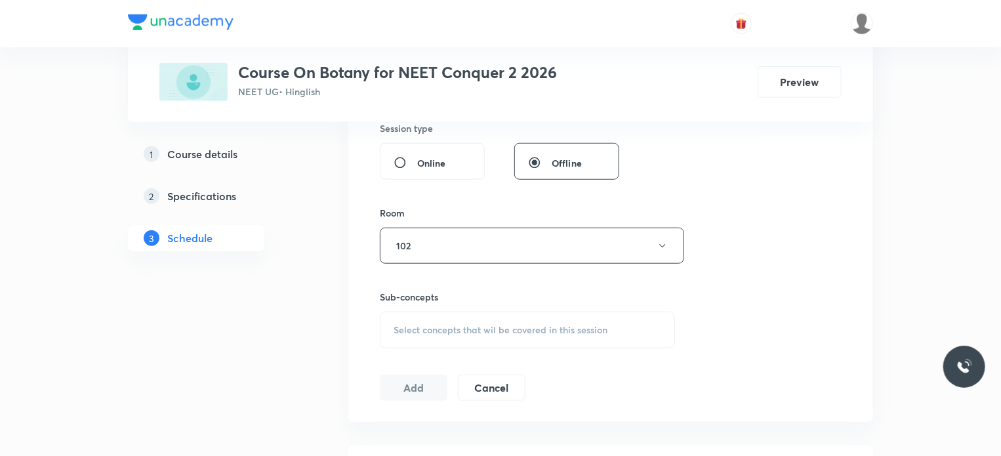
click at [416, 319] on div "Select concepts that wil be covered in this session" at bounding box center [527, 330] width 295 height 37
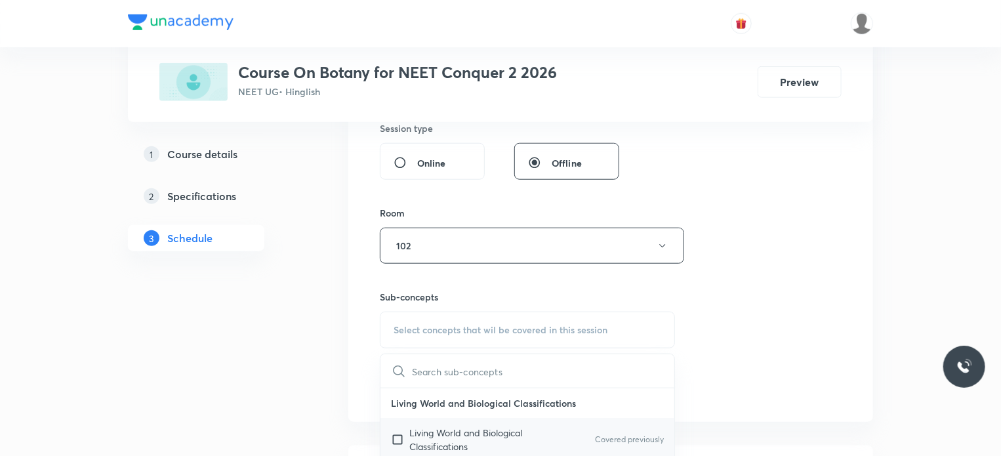
click at [399, 435] on input "checkbox" at bounding box center [400, 440] width 18 height 28
checkbox input "true"
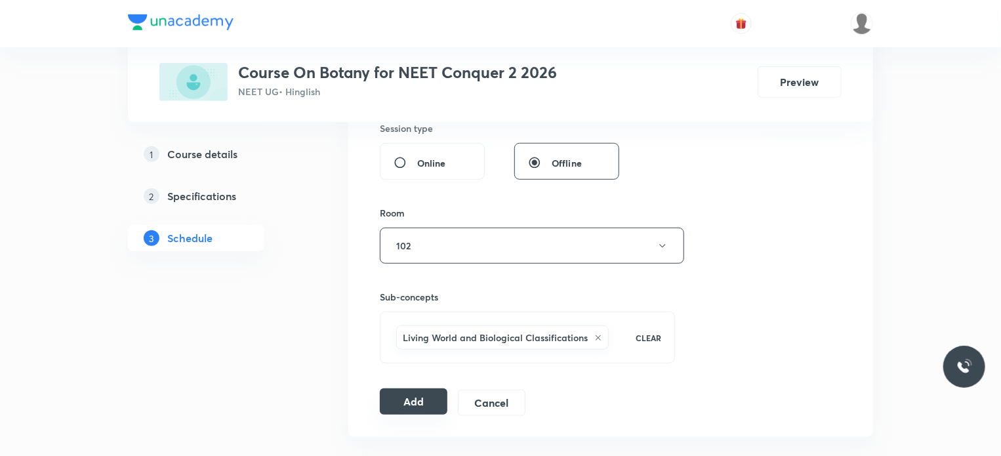
click at [419, 396] on button "Add" at bounding box center [414, 401] width 68 height 26
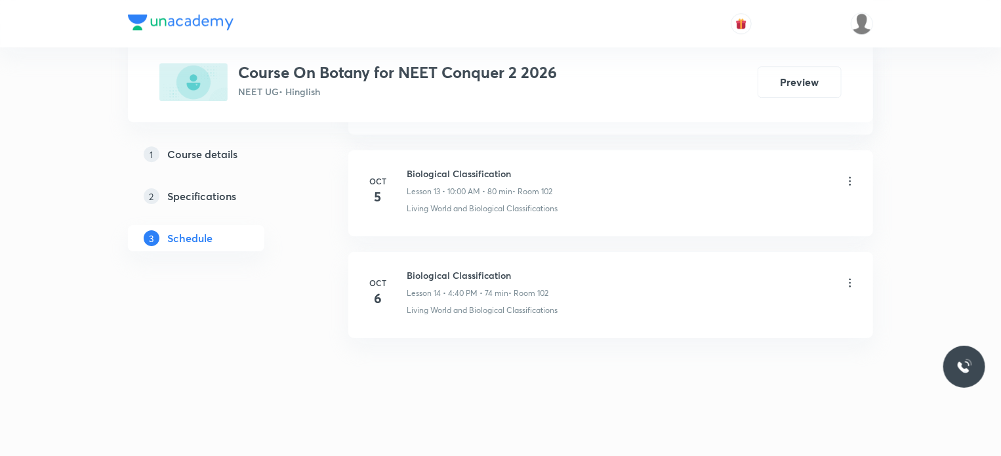
scroll to position [1413, 0]
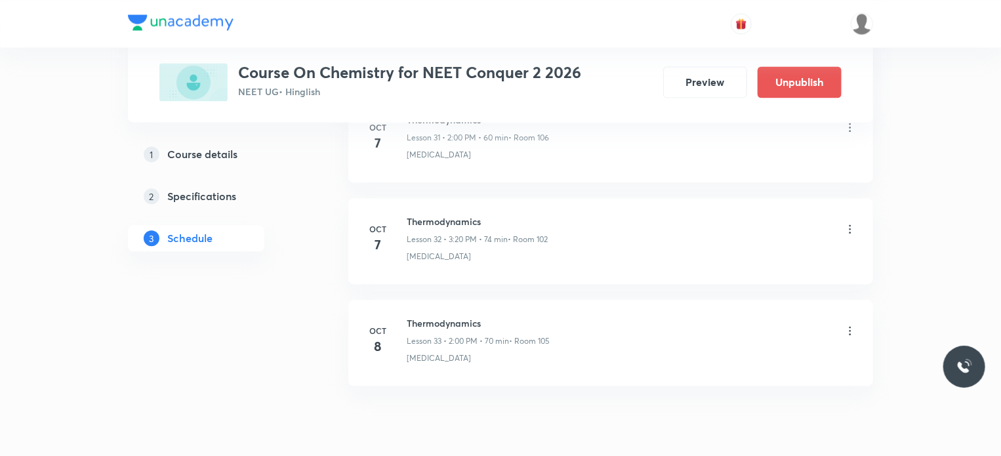
scroll to position [3942, 0]
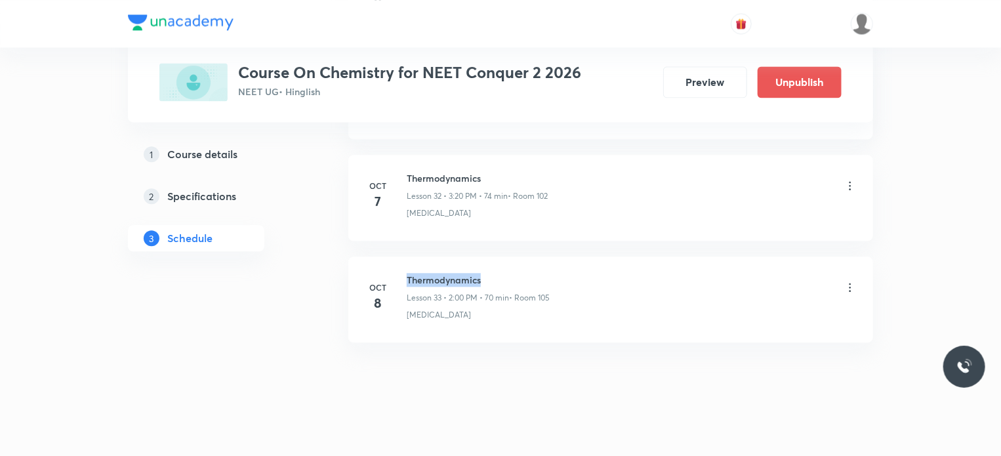
drag, startPoint x: 407, startPoint y: 266, endPoint x: 502, endPoint y: 266, distance: 95.1
click at [502, 273] on h6 "Thermodynamics" at bounding box center [478, 280] width 143 height 14
copy h6 "Thermodynamics"
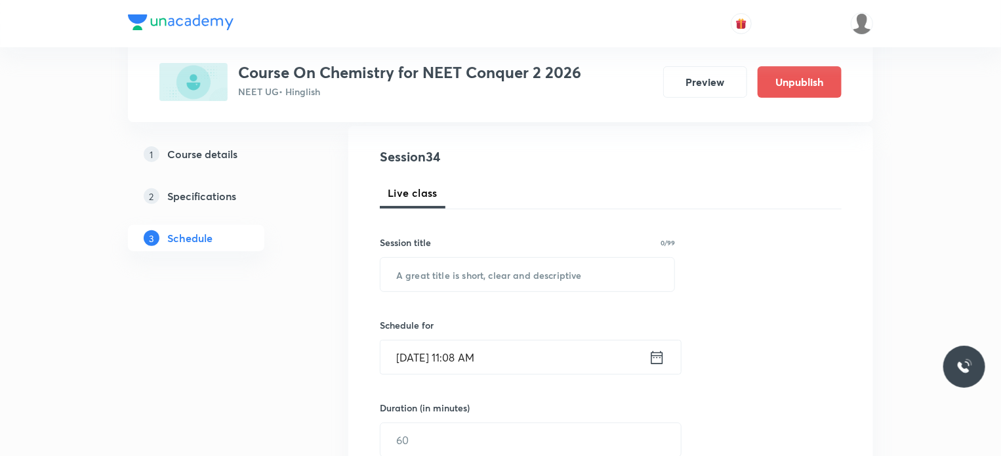
scroll to position [163, 0]
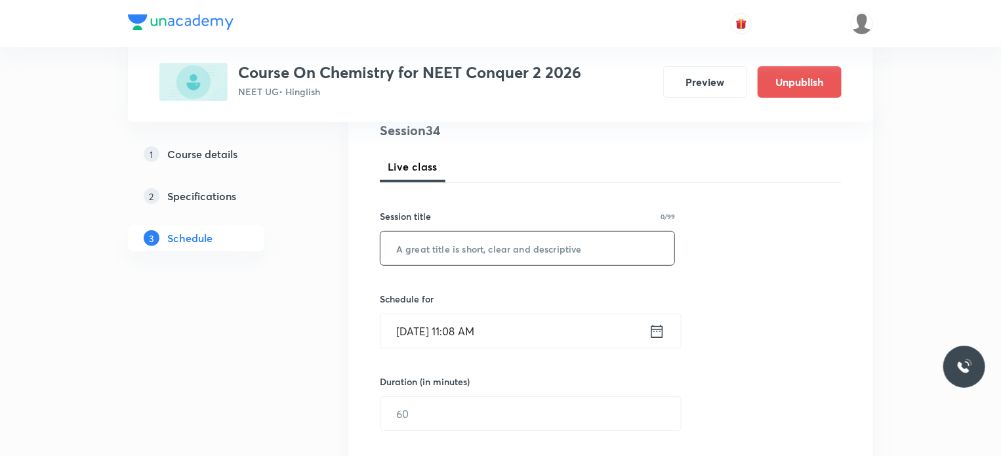
click at [470, 249] on input "text" at bounding box center [528, 248] width 294 height 33
paste input "Thermodynamics"
click at [470, 249] on input "Thermodynamics" at bounding box center [528, 248] width 294 height 33
type input "Thermodynamics"
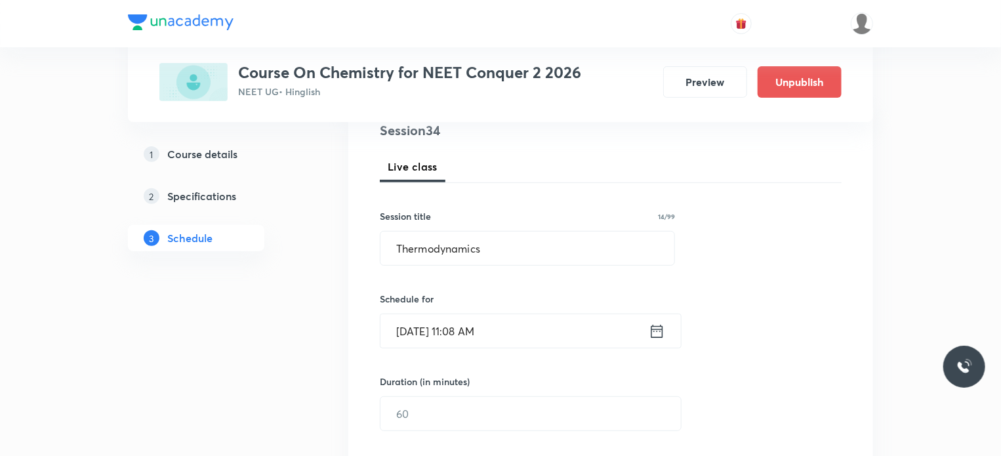
click at [473, 337] on input "[DATE] 11:08 AM" at bounding box center [515, 330] width 268 height 33
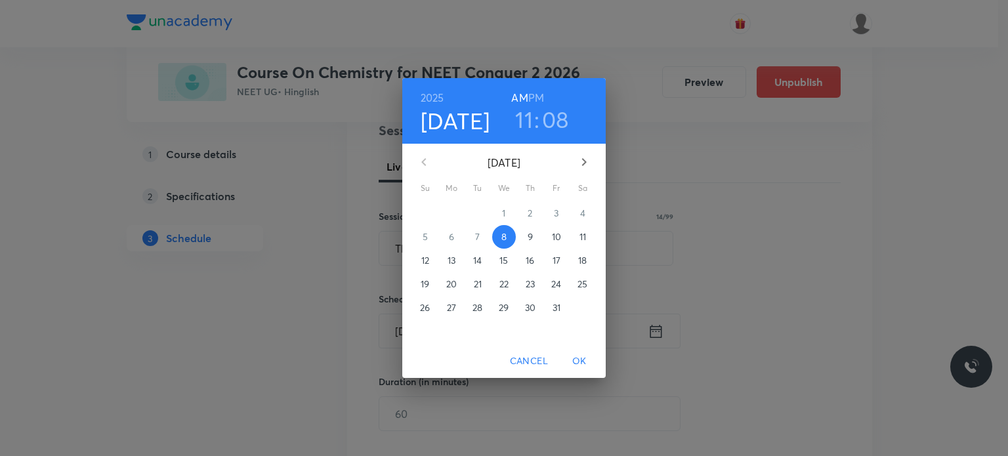
click at [538, 94] on h6 "PM" at bounding box center [536, 98] width 16 height 18
click at [525, 115] on h3 "11" at bounding box center [524, 120] width 18 height 28
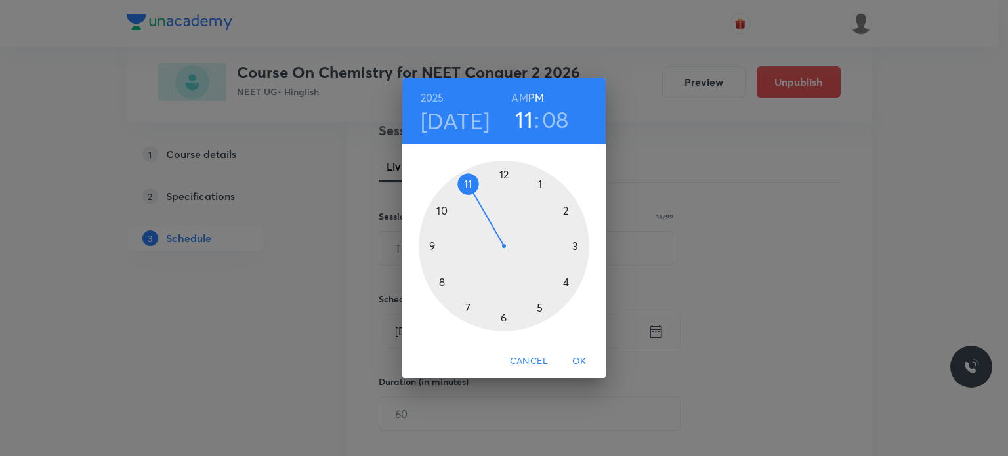
click at [566, 278] on div at bounding box center [504, 246] width 171 height 171
click at [438, 279] on div at bounding box center [504, 246] width 171 height 171
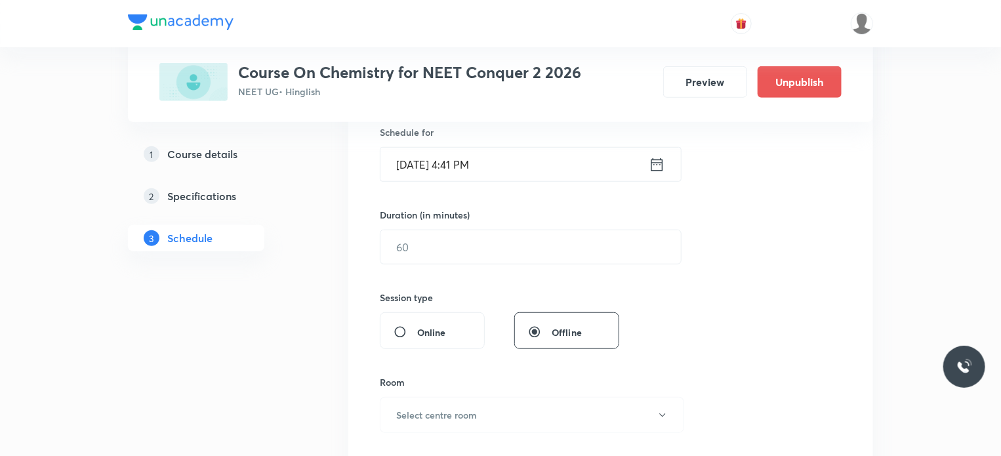
scroll to position [346, 0]
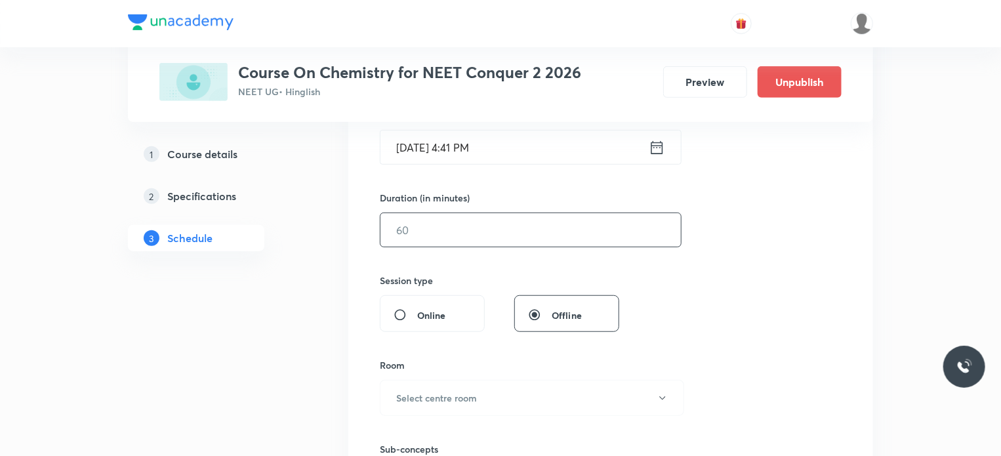
click at [470, 224] on input "text" at bounding box center [531, 229] width 300 height 33
type input "75"
click at [447, 360] on div "Room" at bounding box center [527, 365] width 295 height 14
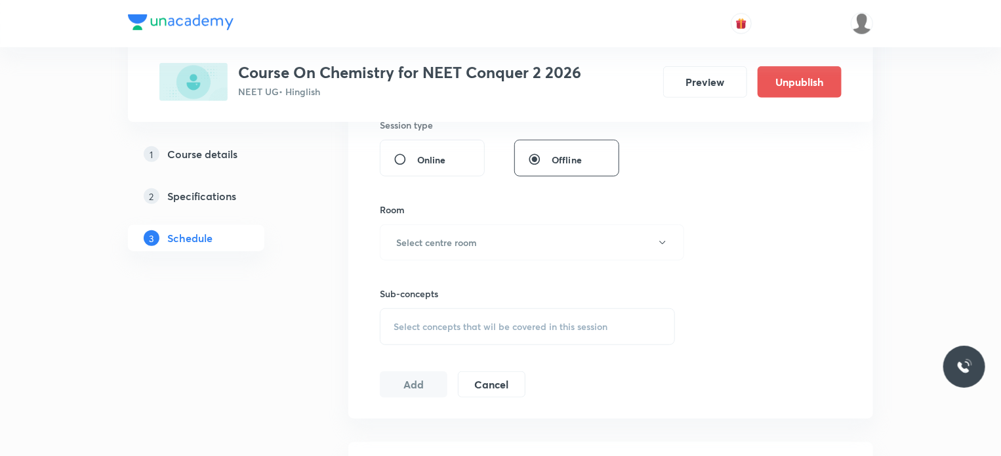
scroll to position [504, 0]
click at [431, 228] on button "Select centre room" at bounding box center [532, 240] width 304 height 36
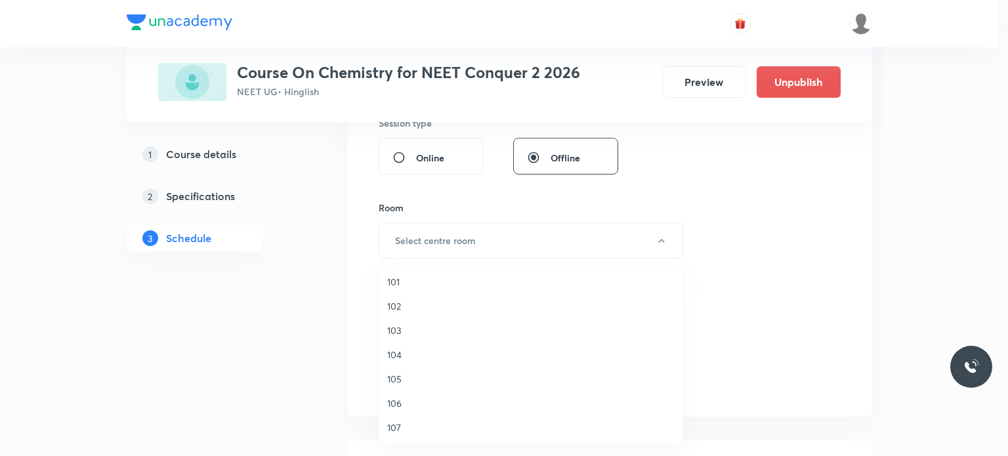
click at [396, 306] on span "102" at bounding box center [530, 306] width 287 height 14
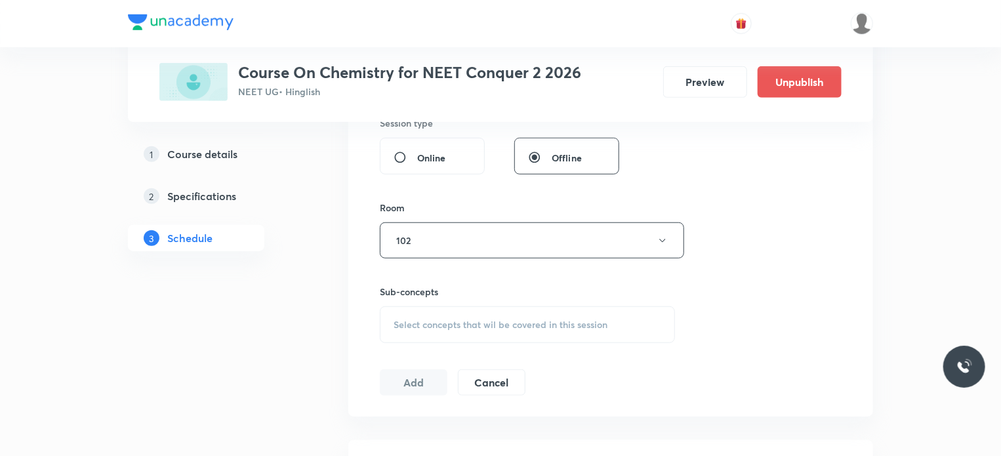
click at [407, 320] on span "Select concepts that wil be covered in this session" at bounding box center [501, 325] width 214 height 10
click at [396, 424] on input "checkbox" at bounding box center [400, 428] width 18 height 14
checkbox input "true"
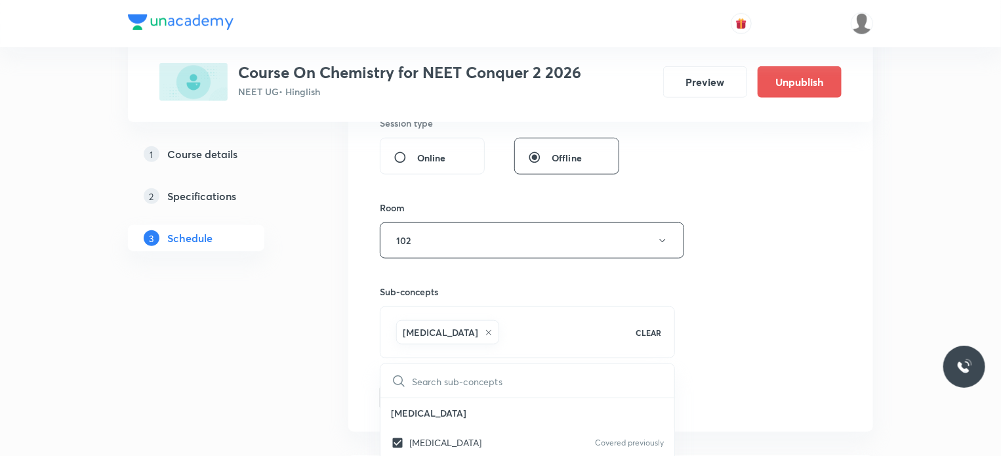
click at [411, 398] on button "Add" at bounding box center [414, 396] width 68 height 26
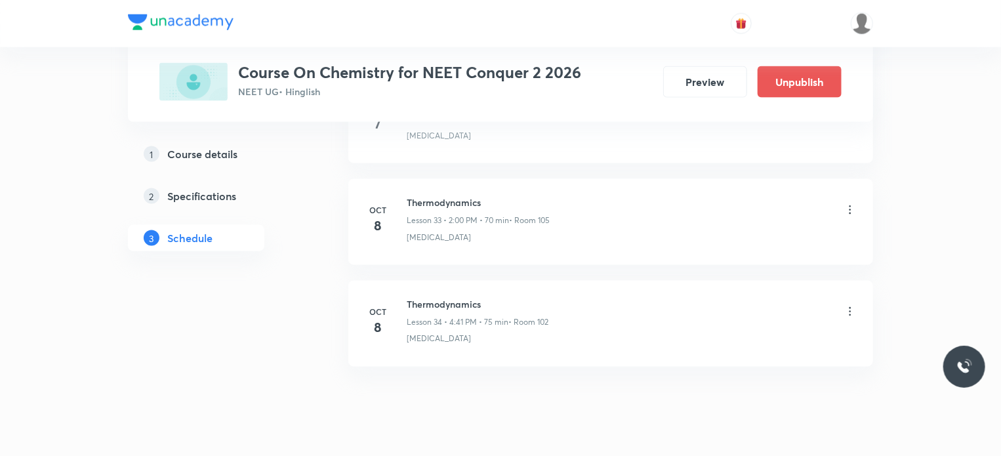
scroll to position [3441, 0]
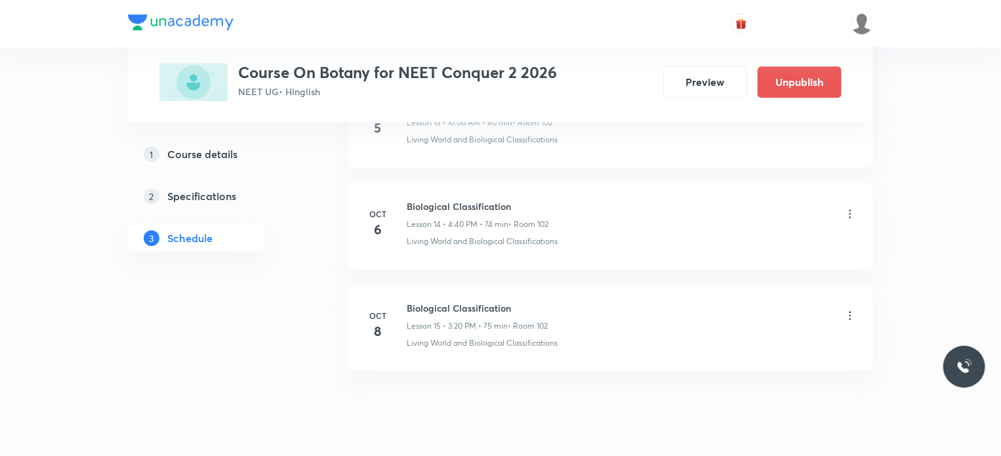
scroll to position [2115, 0]
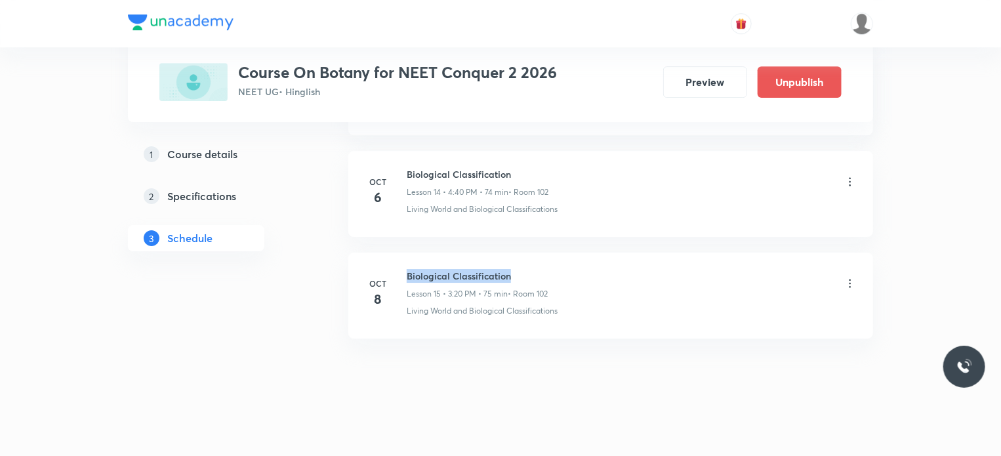
drag, startPoint x: 407, startPoint y: 268, endPoint x: 535, endPoint y: 262, distance: 128.7
click at [535, 262] on li "[DATE] Biological Classification Lesson 15 • 3:20 PM • 75 min • Room 102 Living…" at bounding box center [610, 296] width 525 height 86
copy h6 "Biological Classification"
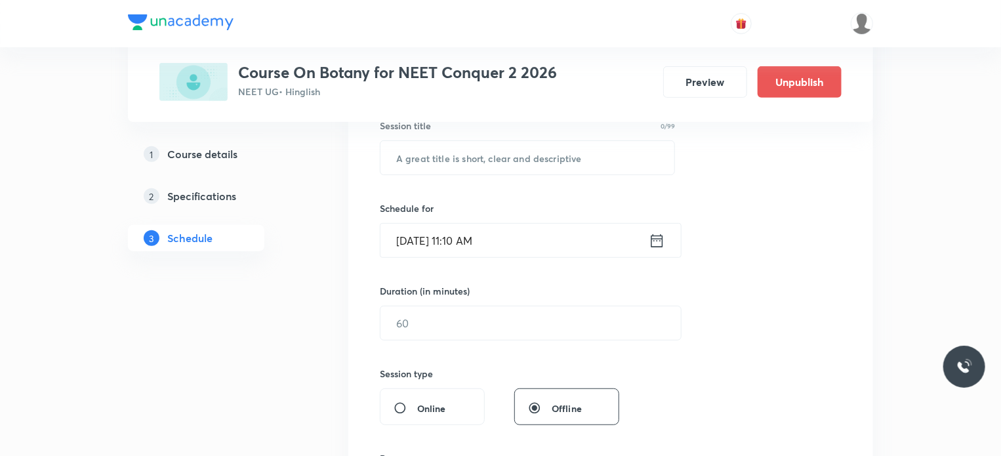
scroll to position [252, 0]
click at [483, 156] on input "text" at bounding box center [528, 158] width 294 height 33
paste input "Biological Classification"
type input "Biological Classification"
click at [469, 239] on input "[DATE] 11:10 AM" at bounding box center [515, 241] width 268 height 33
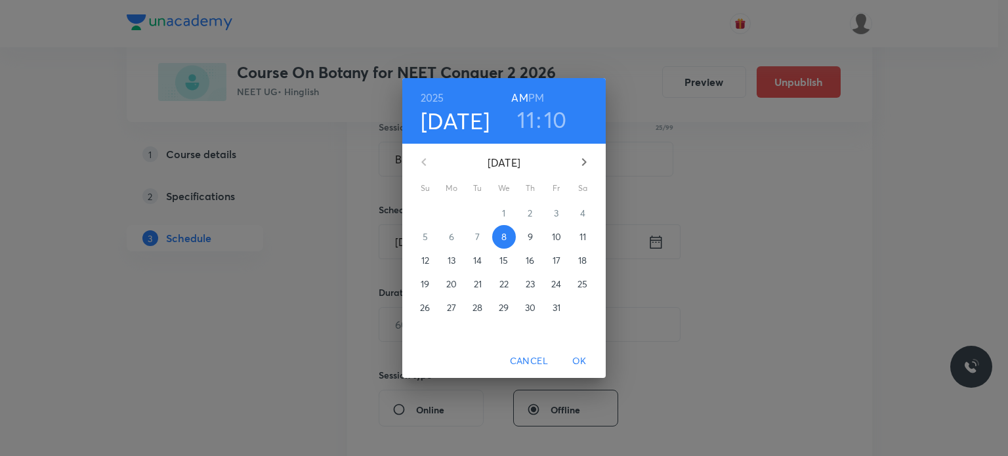
click at [539, 96] on h6 "PM" at bounding box center [536, 98] width 16 height 18
click at [524, 118] on h3 "11" at bounding box center [526, 120] width 18 height 28
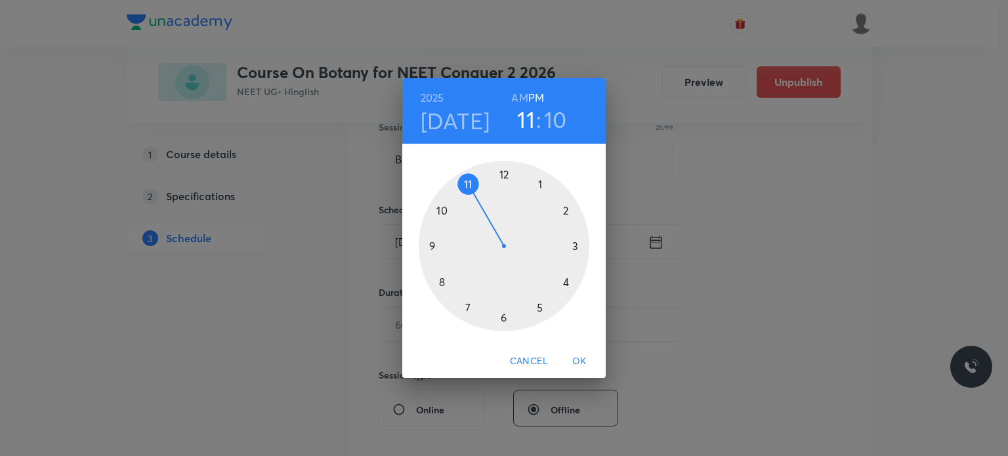
click at [538, 183] on div at bounding box center [504, 246] width 171 height 171
click at [504, 175] on div at bounding box center [504, 246] width 171 height 171
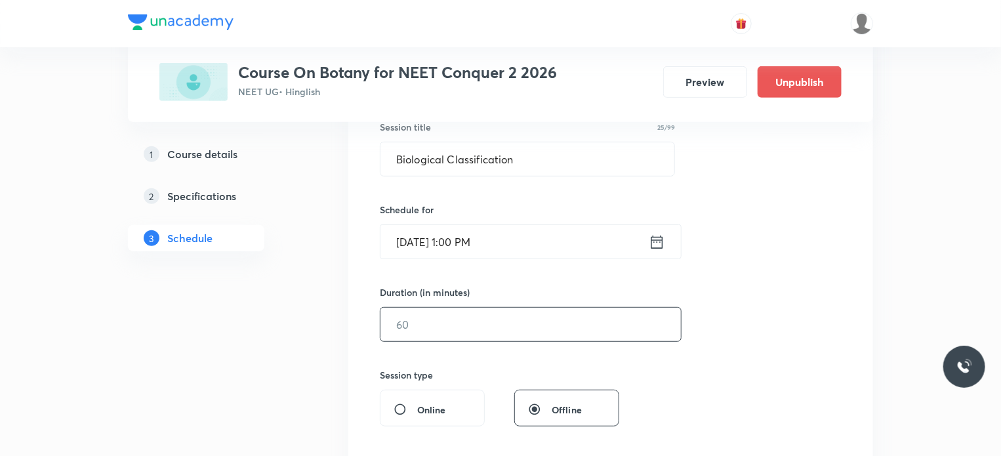
click at [458, 321] on input "text" at bounding box center [531, 324] width 300 height 33
type input "75"
click at [472, 365] on div "Session 16 Live class Session title 25/99 Biological Classification ​ Schedule …" at bounding box center [611, 339] width 462 height 616
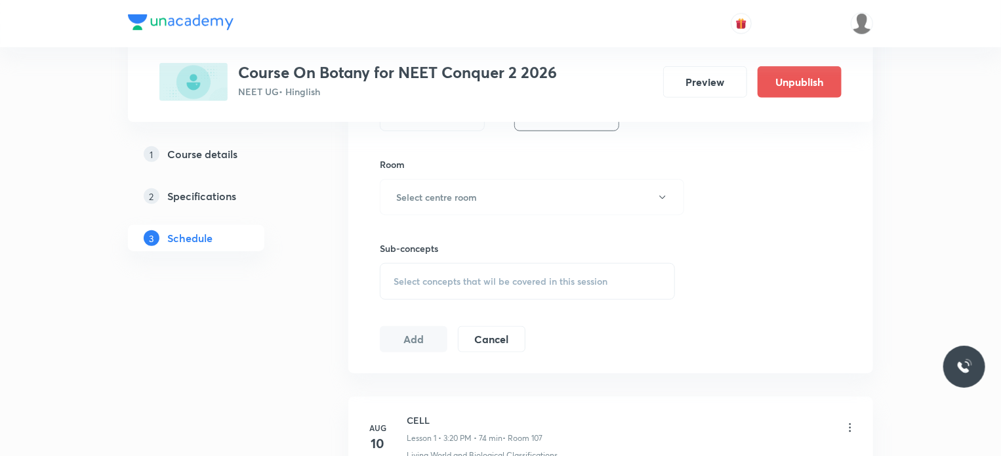
scroll to position [567, 0]
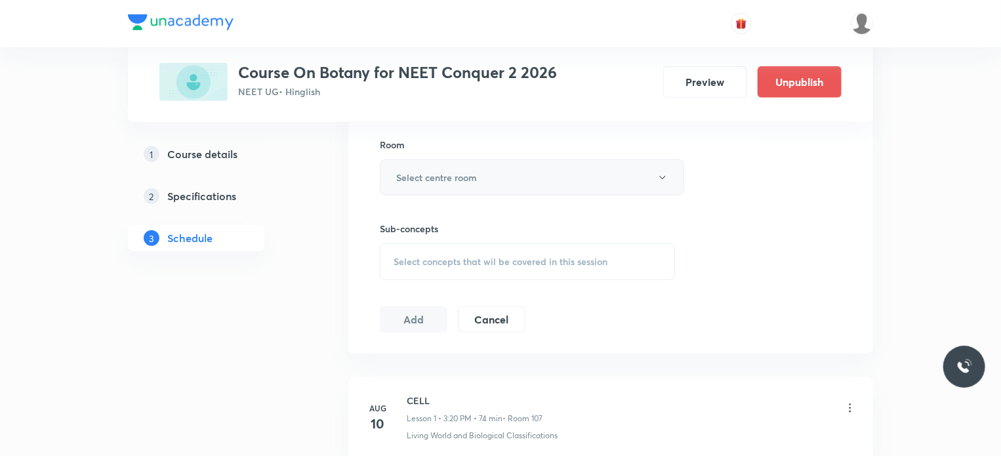
click at [455, 180] on h6 "Select centre room" at bounding box center [436, 178] width 81 height 14
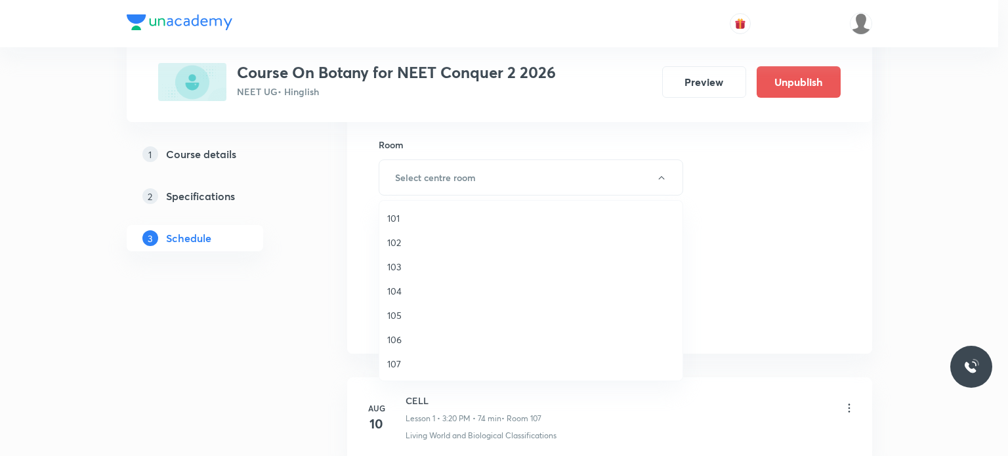
click at [396, 241] on span "102" at bounding box center [530, 243] width 287 height 14
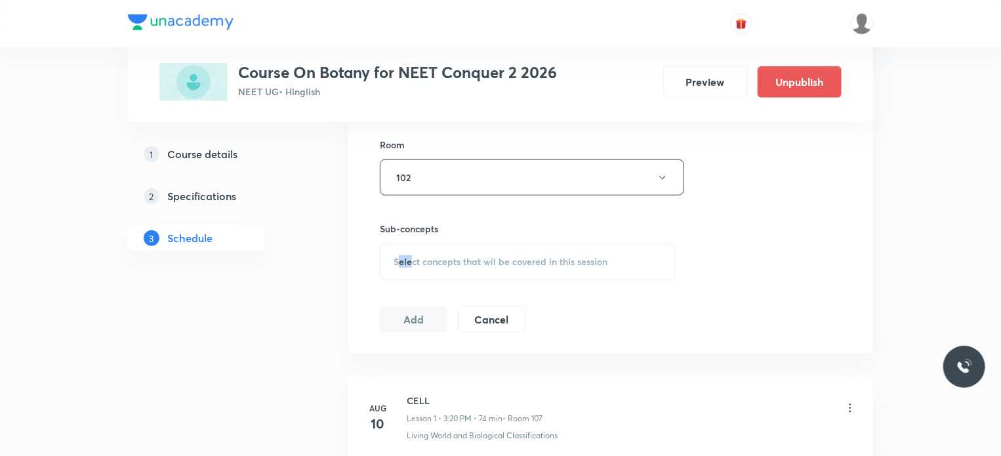
drag, startPoint x: 412, startPoint y: 258, endPoint x: 396, endPoint y: 255, distance: 16.1
click at [396, 257] on span "Select concepts that wil be covered in this session" at bounding box center [501, 262] width 214 height 10
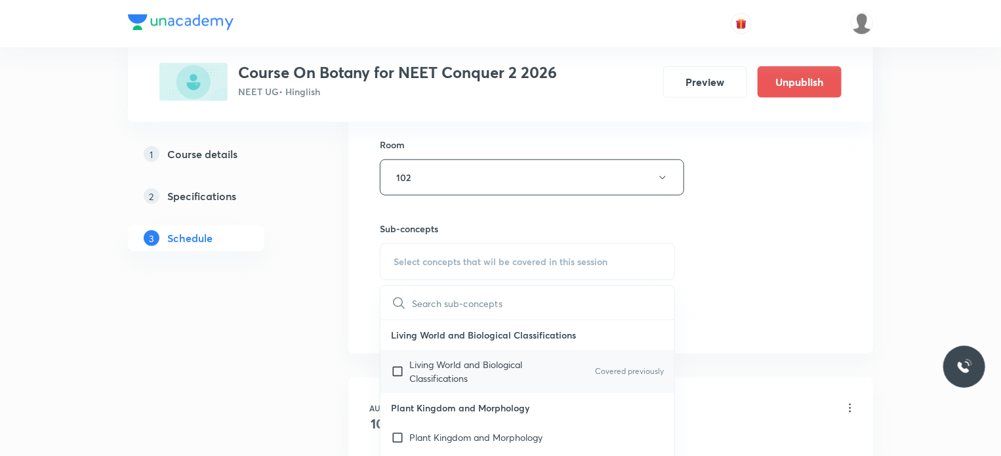
click at [413, 363] on p "Living World and Biological Classifications" at bounding box center [475, 372] width 133 height 28
checkbox input "true"
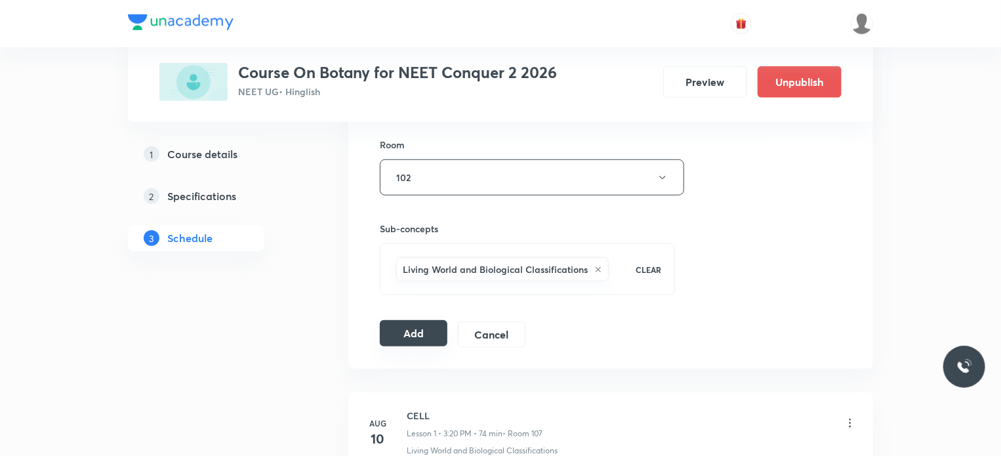
click at [411, 327] on button "Add" at bounding box center [414, 333] width 68 height 26
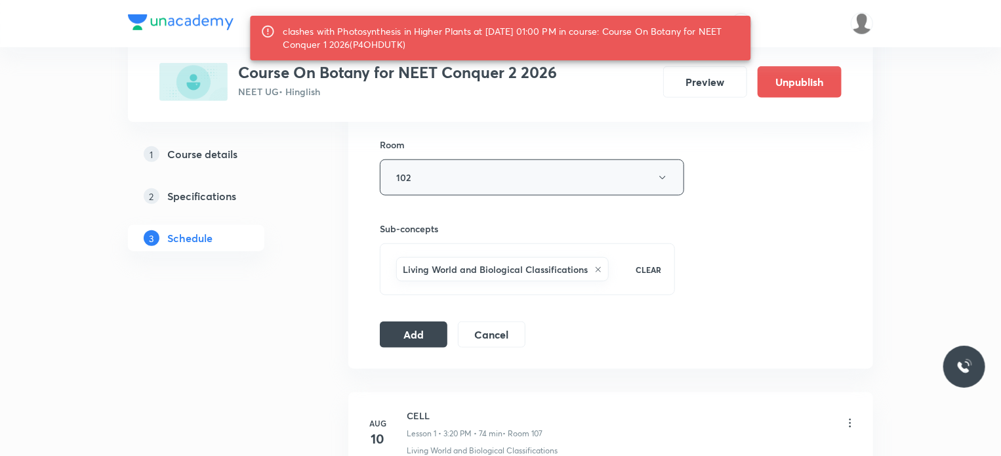
click at [474, 173] on button "102" at bounding box center [532, 177] width 304 height 36
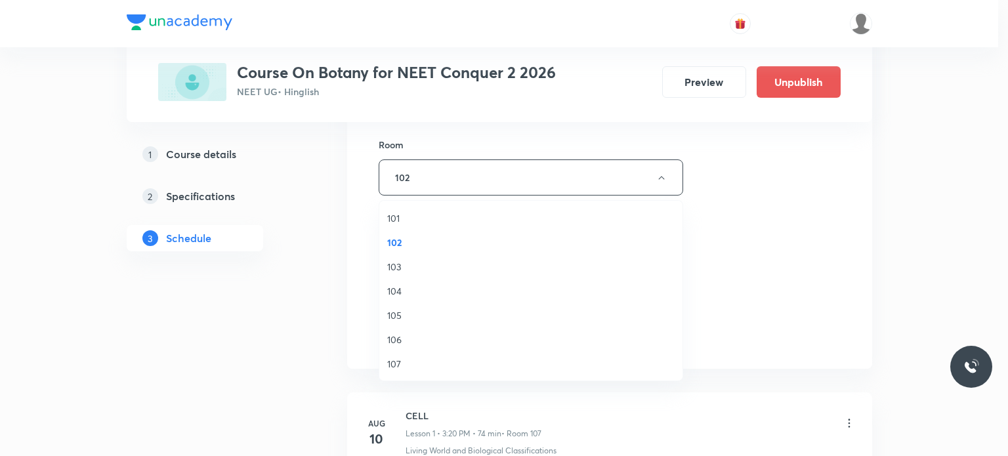
click at [396, 339] on span "106" at bounding box center [530, 340] width 287 height 14
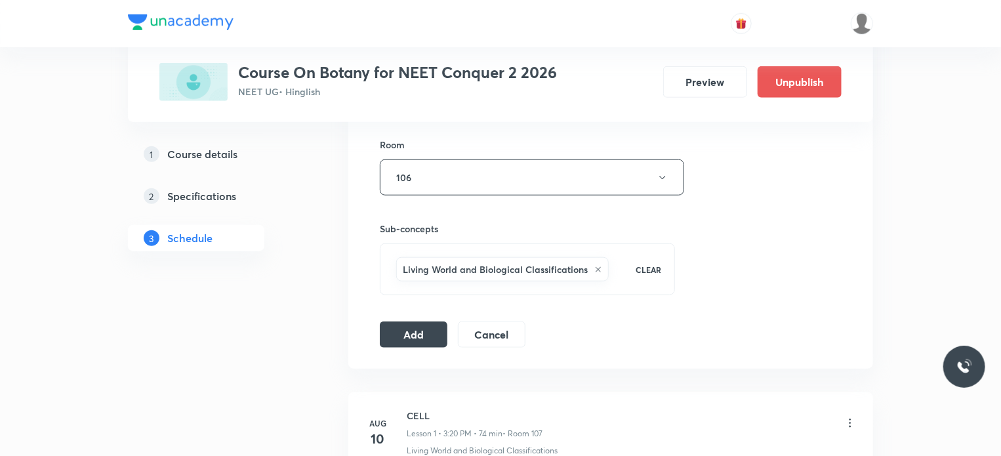
click at [396, 339] on button "Add" at bounding box center [414, 334] width 68 height 26
click at [434, 175] on button "106" at bounding box center [532, 177] width 304 height 36
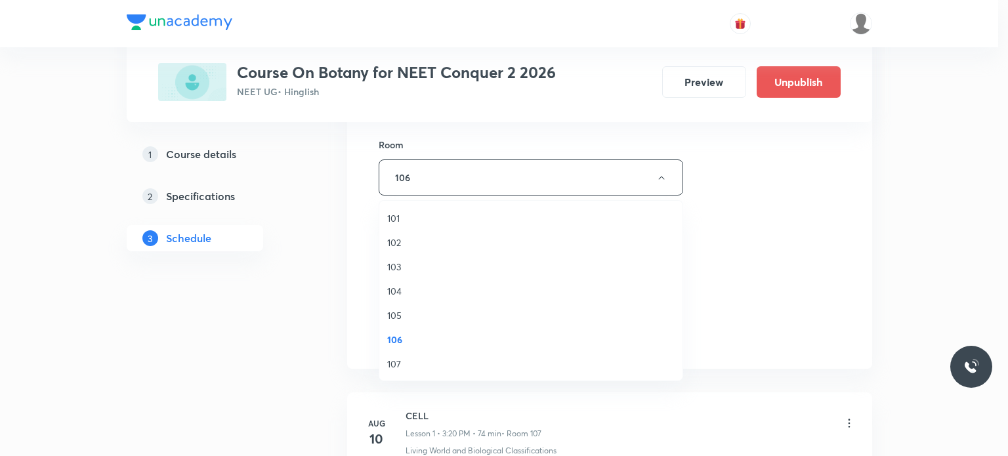
drag, startPoint x: 292, startPoint y: 341, endPoint x: 396, endPoint y: 287, distance: 116.8
click at [396, 287] on div "101 102 103 104 105 106 107 108 109" at bounding box center [504, 228] width 1008 height 456
click at [396, 287] on span "104" at bounding box center [530, 291] width 287 height 14
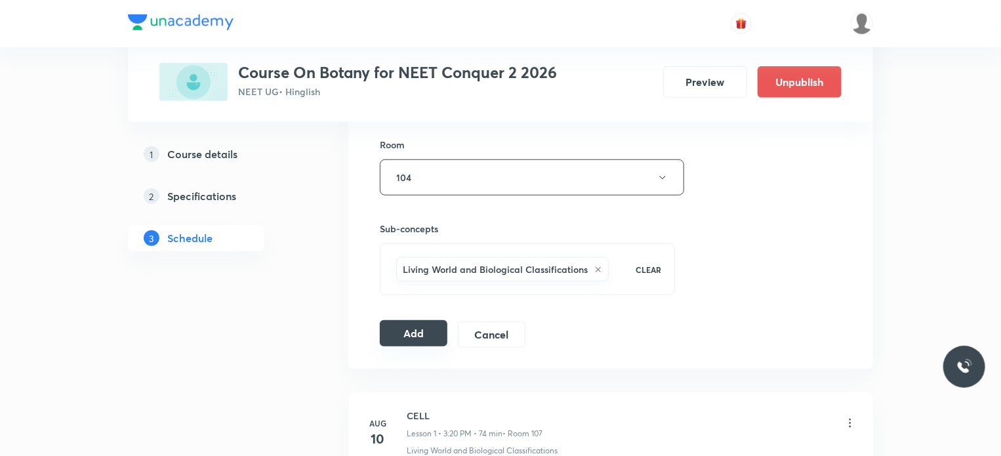
click at [414, 332] on button "Add" at bounding box center [414, 333] width 68 height 26
click at [476, 213] on div "Sub-concepts Living World and Biological Classifications CLEAR" at bounding box center [527, 246] width 295 height 100
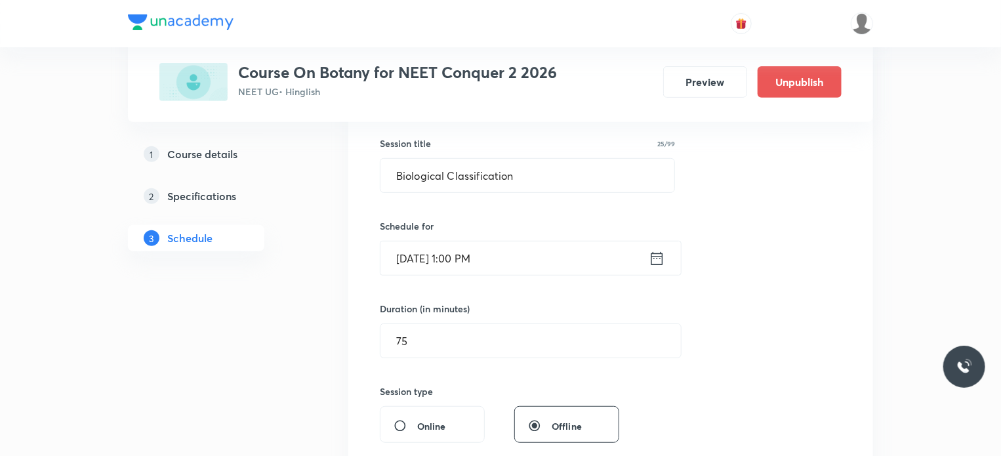
scroll to position [226, 0]
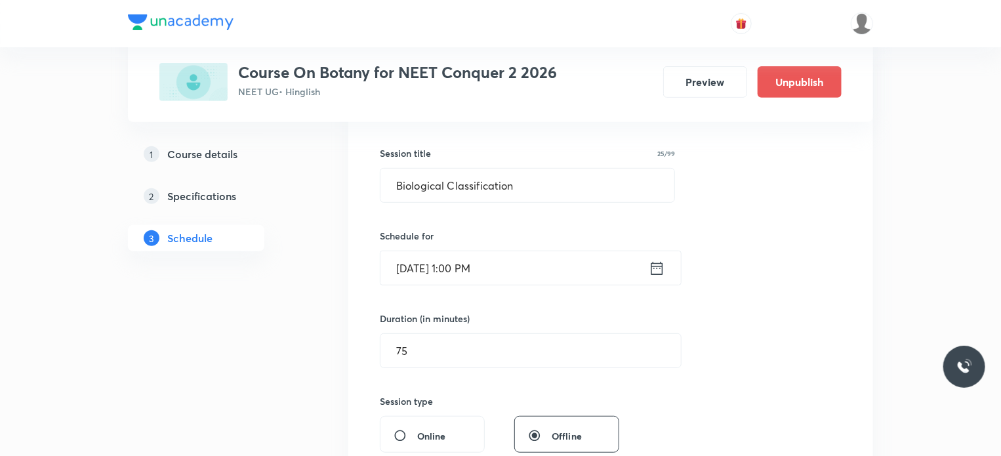
click at [463, 270] on input "[DATE] 1:00 PM" at bounding box center [515, 267] width 268 height 33
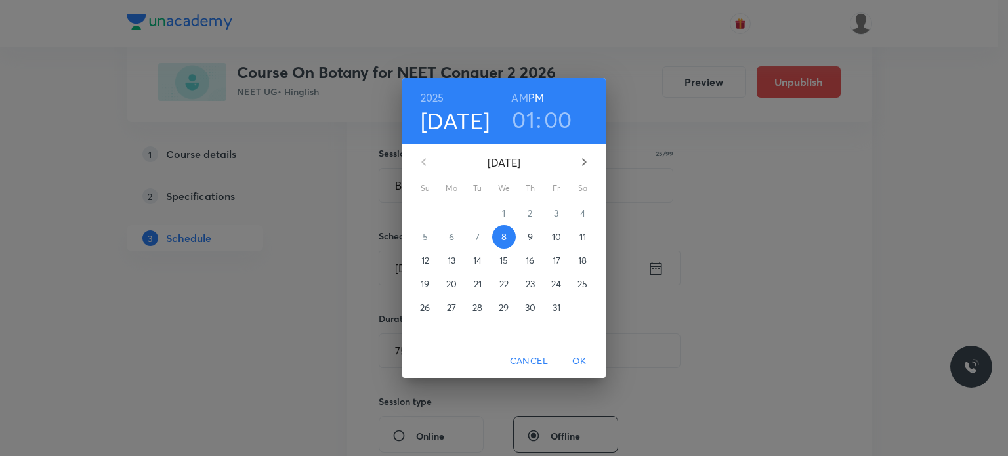
click at [516, 121] on h3 "01" at bounding box center [523, 120] width 23 height 28
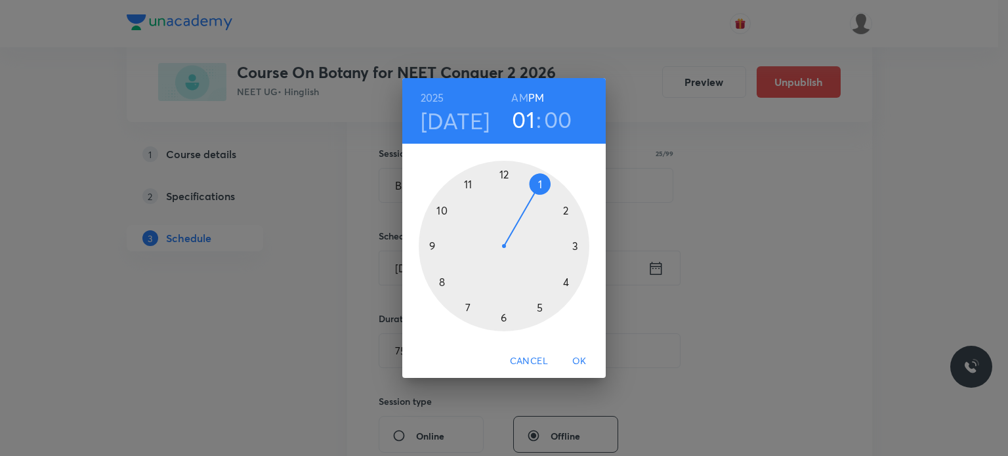
click at [504, 316] on div at bounding box center [504, 246] width 171 height 171
click at [580, 361] on span "OK" at bounding box center [579, 361] width 31 height 16
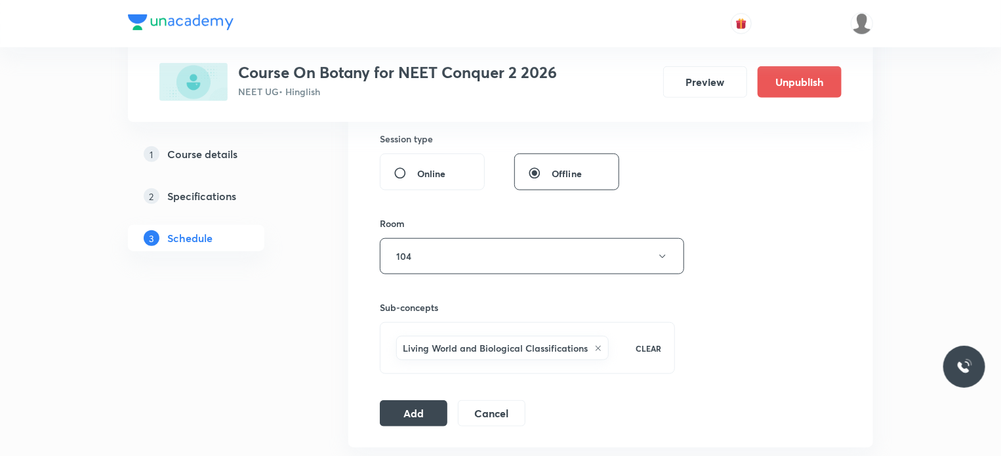
scroll to position [514, 0]
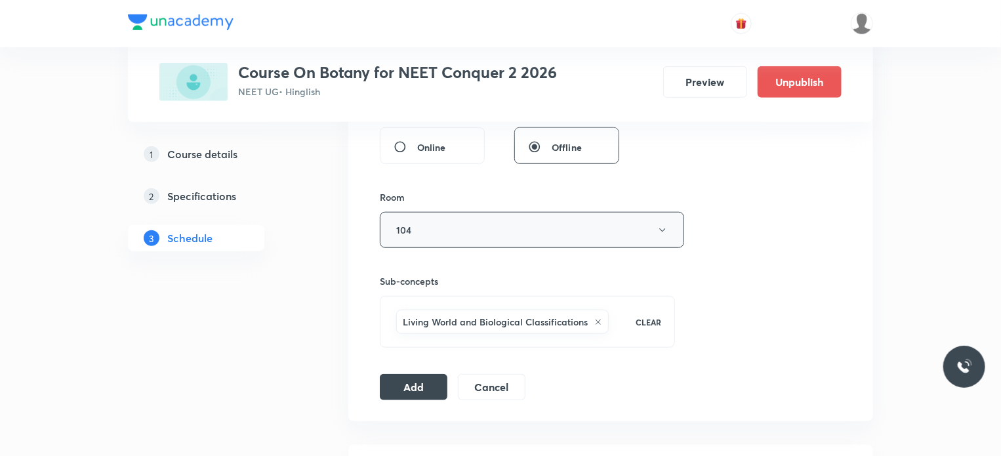
click at [443, 228] on button "104" at bounding box center [532, 230] width 304 height 36
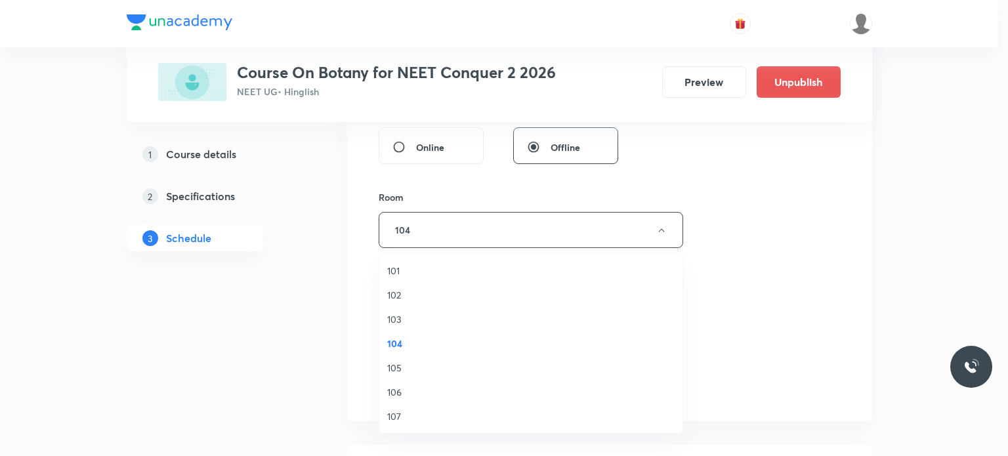
click at [394, 293] on span "102" at bounding box center [530, 295] width 287 height 14
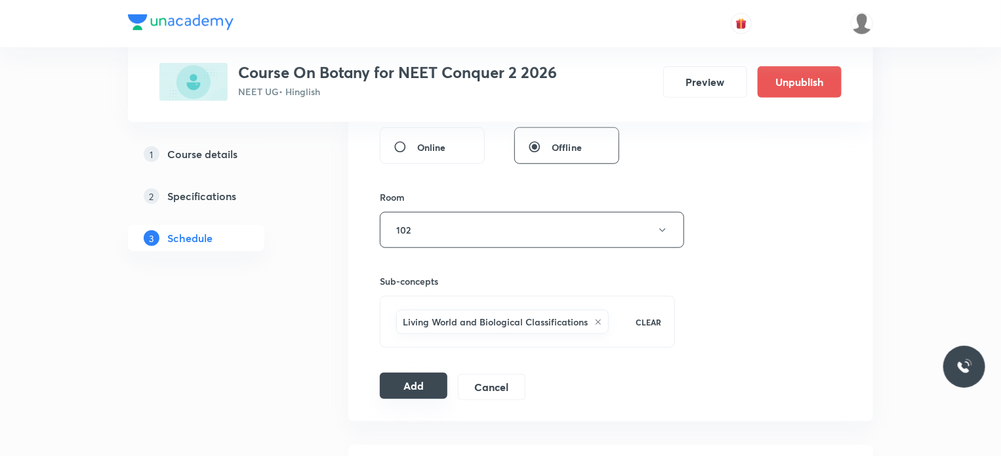
click at [408, 381] on button "Add" at bounding box center [414, 386] width 68 height 26
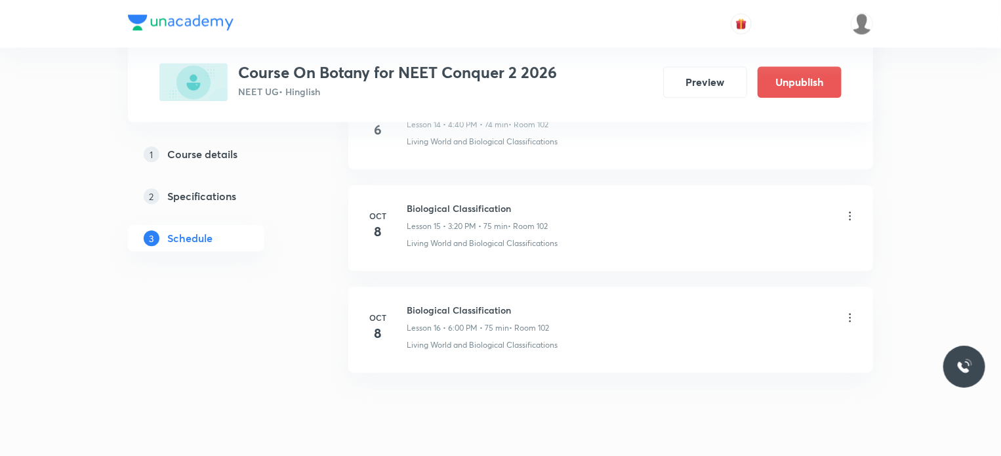
scroll to position [1615, 0]
